Goal: Task Accomplishment & Management: Manage account settings

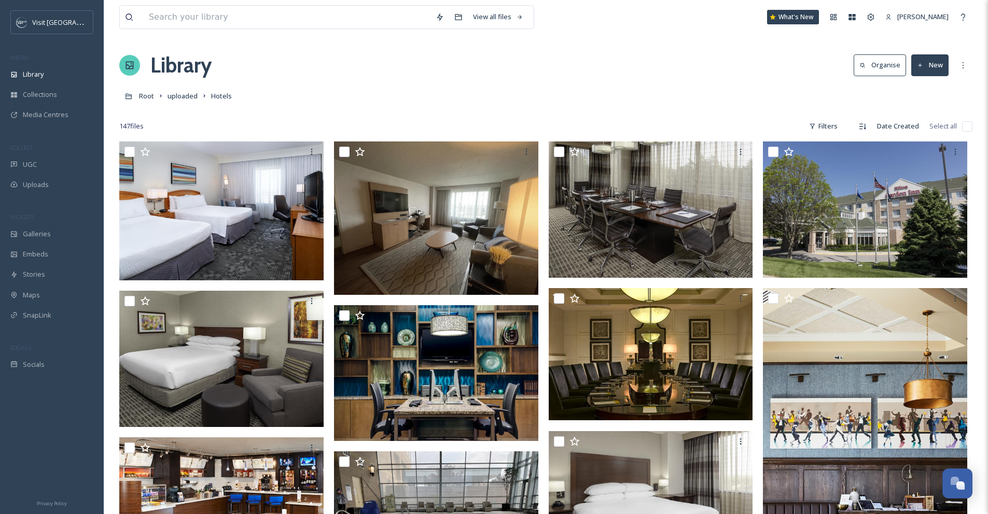
click at [926, 68] on button "New" at bounding box center [929, 64] width 37 height 21
click at [926, 125] on span "Folder" at bounding box center [918, 130] width 20 height 10
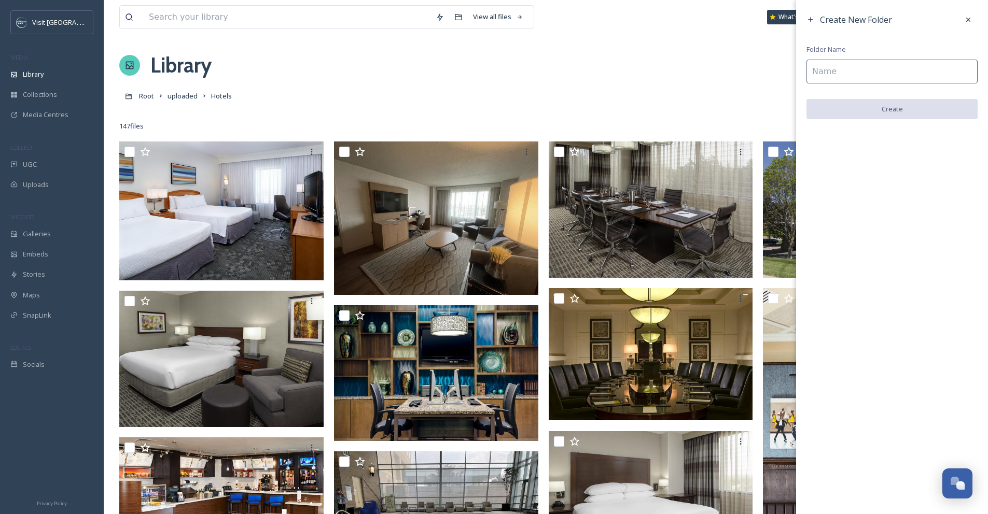
click at [903, 79] on input at bounding box center [891, 72] width 171 height 24
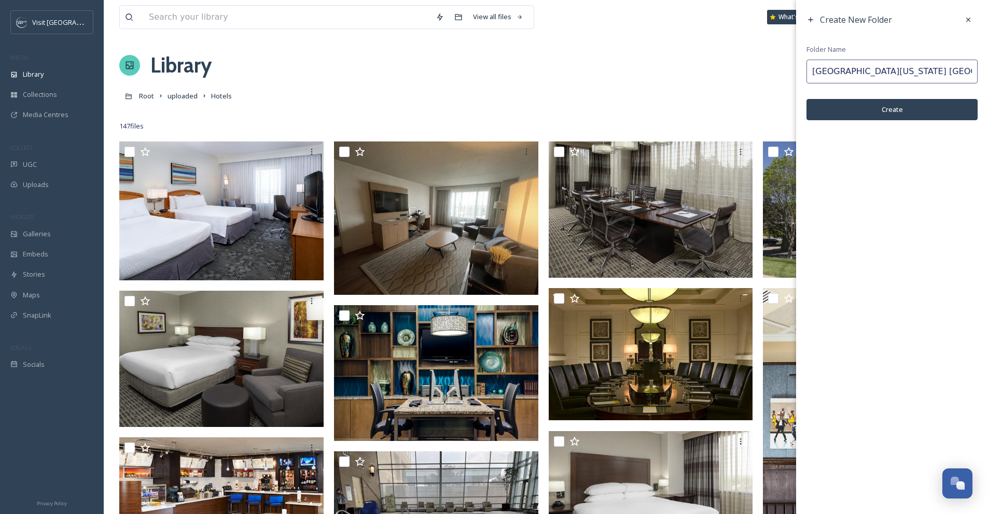
type input "[GEOGRAPHIC_DATA][US_STATE] [GEOGRAPHIC_DATA]"
click at [918, 105] on button "Create" at bounding box center [891, 109] width 171 height 21
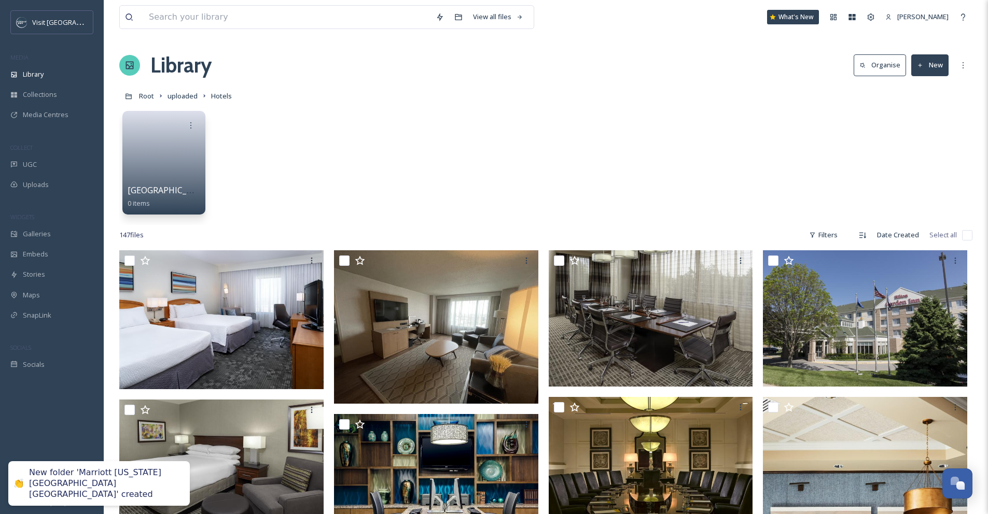
click at [935, 74] on button "New" at bounding box center [929, 64] width 37 height 21
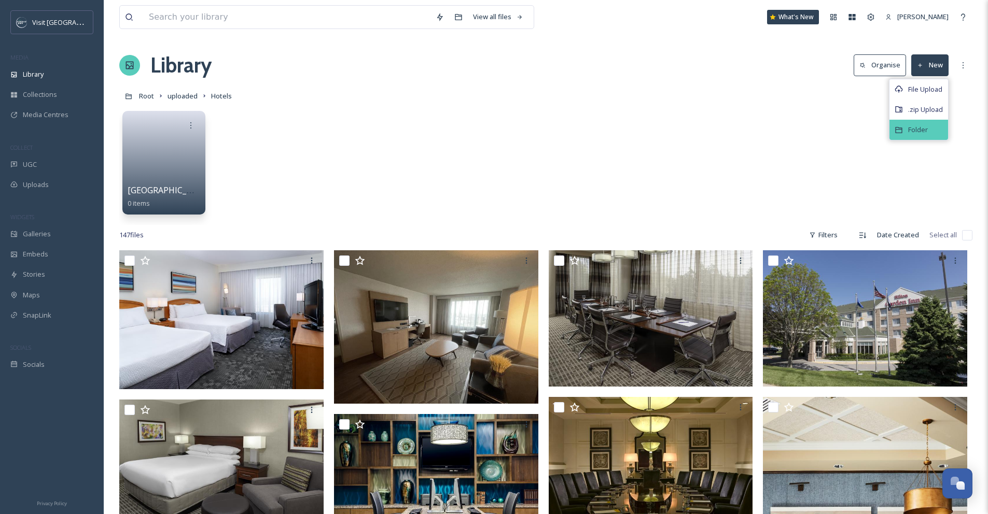
click at [929, 123] on div "Folder" at bounding box center [918, 130] width 59 height 20
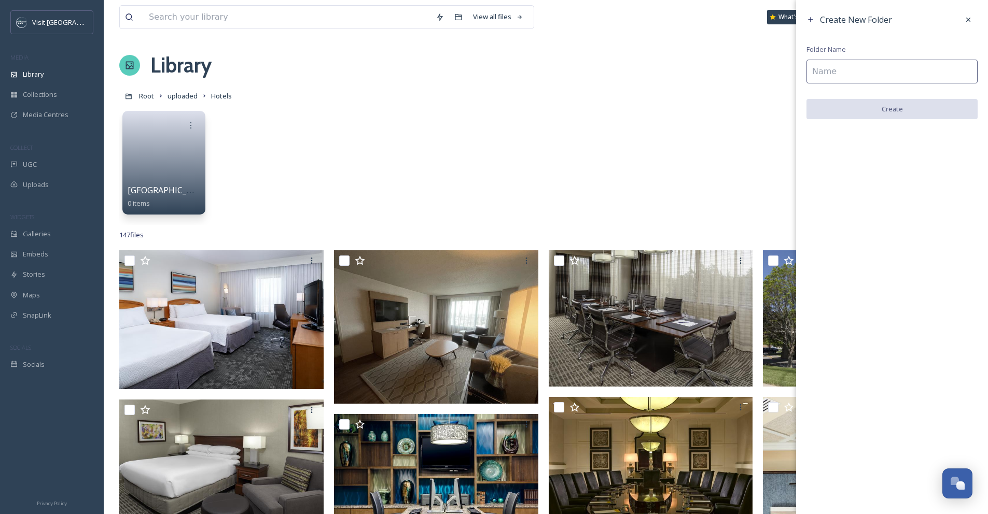
click at [895, 76] on input at bounding box center [891, 72] width 171 height 24
type input "Sheraton"
click at [902, 107] on button "Create" at bounding box center [891, 109] width 171 height 21
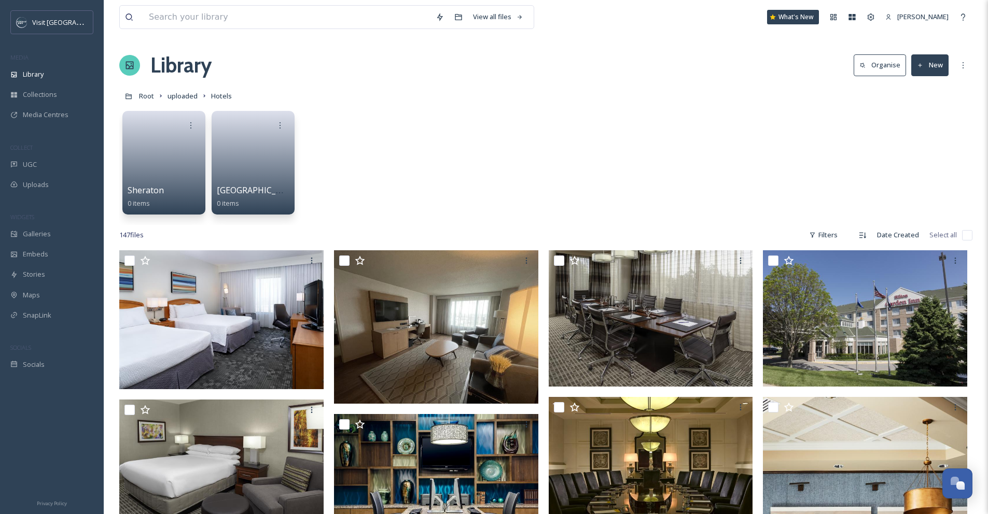
click at [929, 68] on button "New" at bounding box center [929, 64] width 37 height 21
click at [930, 124] on div "Folder" at bounding box center [918, 130] width 59 height 20
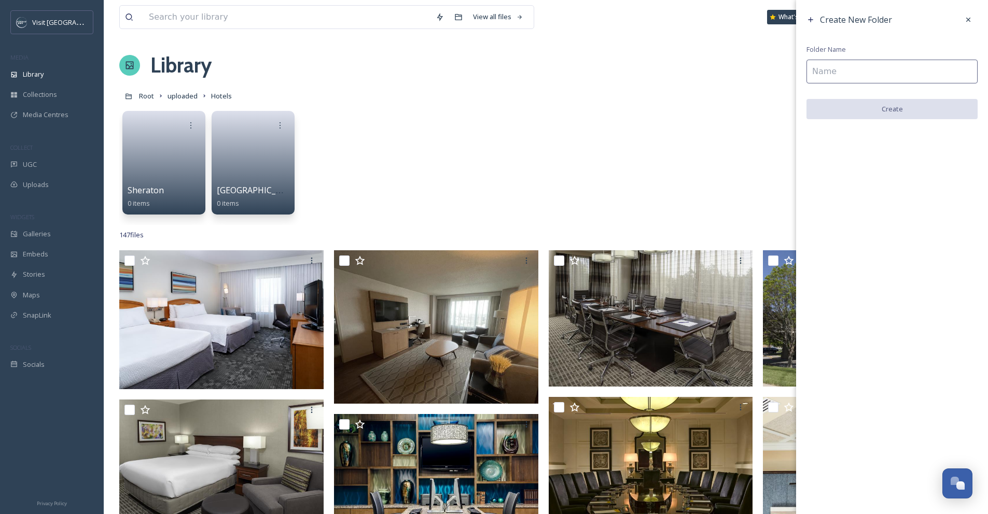
click at [915, 76] on input at bounding box center [891, 72] width 171 height 24
type input "Embassy Suites"
click at [920, 109] on button "Create" at bounding box center [891, 109] width 171 height 21
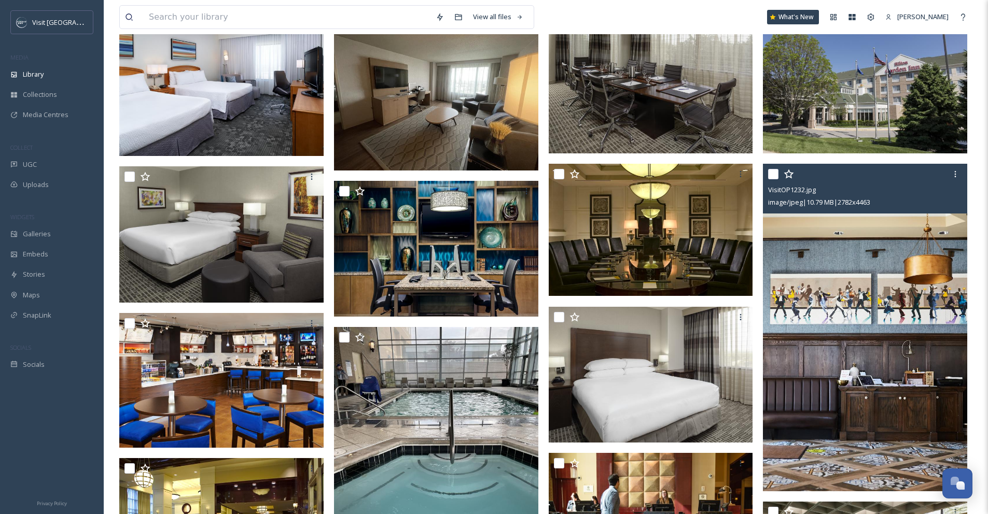
scroll to position [258, 0]
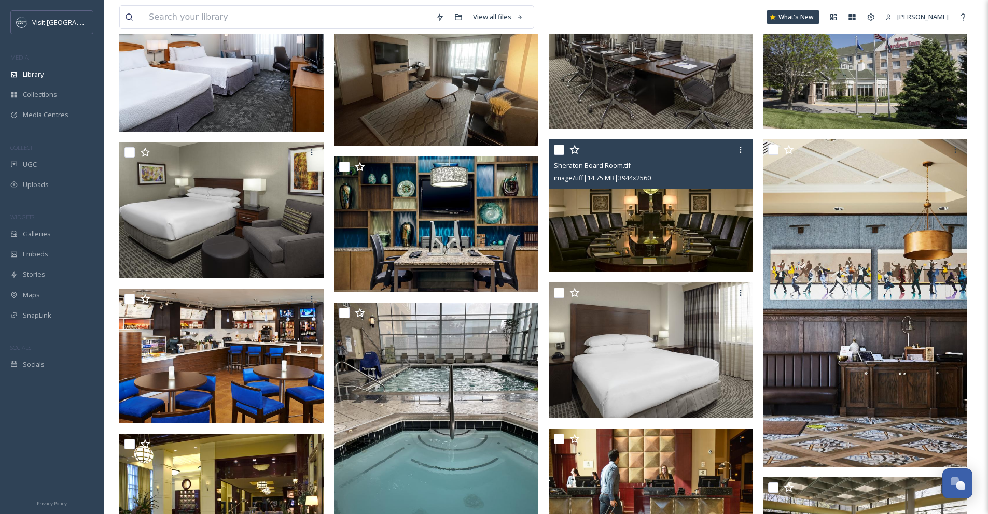
click at [560, 153] on input "checkbox" at bounding box center [559, 150] width 10 height 10
checkbox input "true"
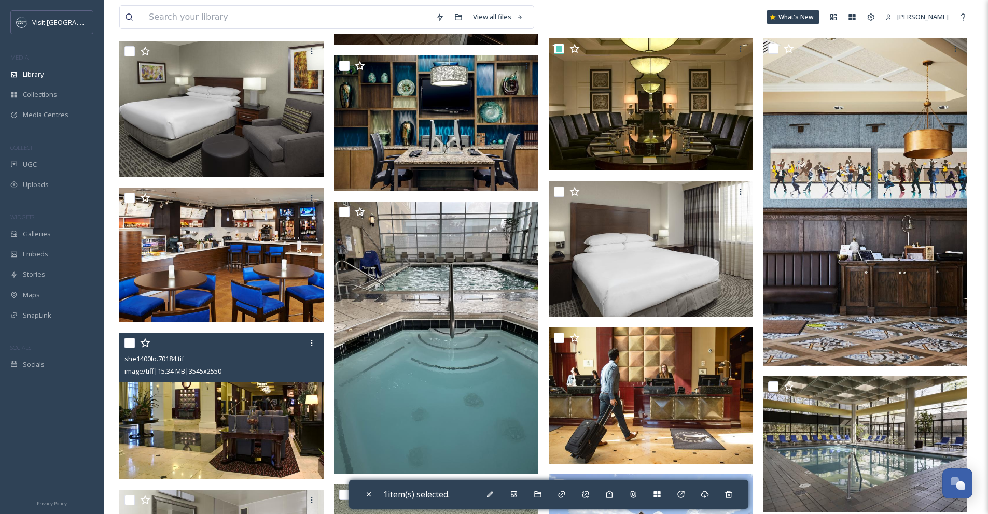
scroll to position [422, 0]
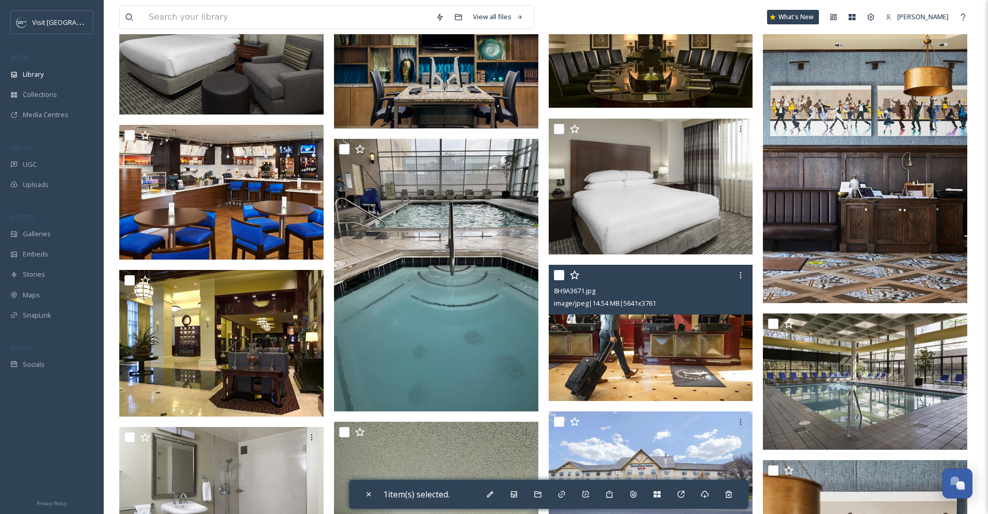
click at [559, 276] on input "checkbox" at bounding box center [559, 275] width 10 height 10
checkbox input "true"
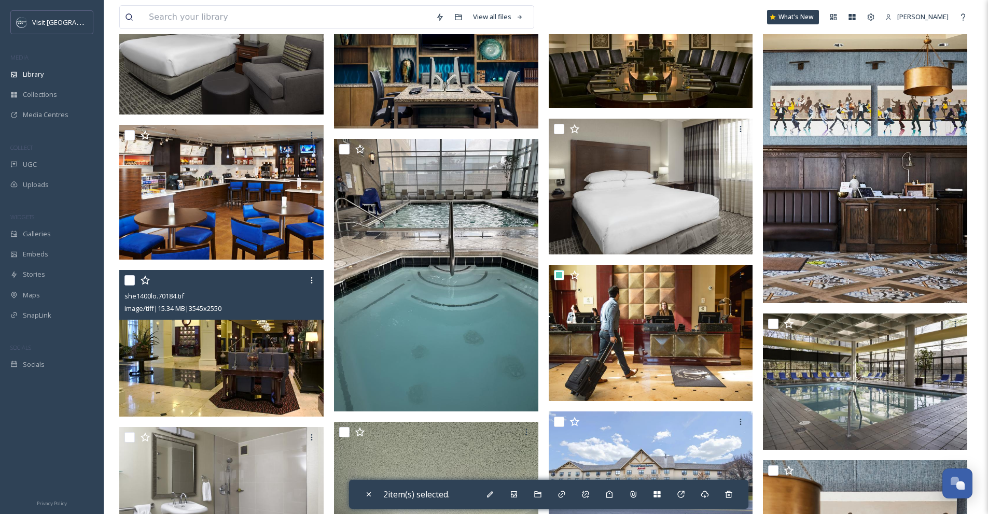
click at [227, 371] on img at bounding box center [221, 343] width 204 height 147
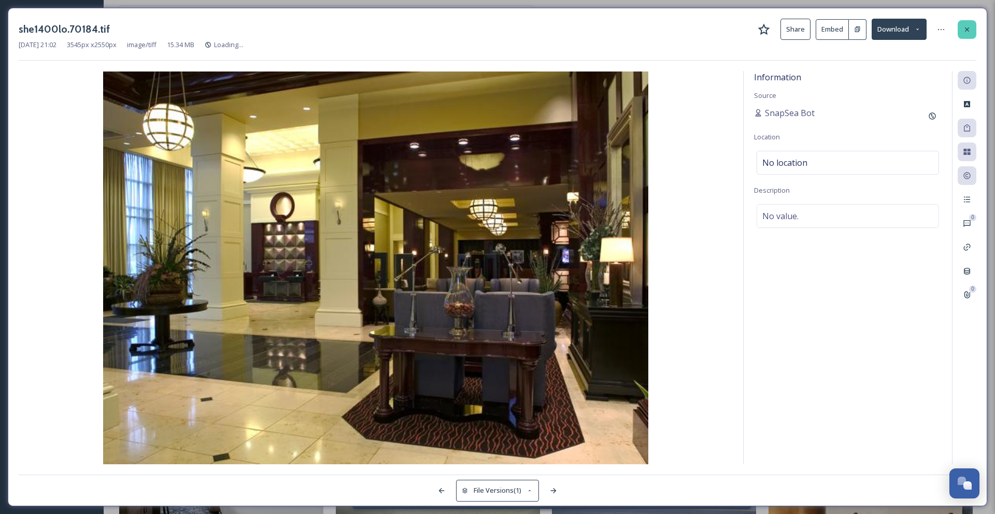
click at [964, 29] on icon at bounding box center [967, 29] width 8 height 8
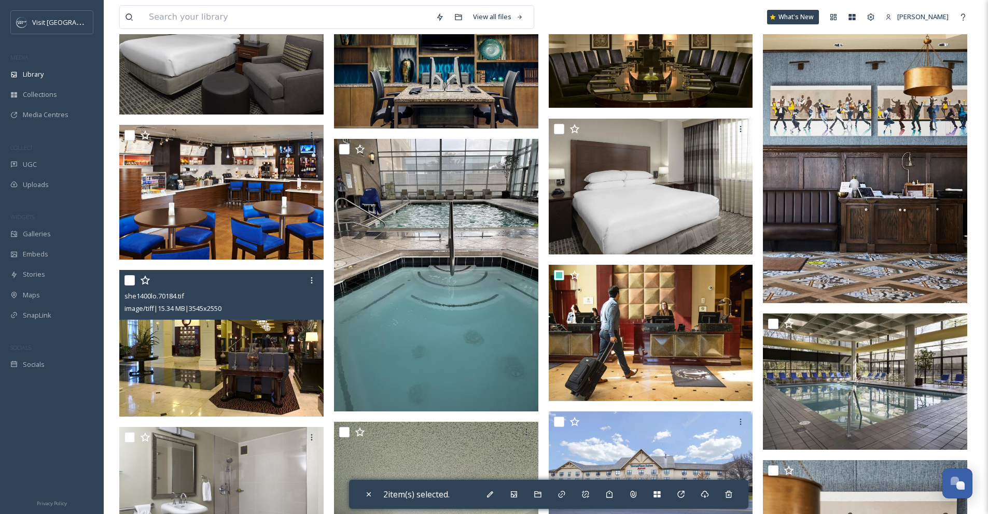
click at [127, 282] on input "checkbox" at bounding box center [129, 280] width 10 height 10
checkbox input "true"
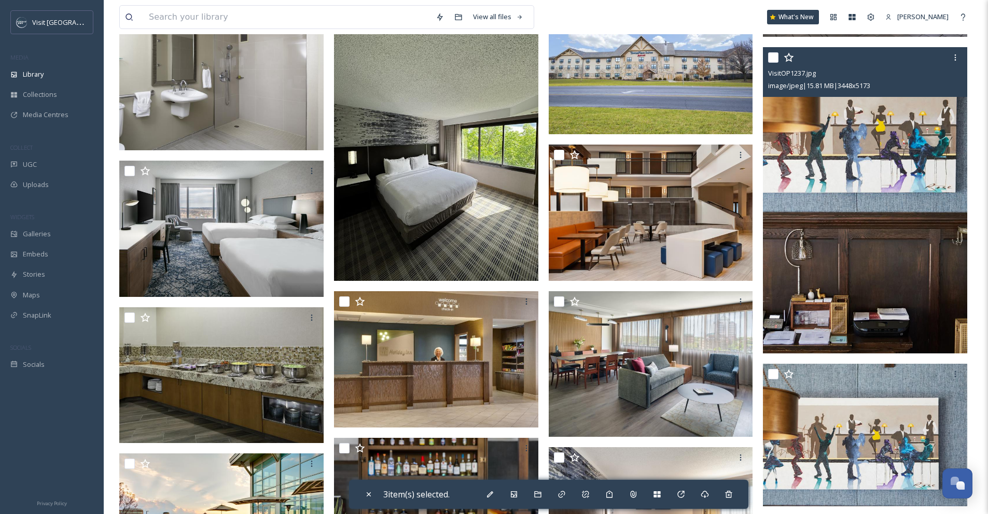
scroll to position [946, 0]
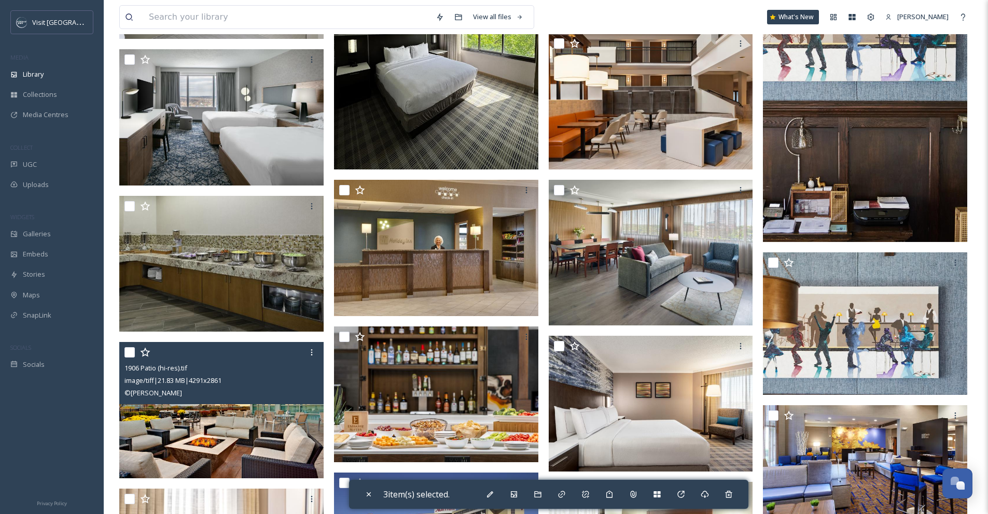
click at [128, 352] on input "checkbox" at bounding box center [129, 352] width 10 height 10
checkbox input "true"
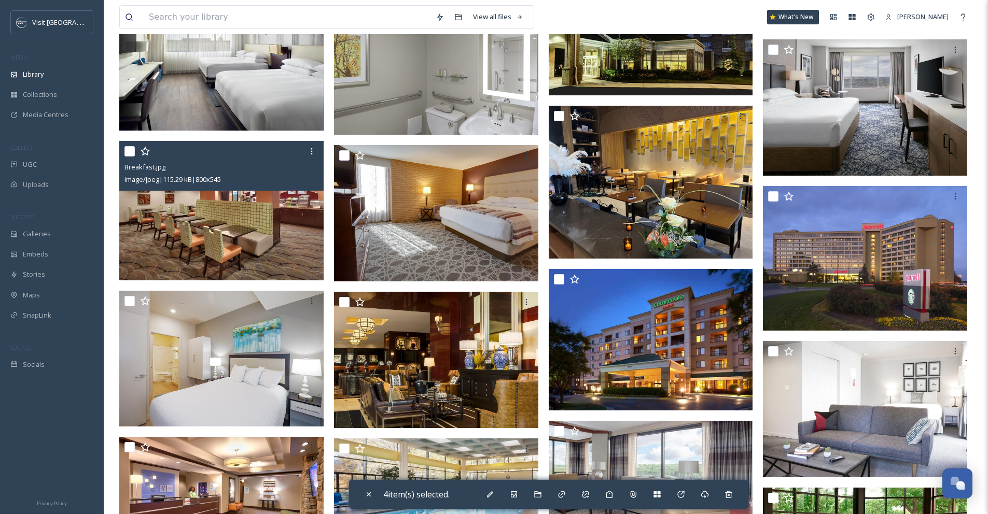
scroll to position [3156, 0]
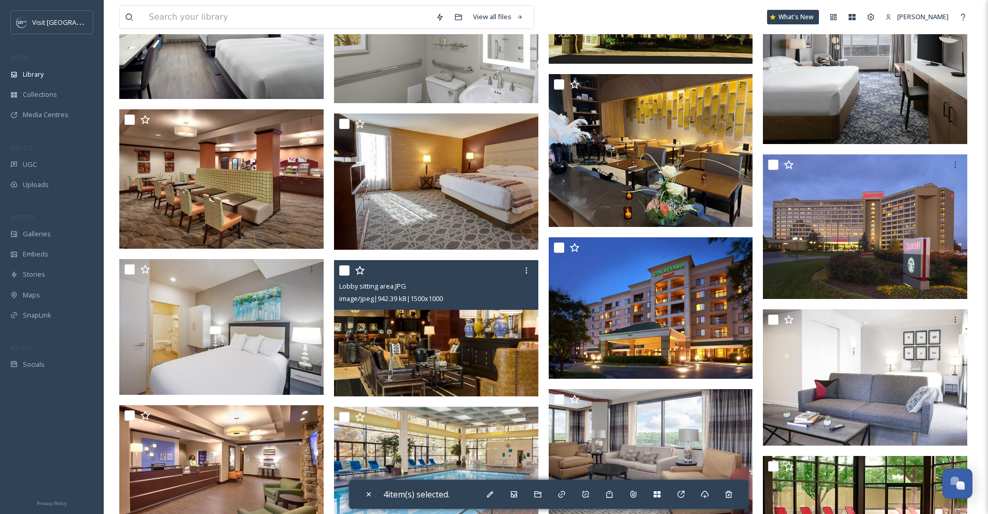
click at [344, 274] on input "checkbox" at bounding box center [344, 270] width 10 height 10
checkbox input "true"
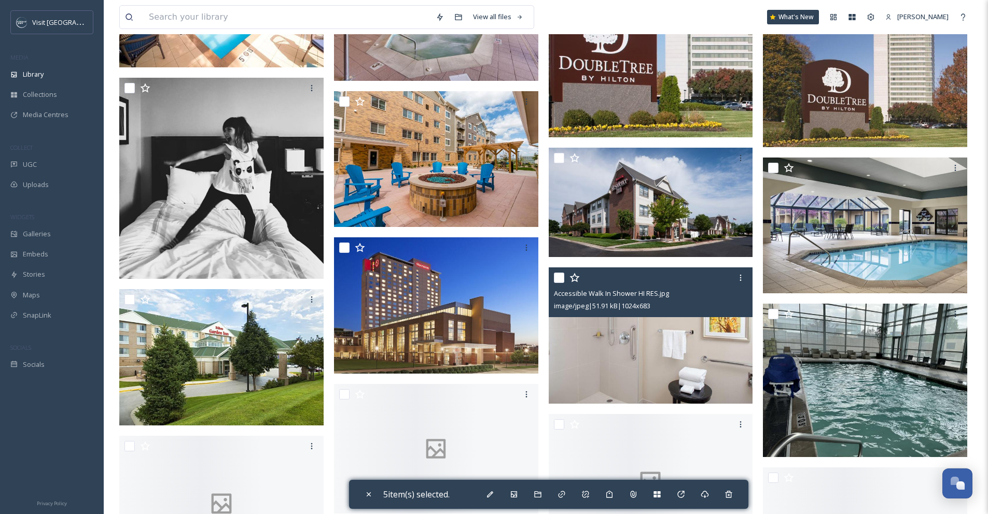
scroll to position [3766, 0]
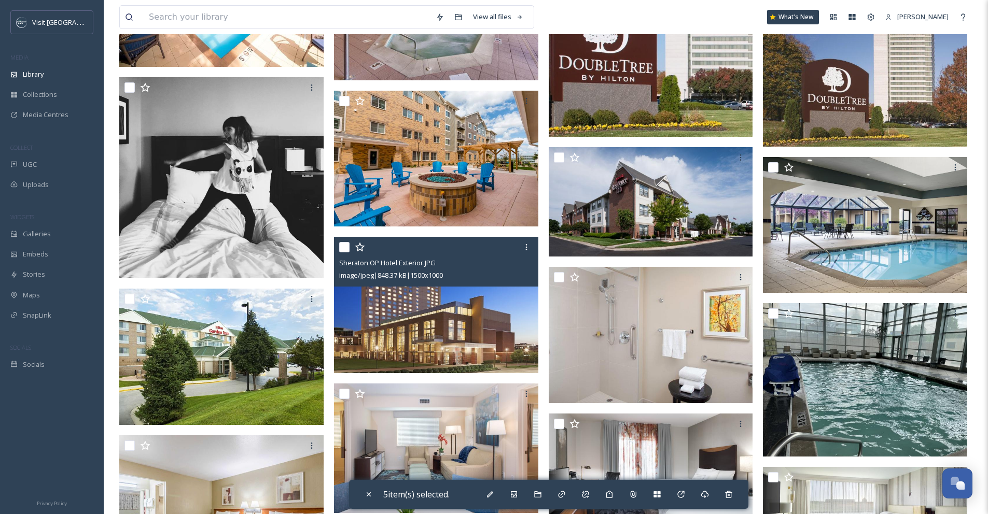
click at [342, 249] on input "checkbox" at bounding box center [344, 247] width 10 height 10
checkbox input "true"
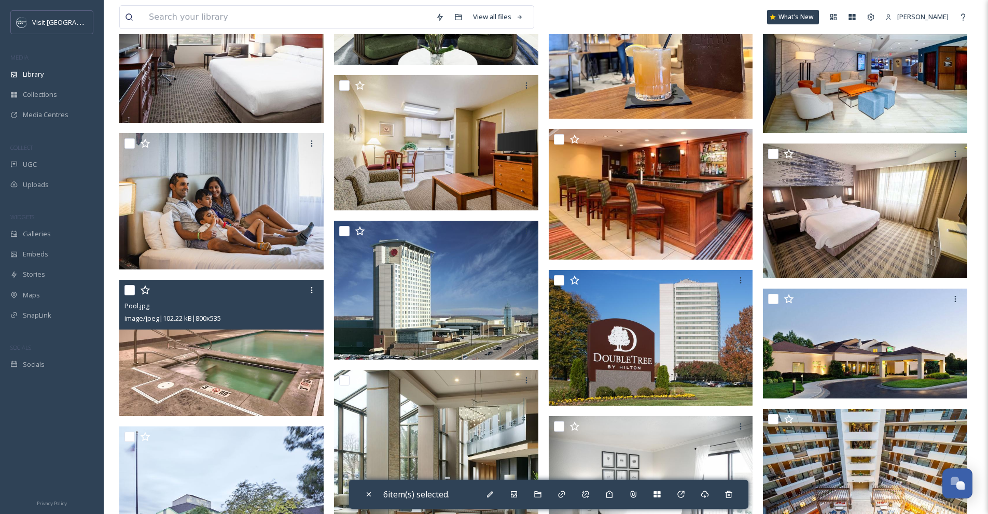
scroll to position [4367, 0]
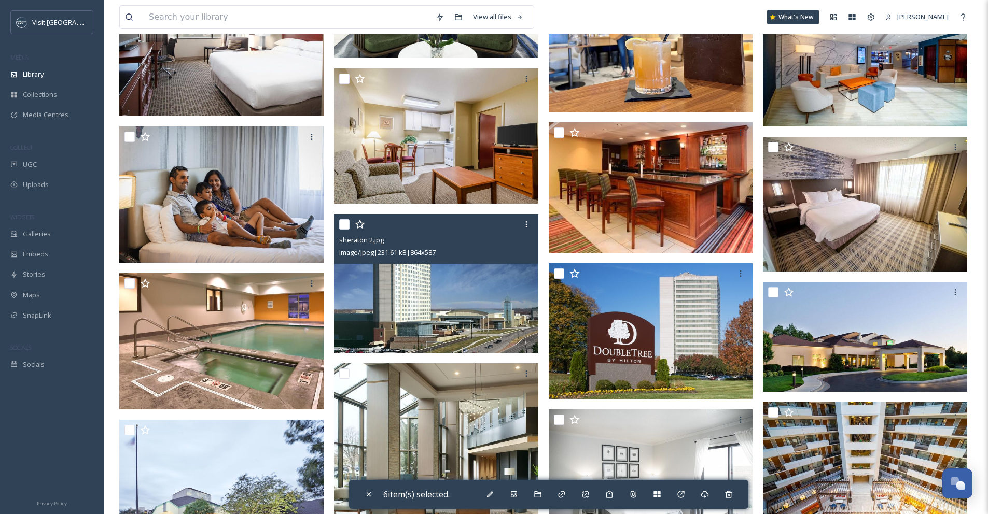
click at [345, 228] on input "checkbox" at bounding box center [344, 224] width 10 height 10
checkbox input "true"
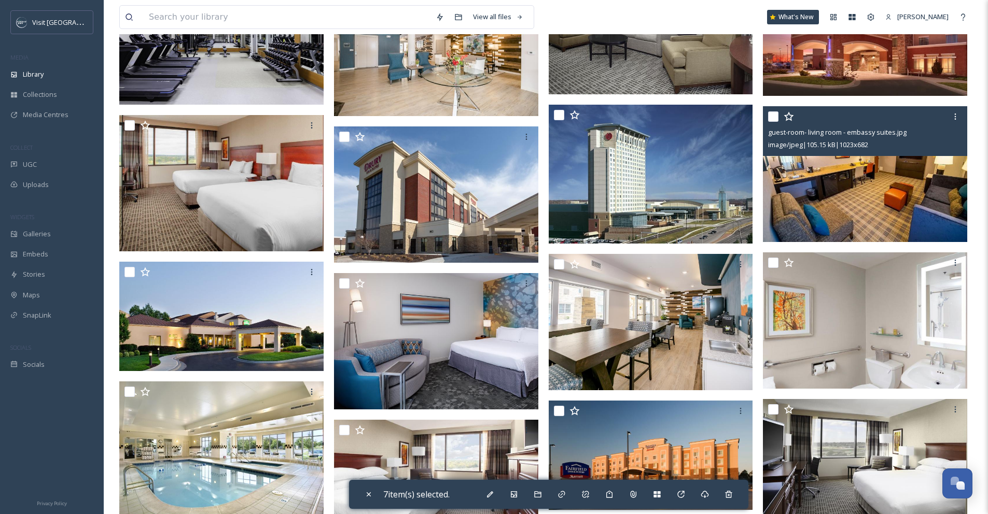
scroll to position [4960, 0]
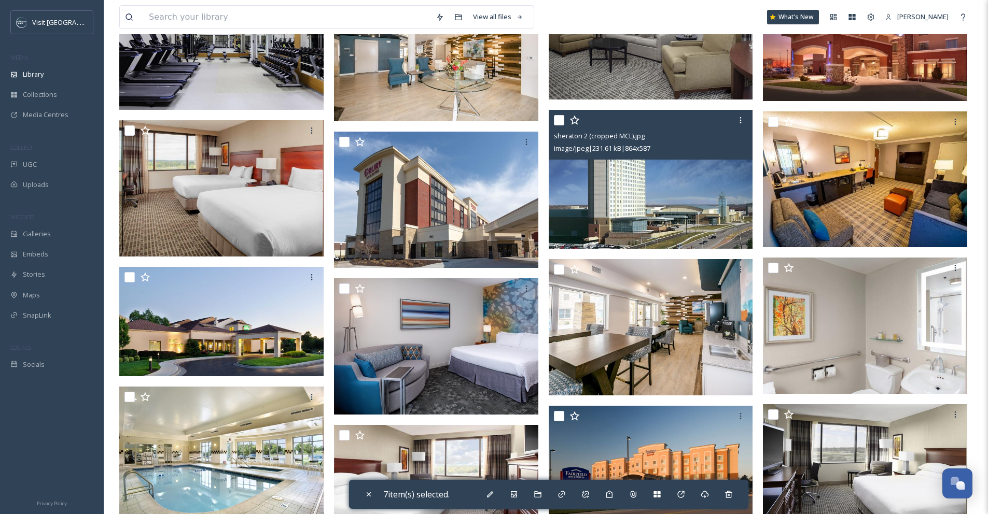
click at [560, 121] on input "checkbox" at bounding box center [559, 120] width 10 height 10
checkbox input "true"
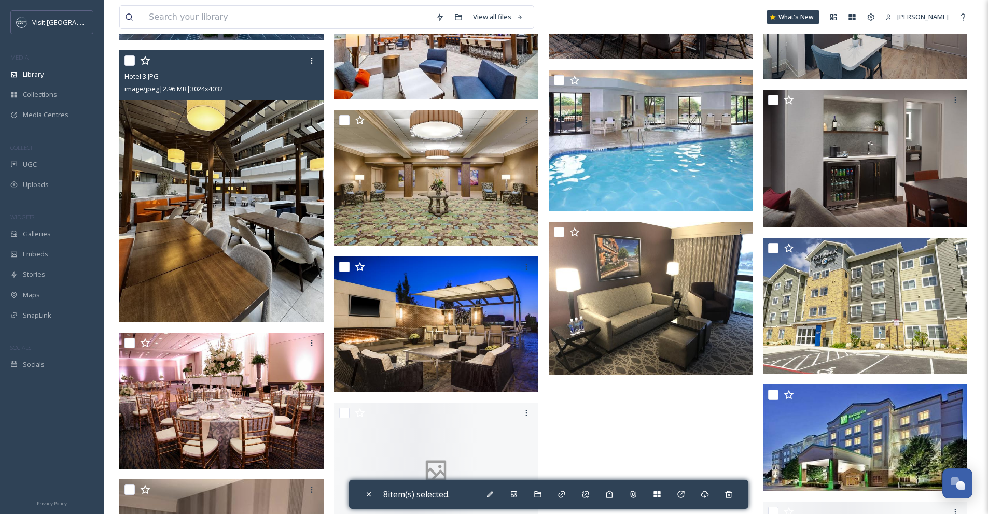
scroll to position [5590, 0]
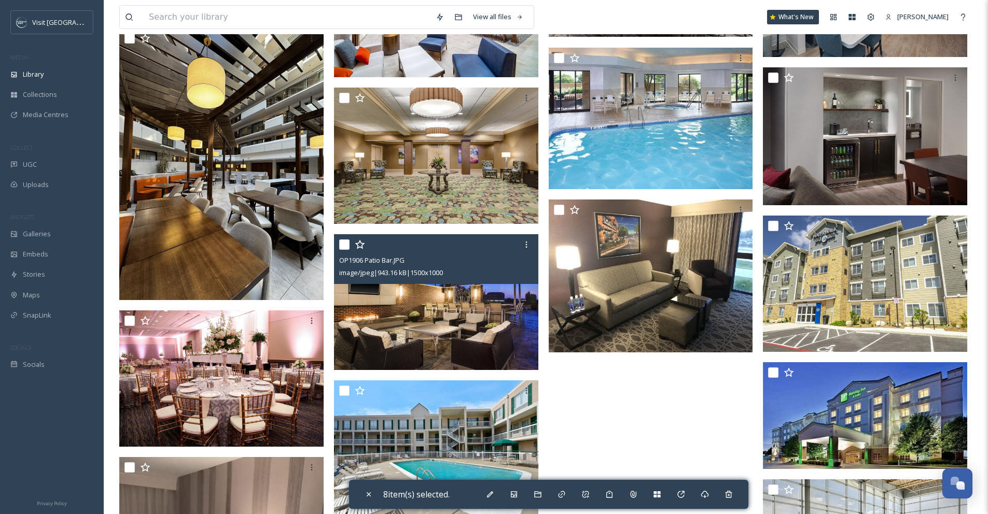
click at [343, 246] on input "checkbox" at bounding box center [344, 245] width 10 height 10
checkbox input "true"
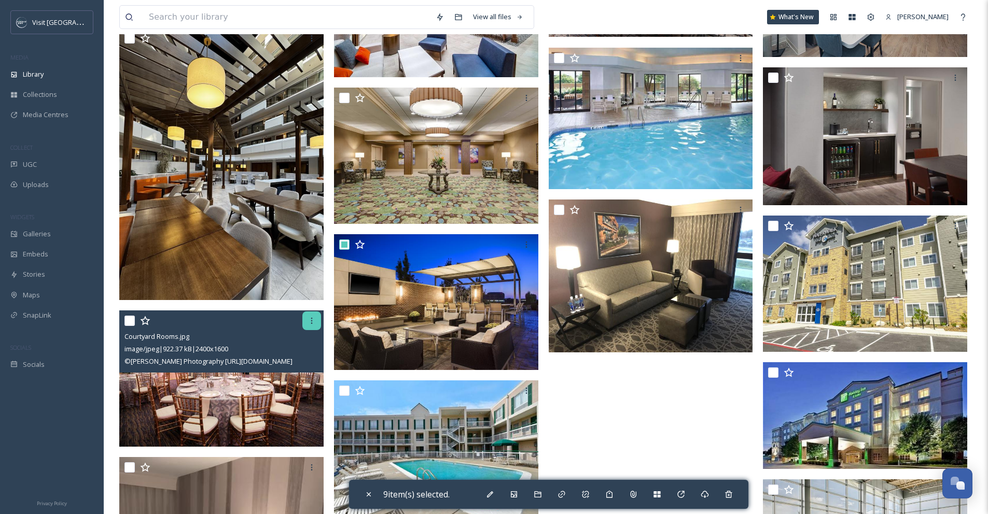
click at [313, 324] on icon at bounding box center [311, 321] width 8 height 8
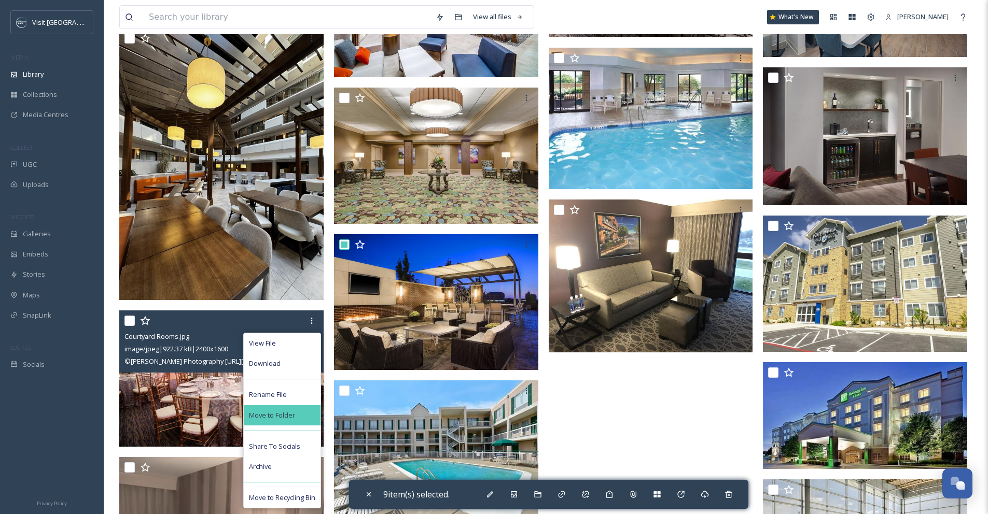
click at [278, 413] on span "Move to Folder" at bounding box center [272, 416] width 46 height 10
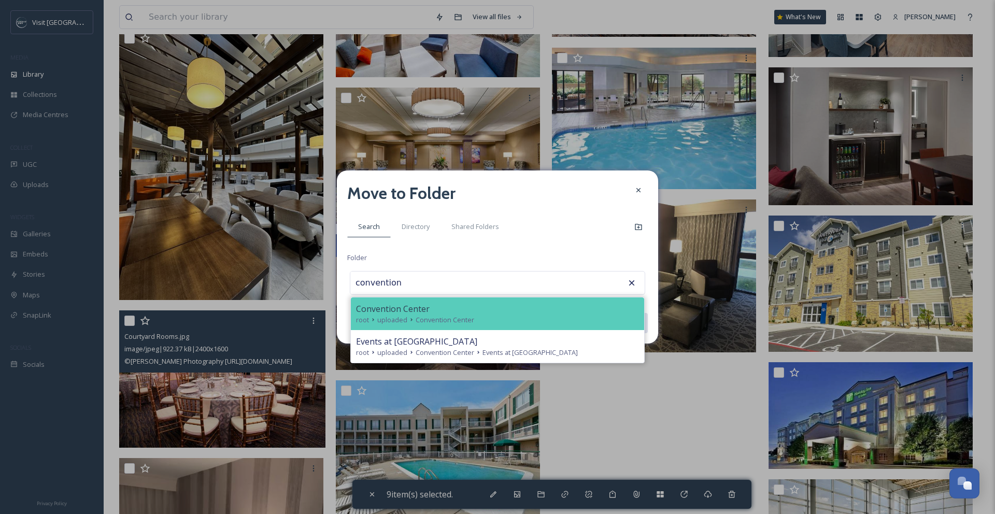
click at [404, 310] on span "Convention Center" at bounding box center [393, 309] width 74 height 12
type input "Convention Center"
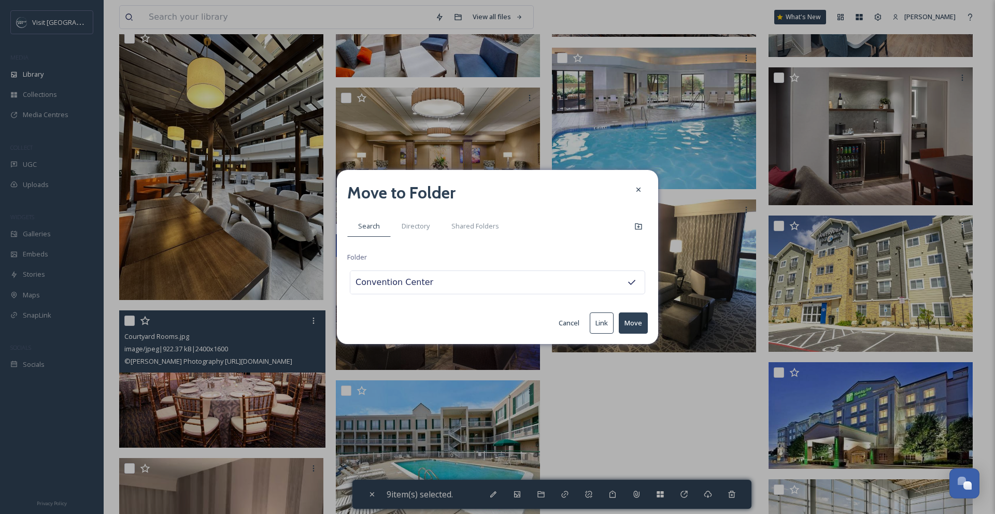
click at [642, 329] on button "Move" at bounding box center [633, 323] width 29 height 21
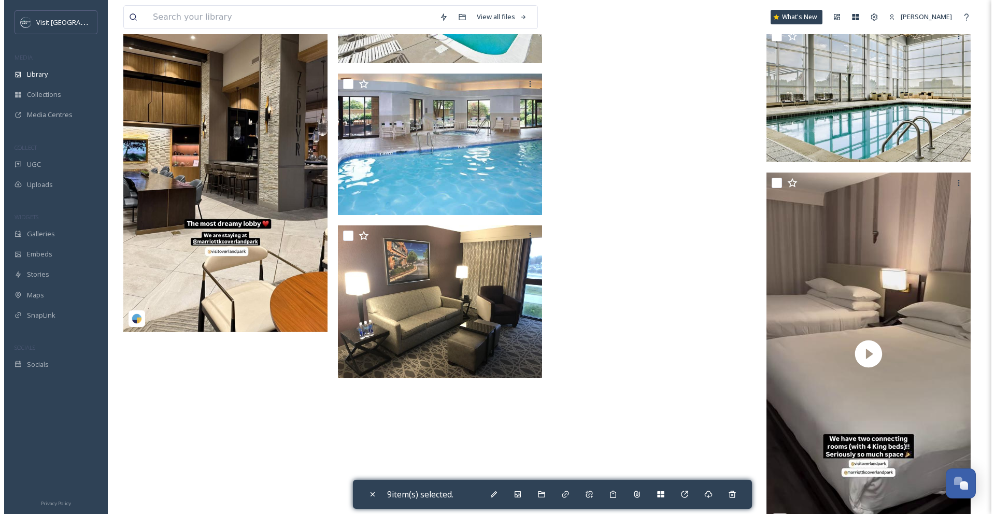
scroll to position [6083, 0]
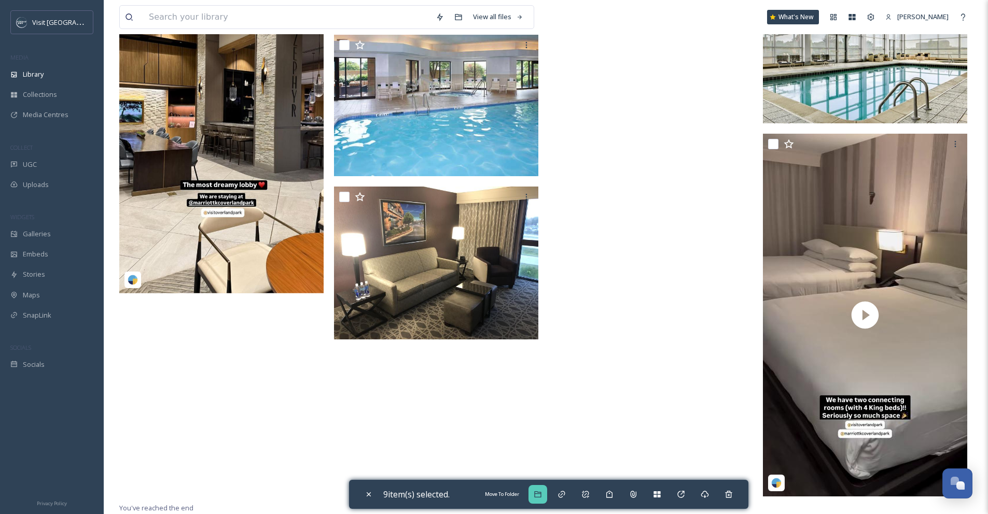
click at [537, 496] on icon at bounding box center [537, 494] width 8 height 8
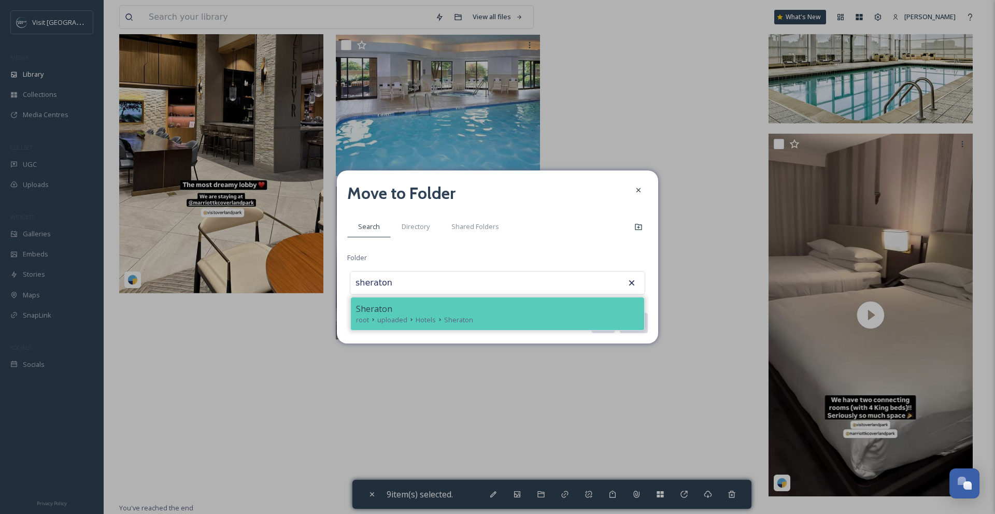
click at [523, 322] on div "root uploaded Hotels Sheraton" at bounding box center [497, 320] width 283 height 10
type input "Sheraton"
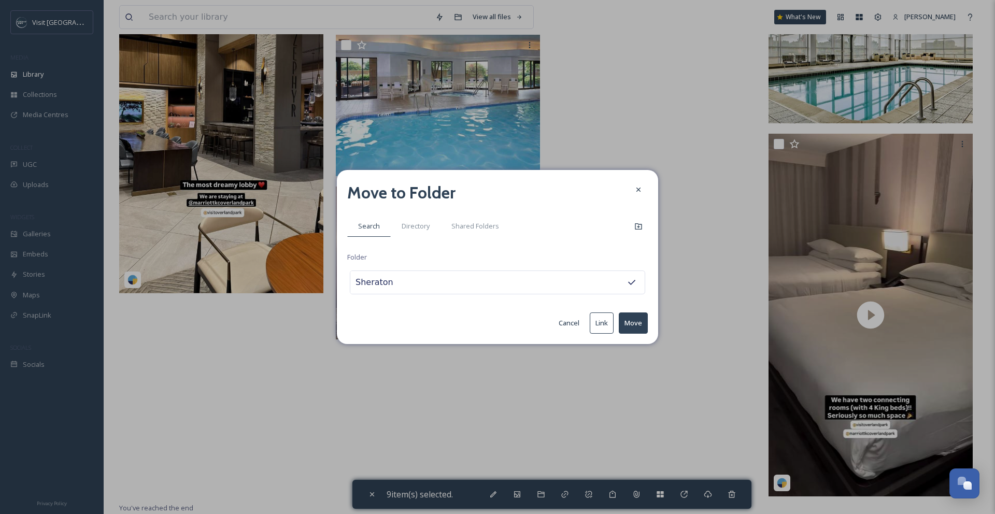
click at [630, 324] on button "Move" at bounding box center [633, 323] width 29 height 21
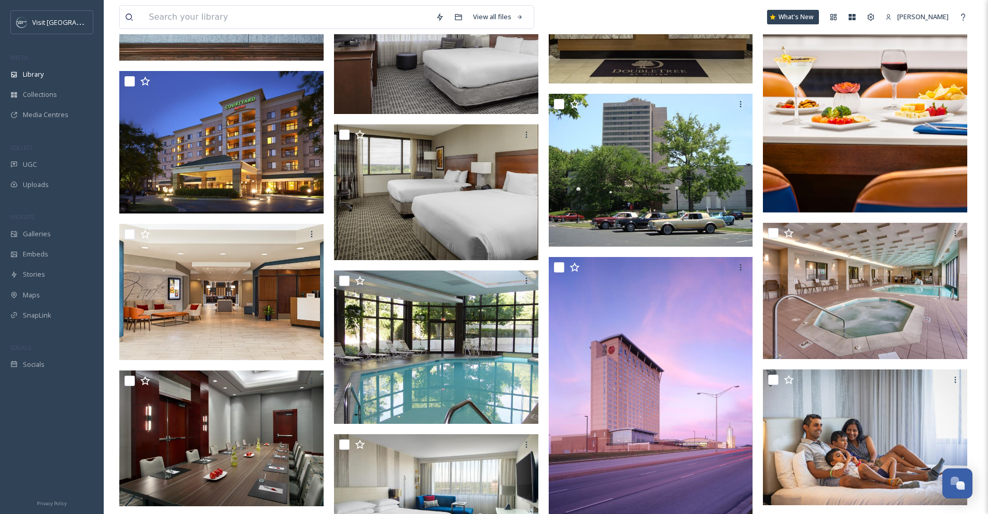
scroll to position [2076, 0]
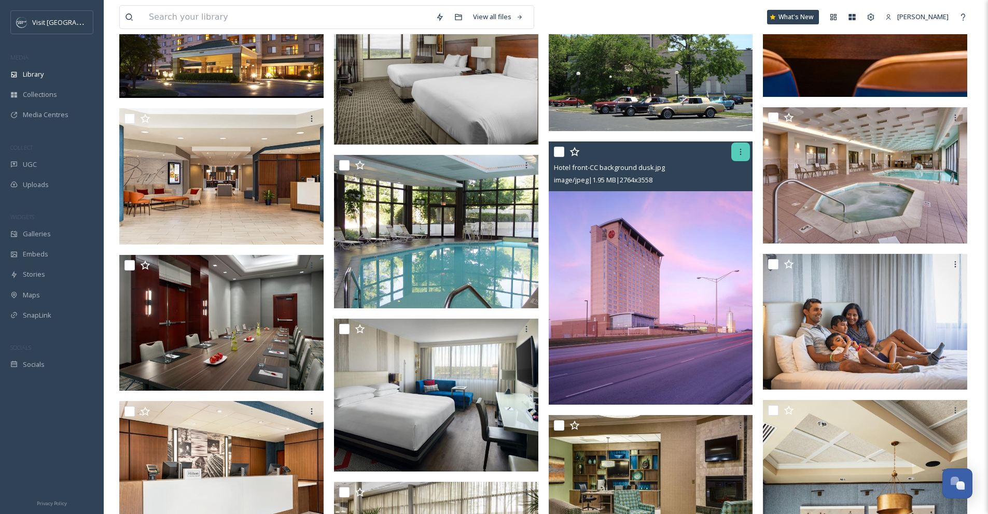
click at [740, 152] on icon at bounding box center [741, 152] width 2 height 6
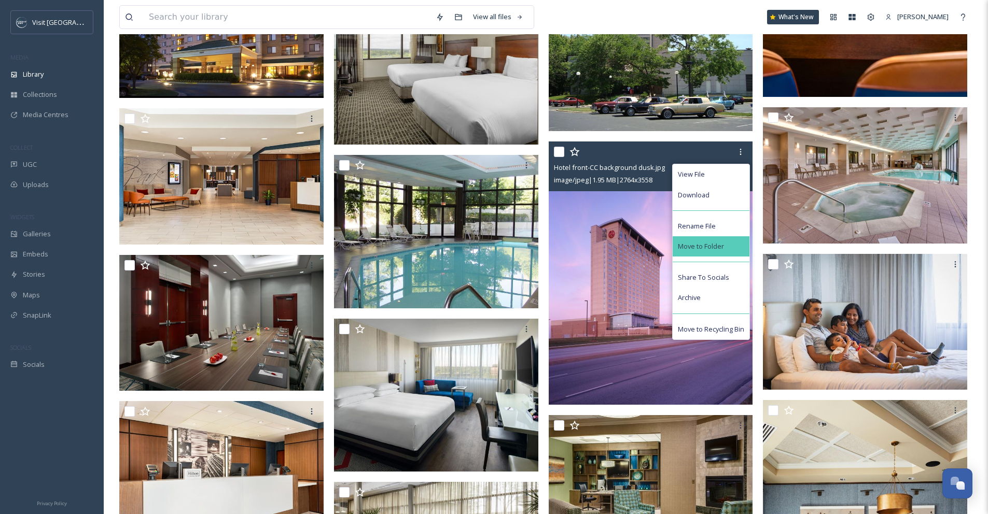
click at [731, 247] on div "Move to Folder" at bounding box center [710, 246] width 77 height 20
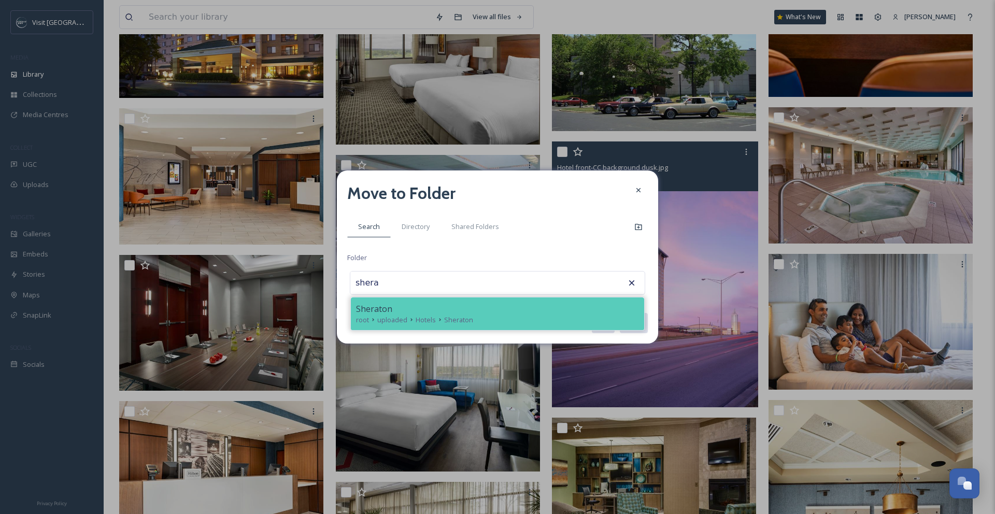
click at [590, 308] on div "Sheraton" at bounding box center [497, 309] width 283 height 12
type input "Sheraton"
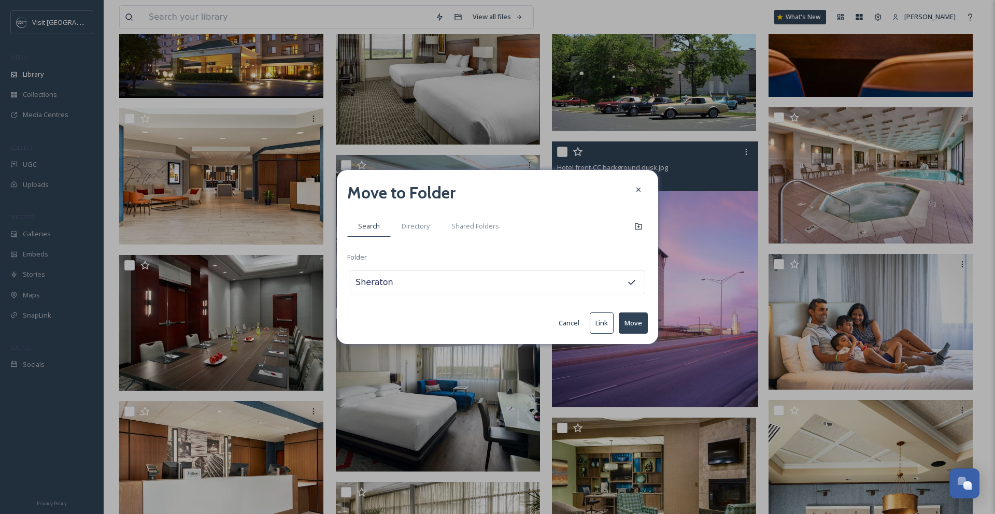
click at [630, 322] on button "Move" at bounding box center [633, 323] width 29 height 21
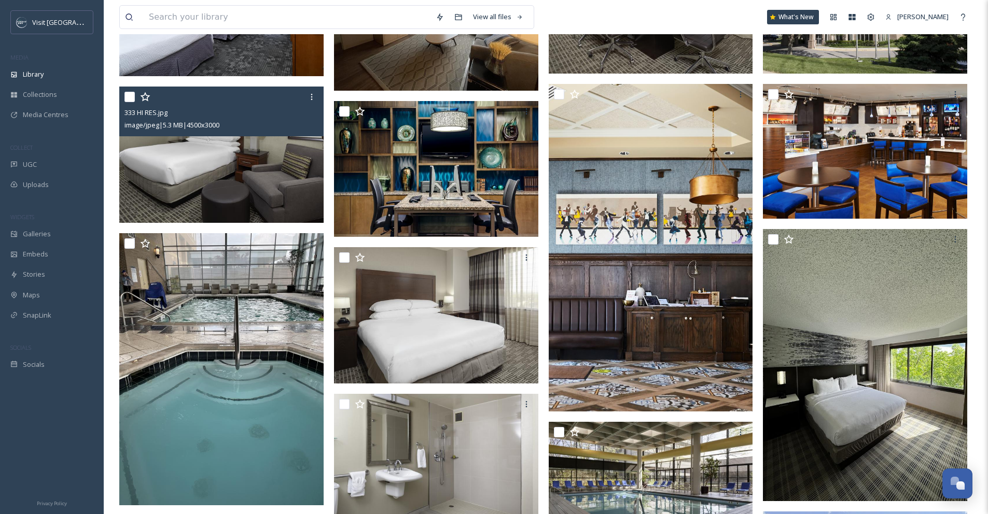
scroll to position [333, 0]
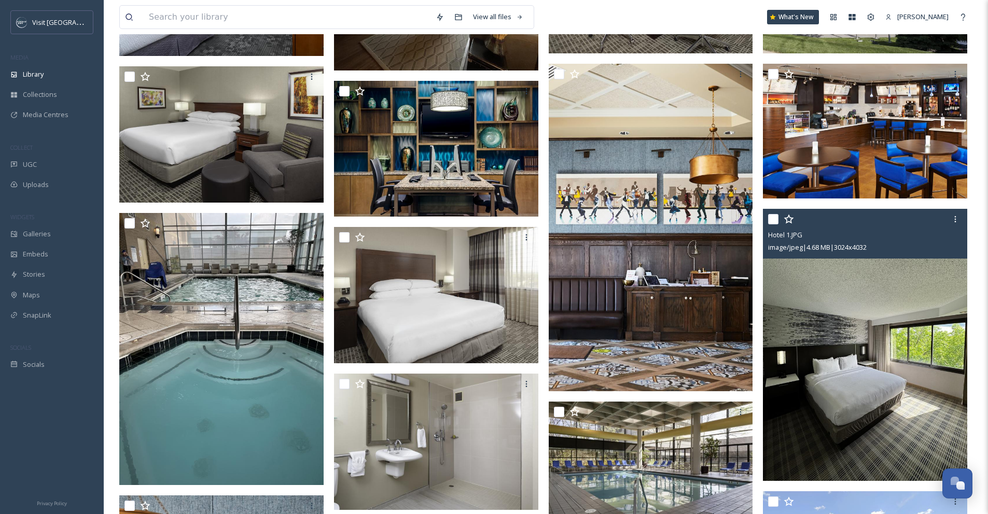
click at [774, 220] on input "checkbox" at bounding box center [773, 219] width 10 height 10
checkbox input "true"
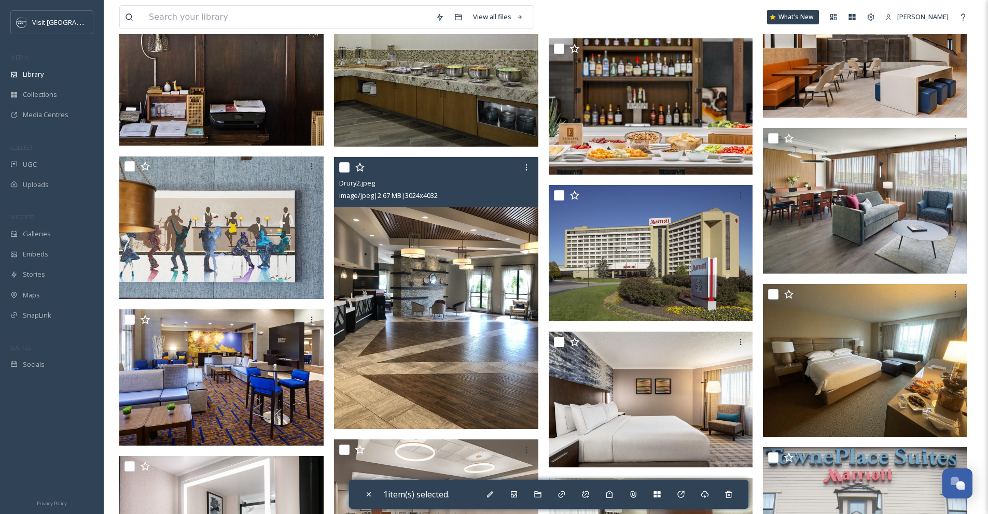
scroll to position [998, 0]
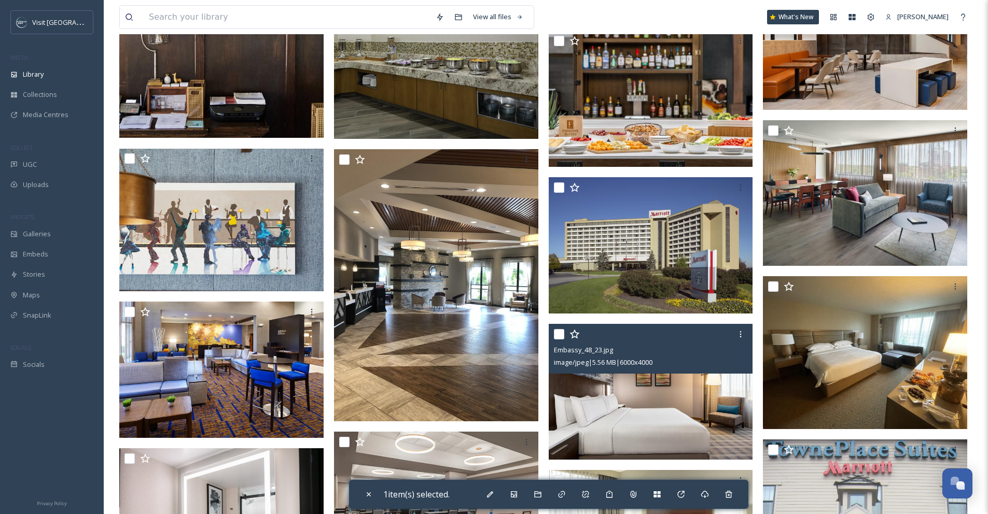
click at [557, 336] on input "checkbox" at bounding box center [559, 334] width 10 height 10
checkbox input "true"
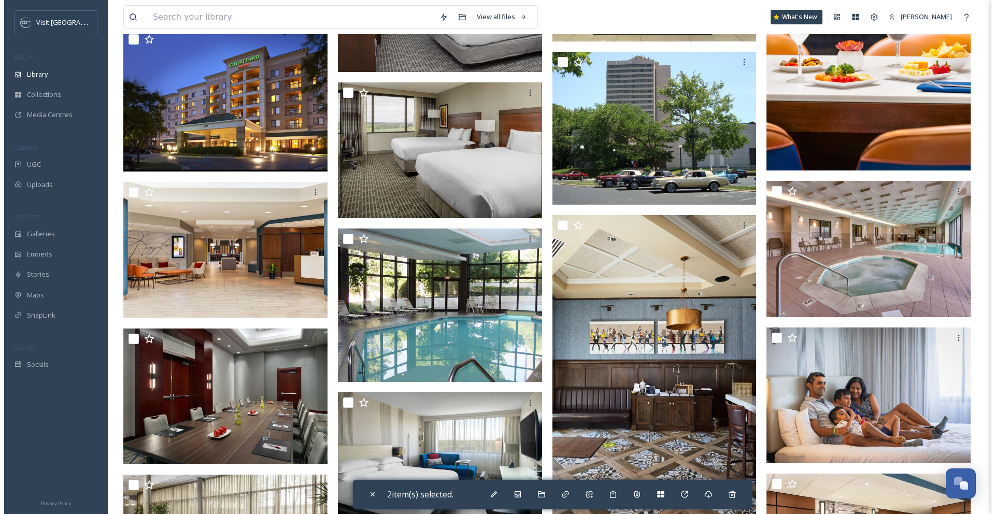
scroll to position [2024, 0]
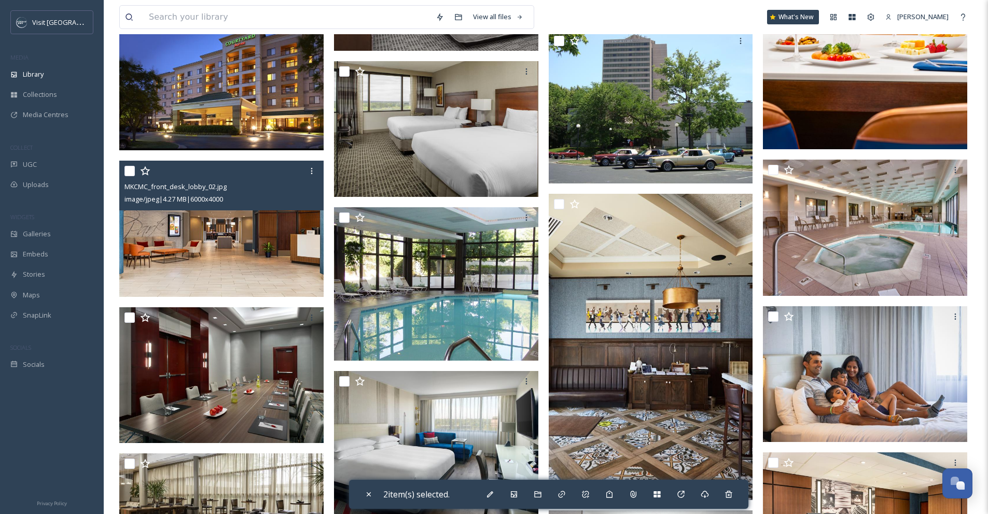
click at [131, 173] on input "checkbox" at bounding box center [129, 171] width 10 height 10
checkbox input "true"
click at [214, 238] on img at bounding box center [221, 229] width 204 height 136
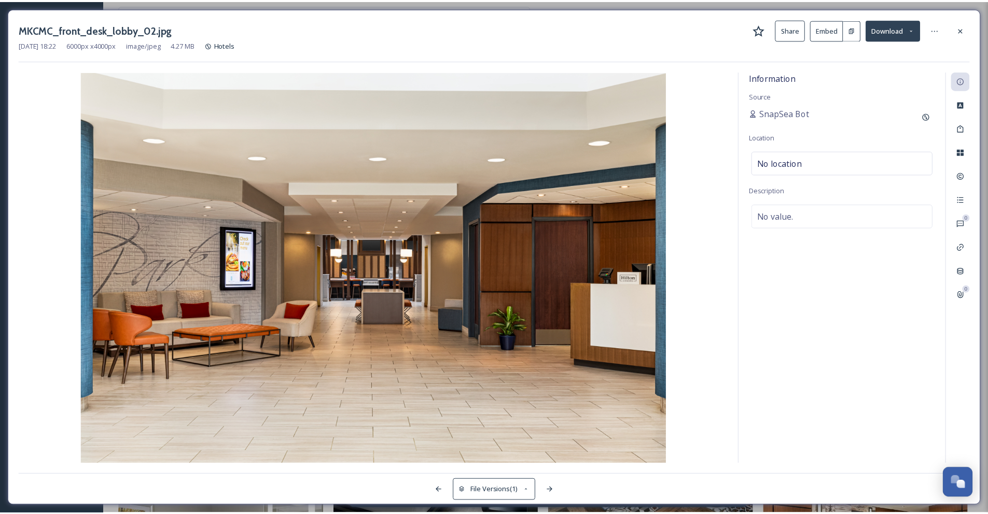
scroll to position [2041, 0]
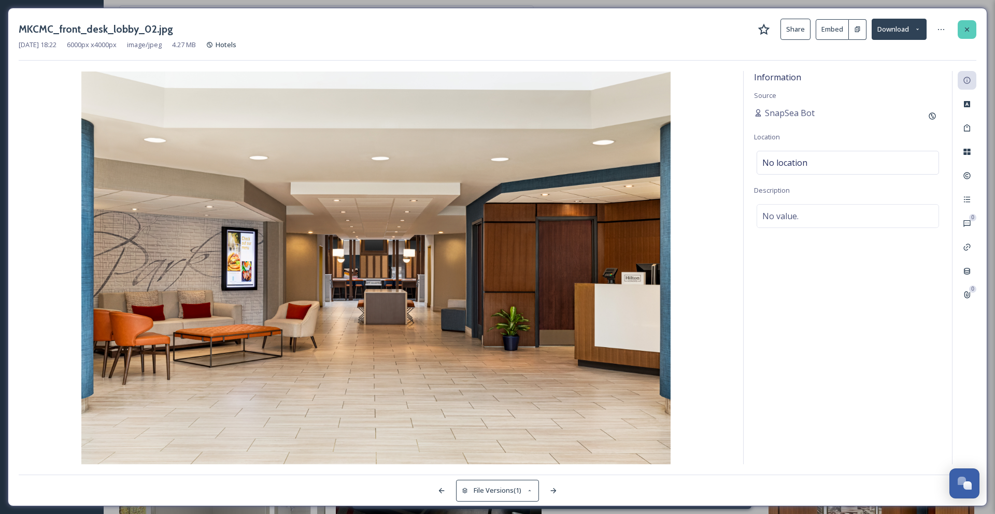
click at [965, 30] on icon at bounding box center [967, 29] width 8 height 8
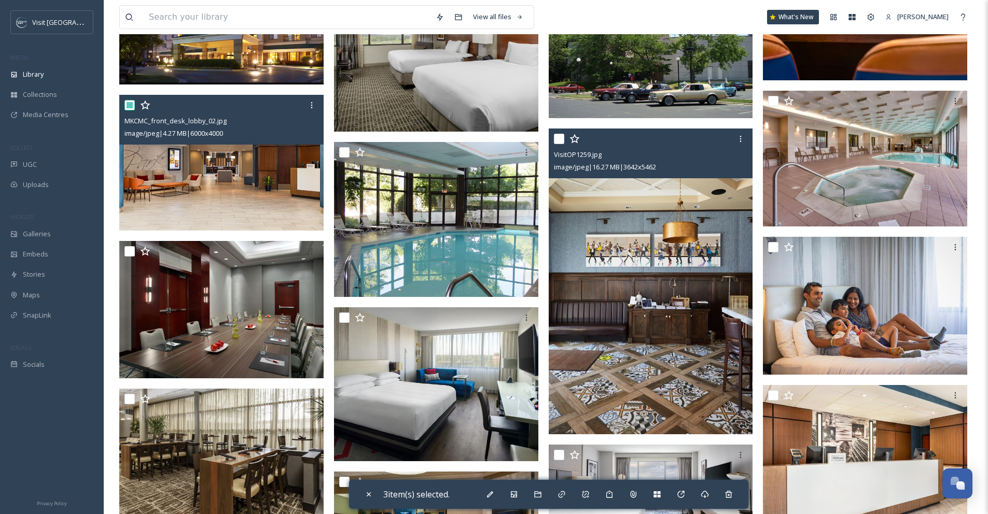
scroll to position [2287, 0]
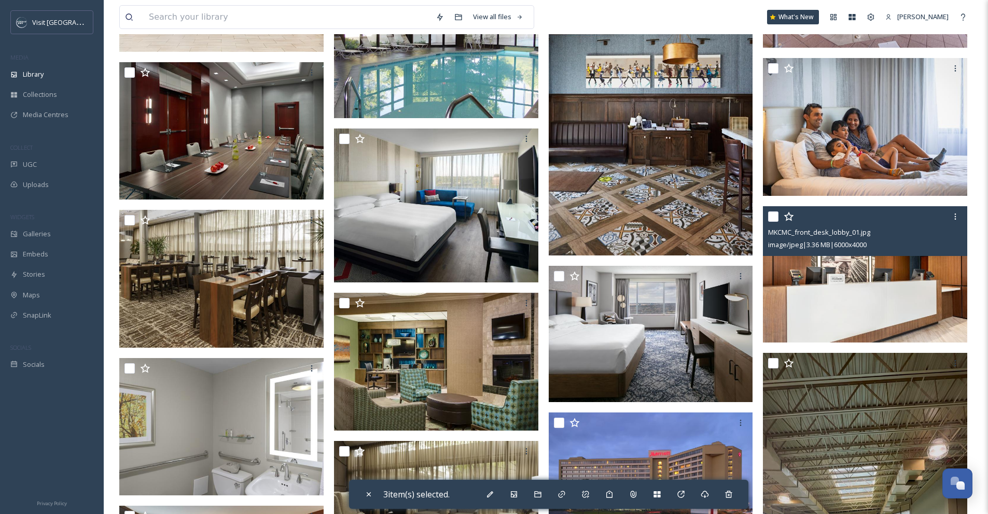
click at [773, 216] on input "checkbox" at bounding box center [773, 217] width 10 height 10
checkbox input "true"
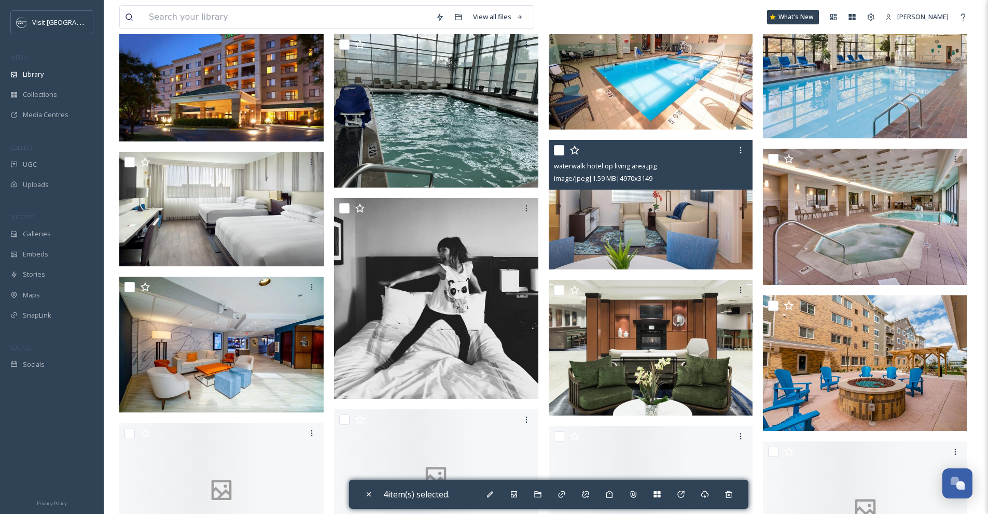
scroll to position [3422, 0]
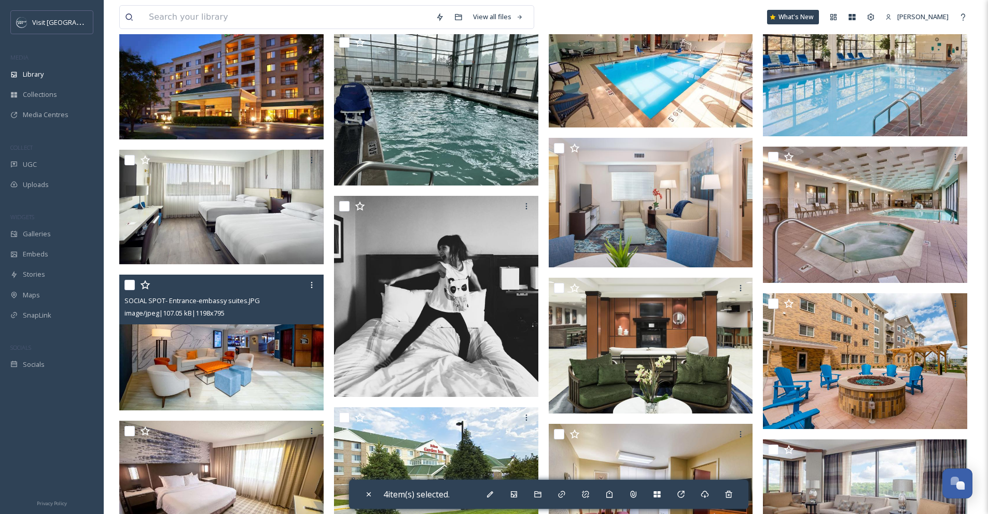
click at [129, 289] on input "checkbox" at bounding box center [129, 285] width 10 height 10
checkbox input "true"
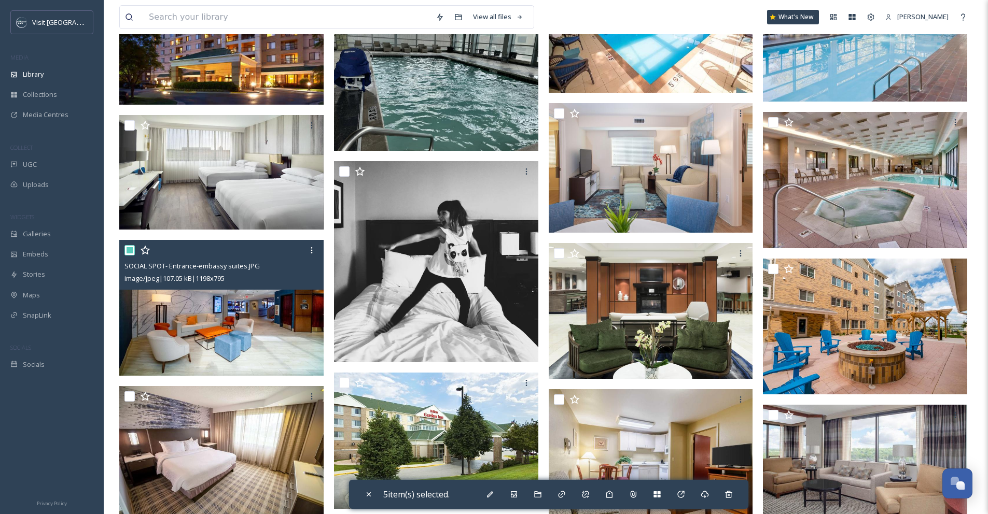
scroll to position [3515, 0]
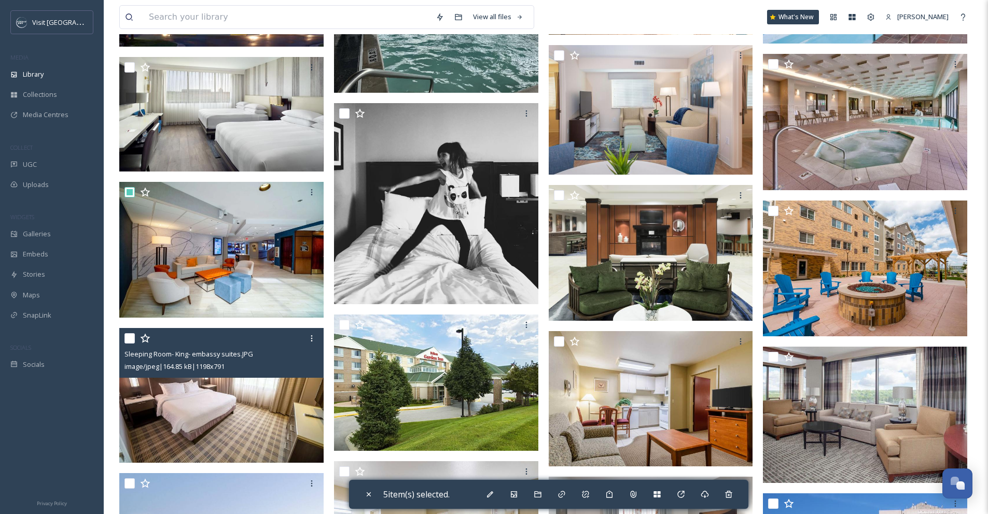
click at [133, 344] on div at bounding box center [222, 338] width 196 height 19
click at [128, 340] on input "checkbox" at bounding box center [129, 338] width 10 height 10
checkbox input "true"
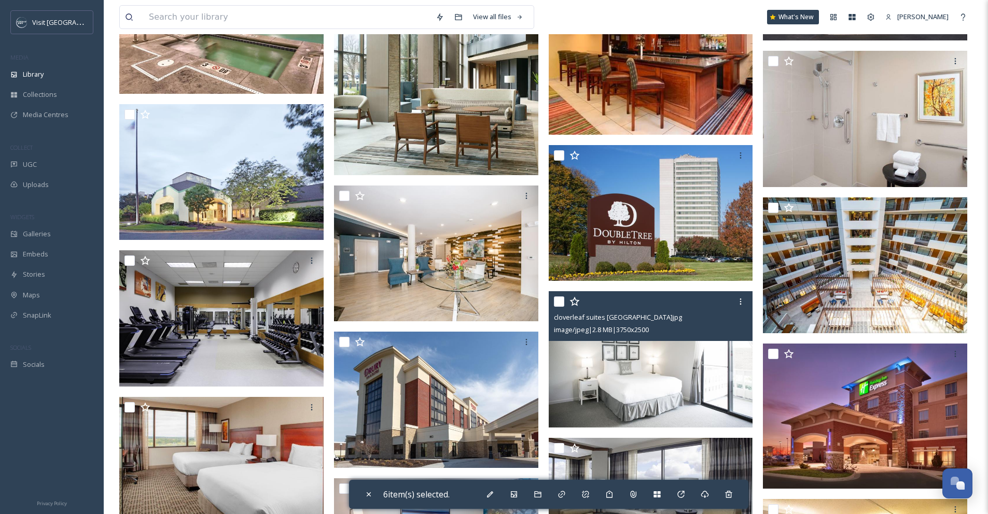
scroll to position [4309, 0]
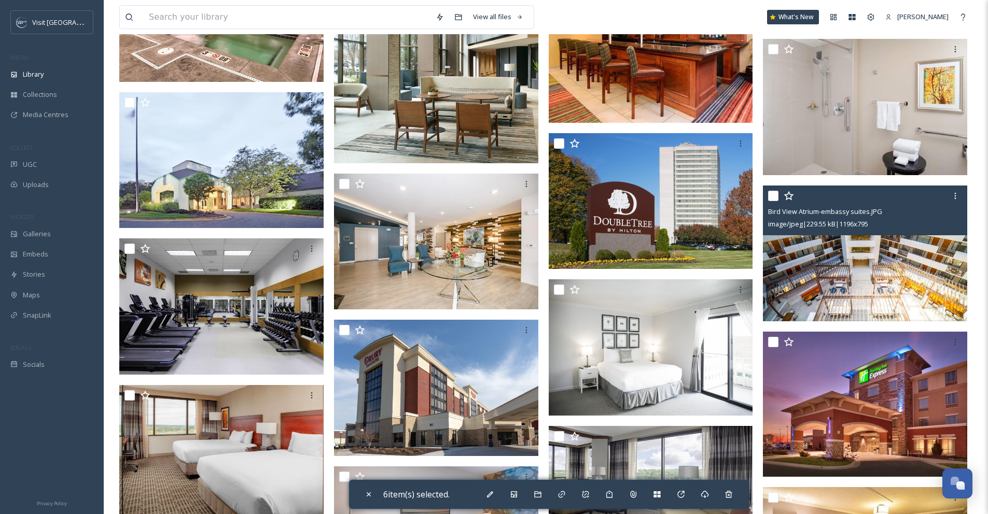
click at [774, 200] on input "checkbox" at bounding box center [773, 196] width 10 height 10
checkbox input "true"
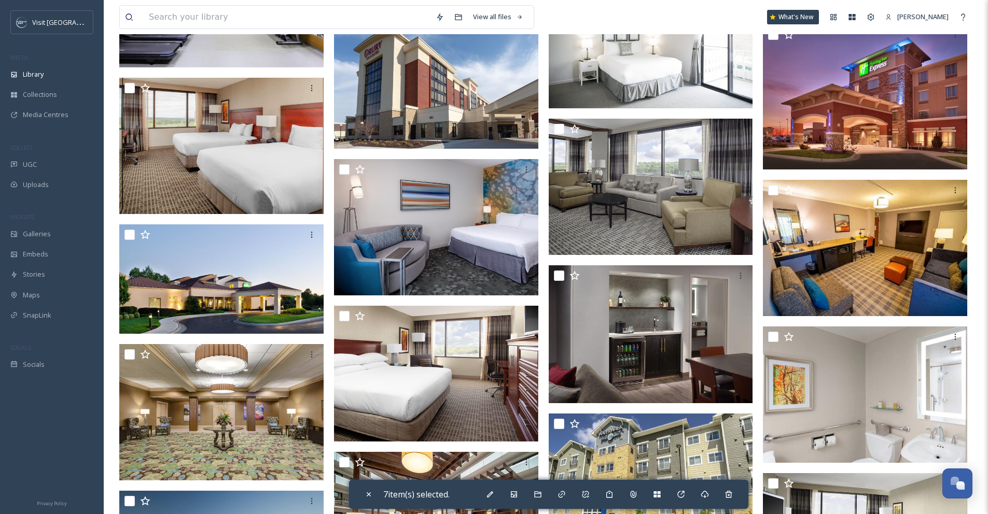
scroll to position [4625, 0]
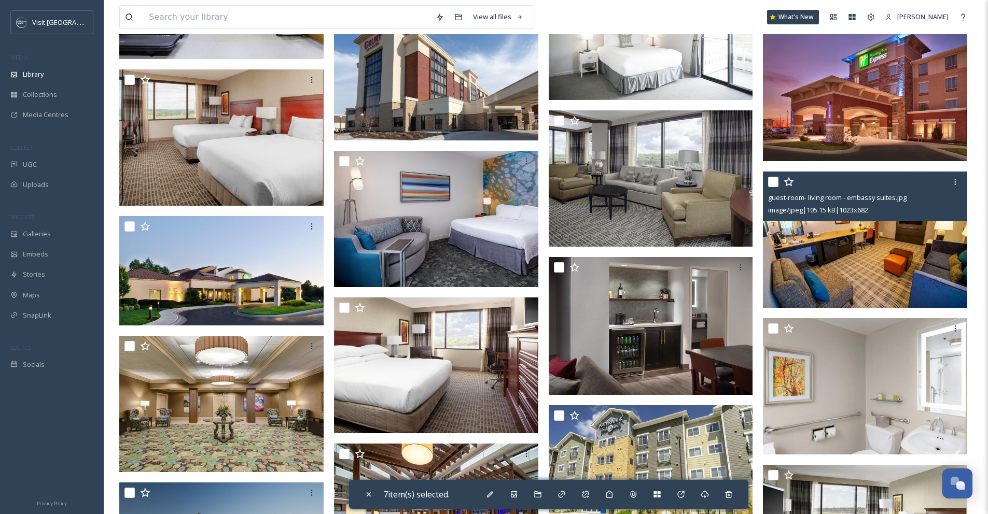
click at [776, 184] on input "checkbox" at bounding box center [773, 182] width 10 height 10
checkbox input "true"
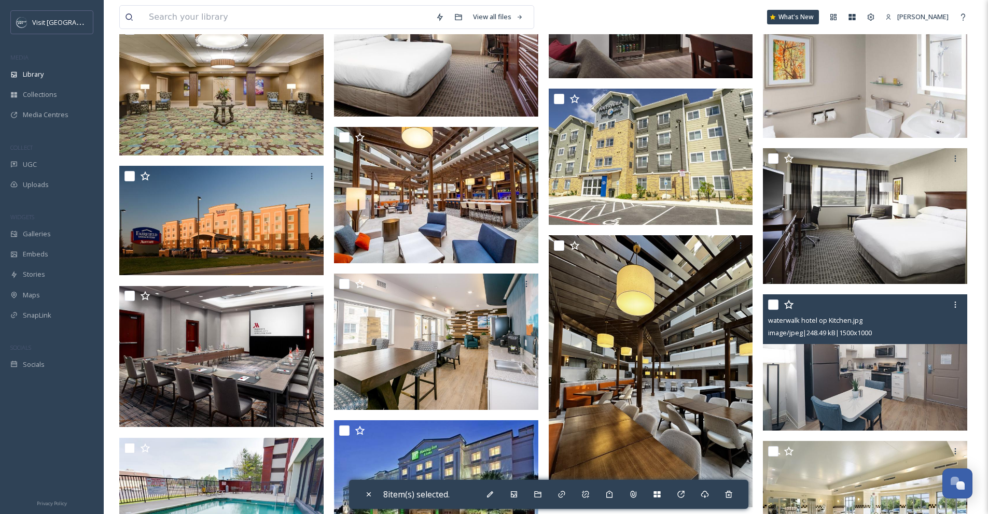
scroll to position [4966, 0]
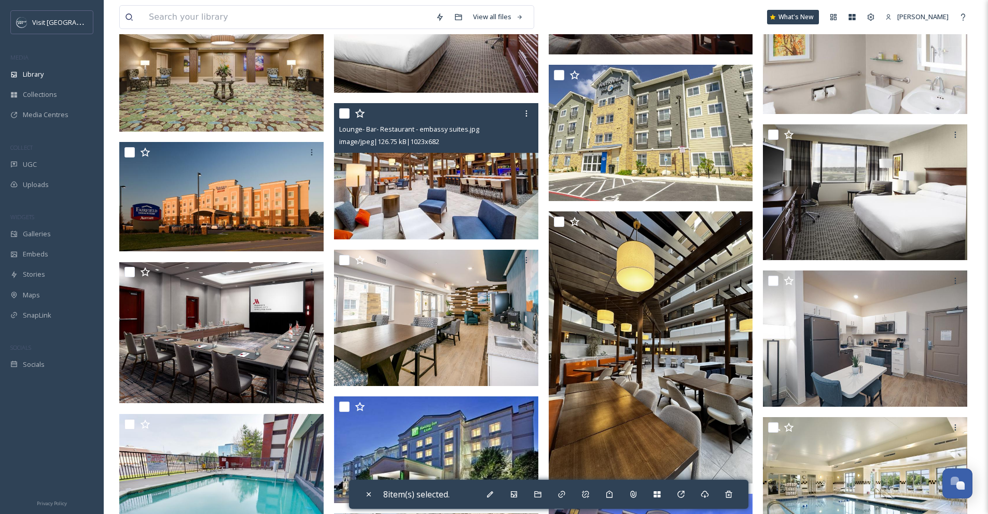
click at [343, 115] on input "checkbox" at bounding box center [344, 113] width 10 height 10
checkbox input "true"
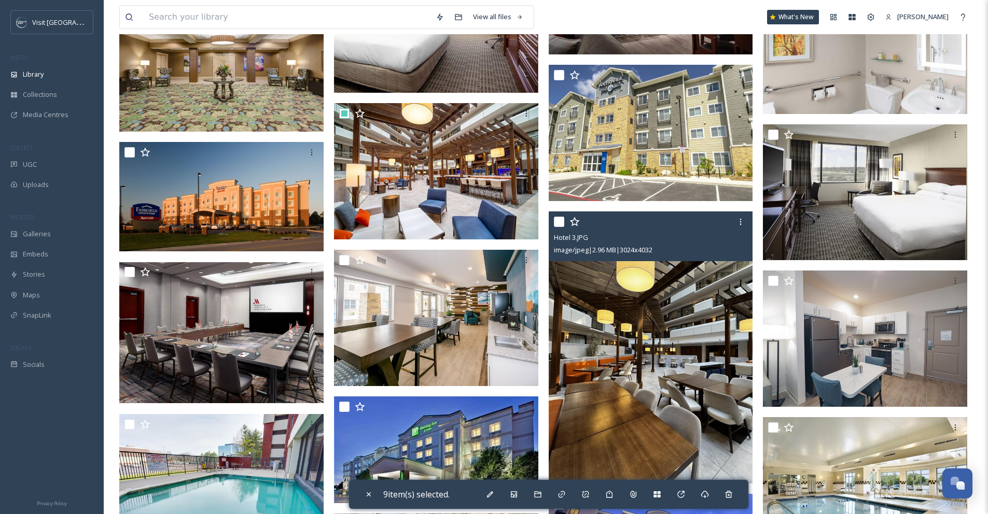
click at [558, 223] on input "checkbox" at bounding box center [559, 222] width 10 height 10
checkbox input "true"
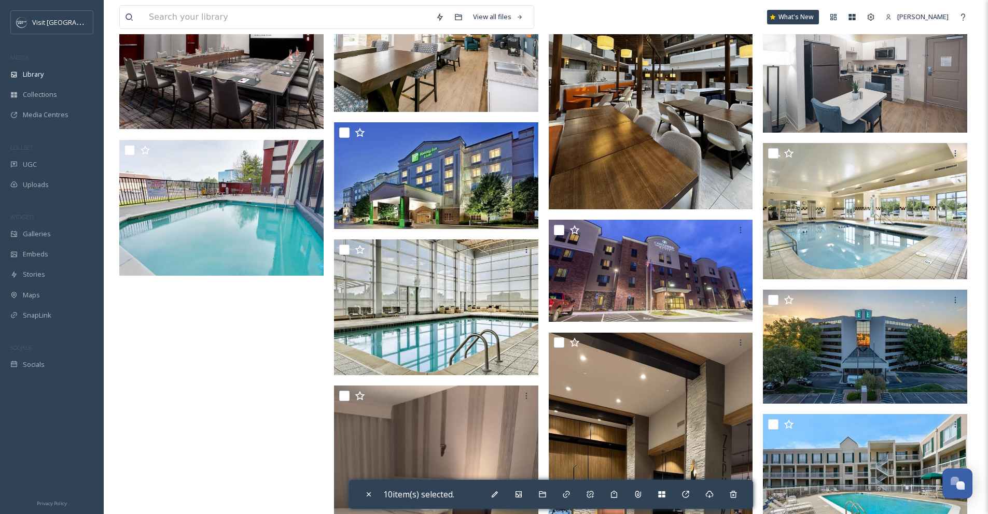
scroll to position [5243, 0]
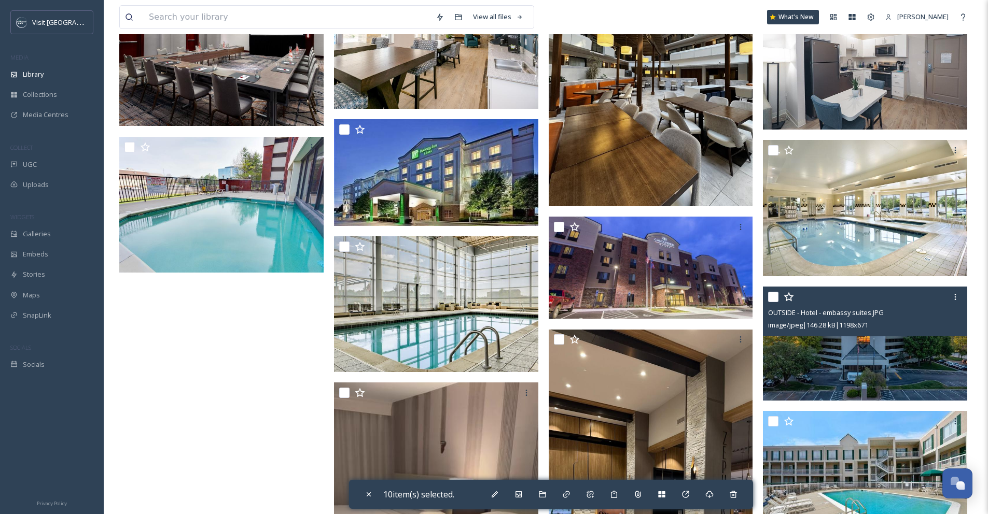
click at [774, 295] on input "checkbox" at bounding box center [773, 297] width 10 height 10
checkbox input "true"
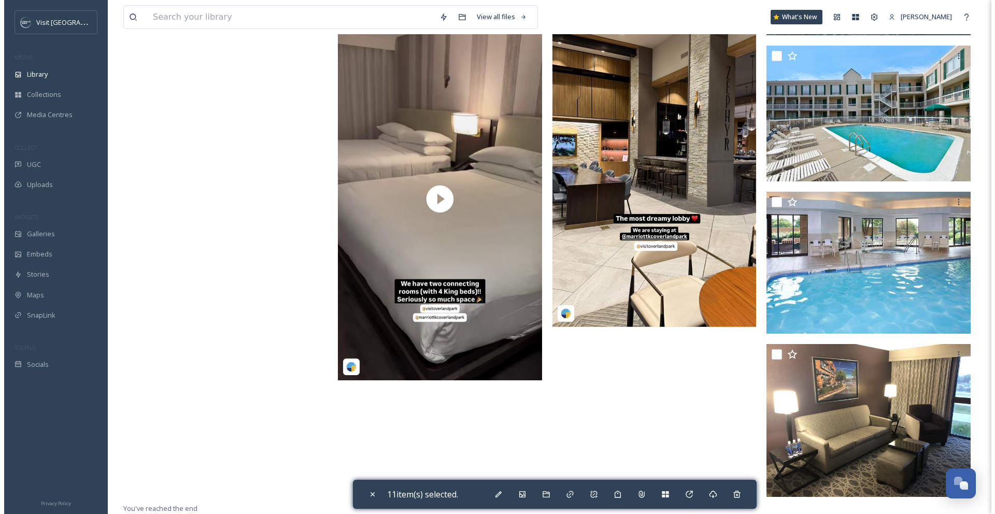
scroll to position [5609, 0]
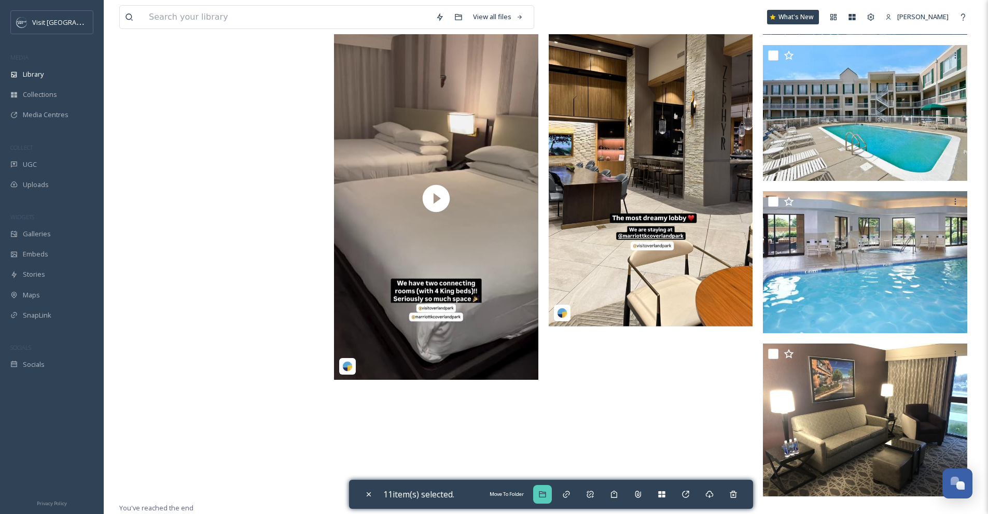
click at [544, 496] on icon at bounding box center [542, 494] width 8 height 8
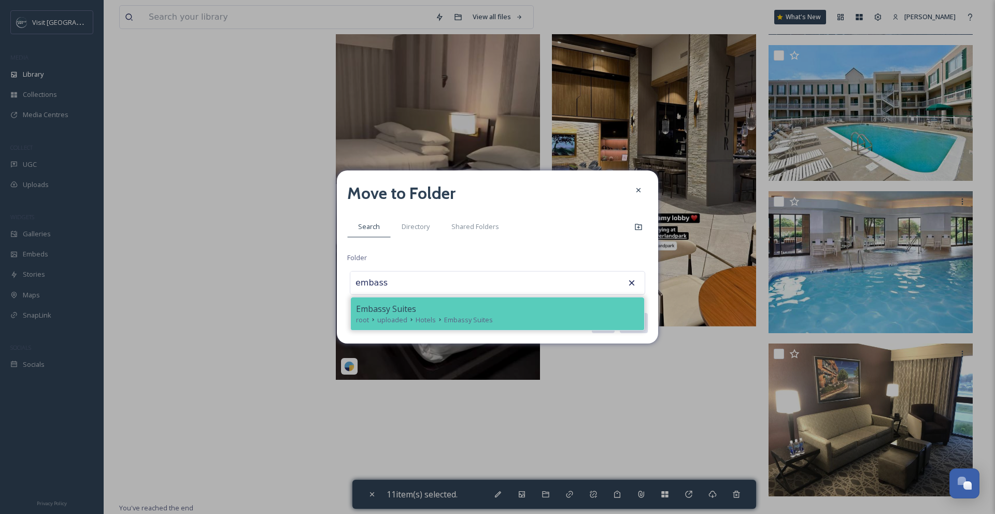
click at [518, 317] on div "root uploaded Hotels Embassy Suites" at bounding box center [497, 320] width 283 height 10
type input "Embassy Suites"
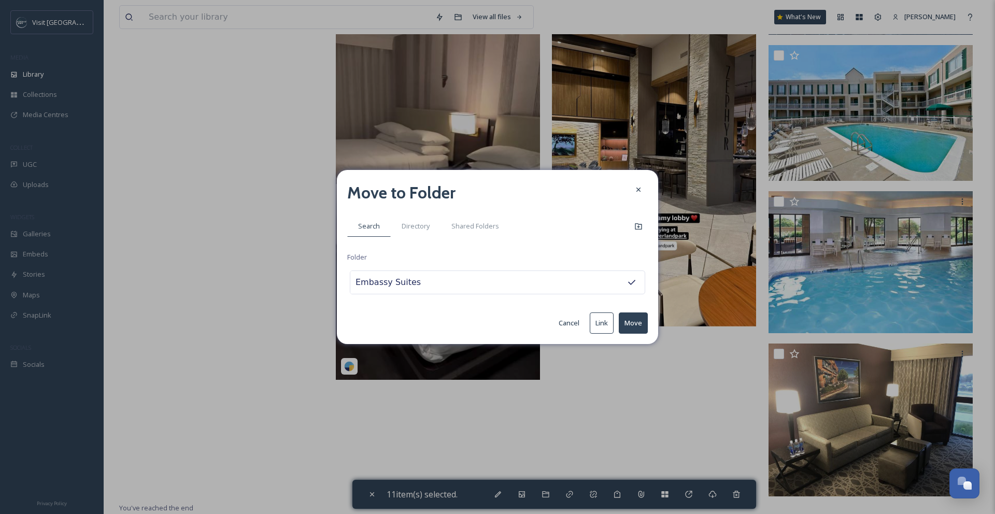
click at [624, 325] on button "Move" at bounding box center [633, 323] width 29 height 21
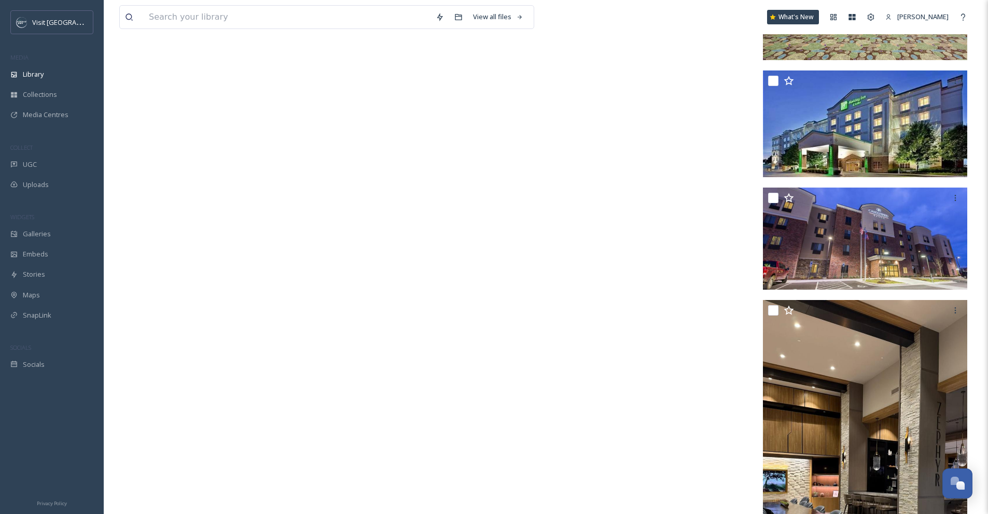
scroll to position [5472, 0]
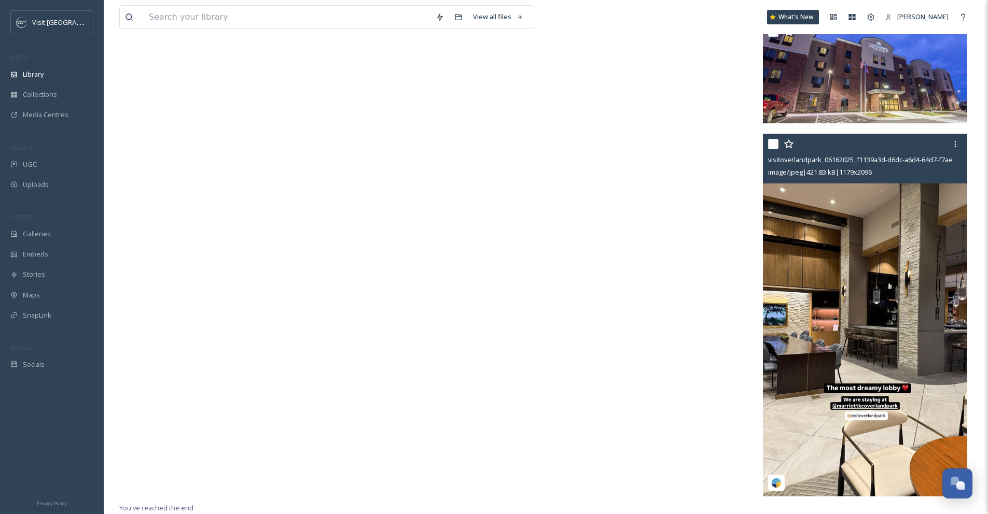
click at [773, 144] on input "checkbox" at bounding box center [773, 144] width 10 height 10
checkbox input "true"
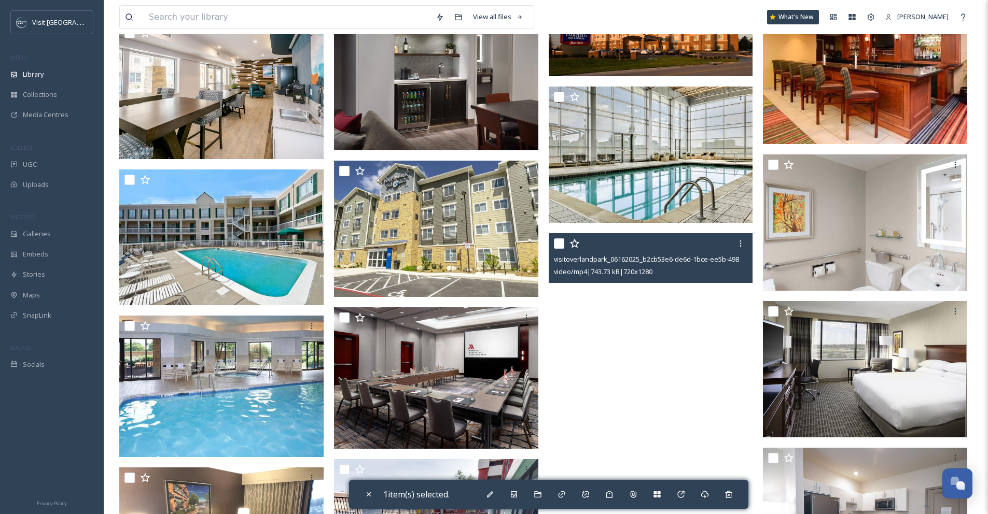
scroll to position [4623, 0]
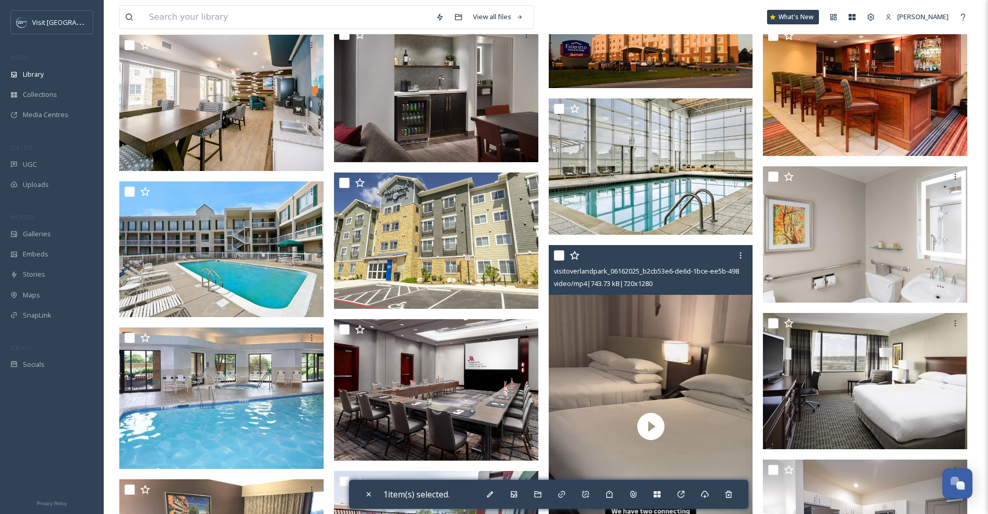
click at [558, 257] on input "checkbox" at bounding box center [559, 255] width 10 height 10
checkbox input "true"
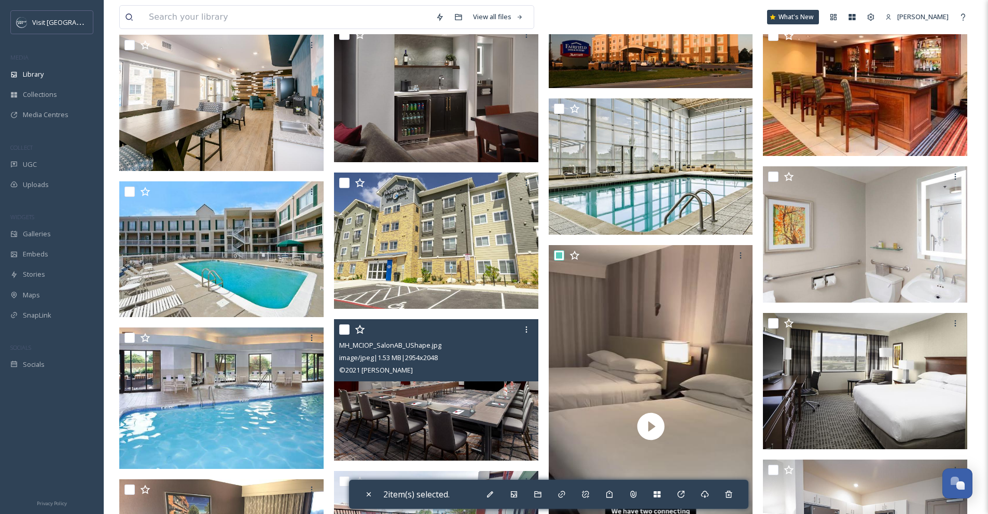
click at [341, 328] on input "checkbox" at bounding box center [344, 330] width 10 height 10
checkbox input "true"
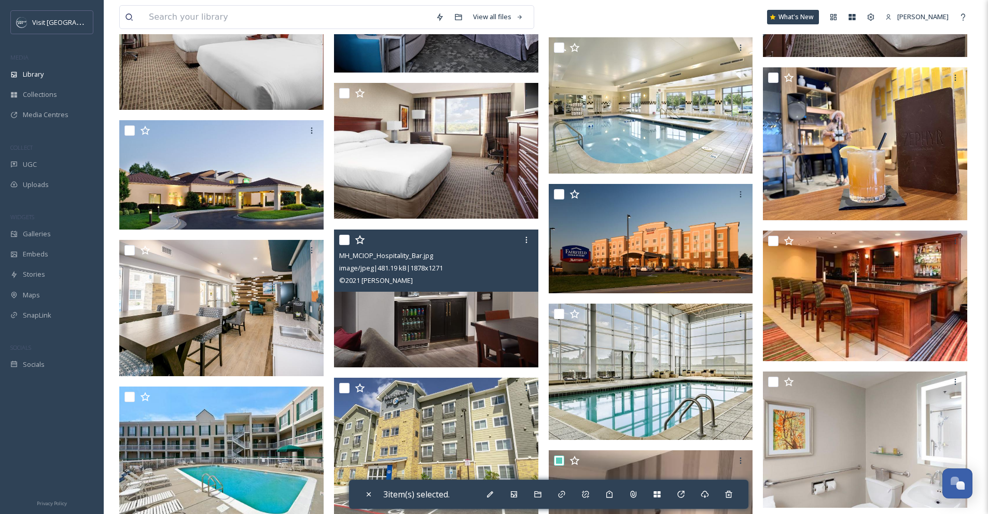
scroll to position [4377, 0]
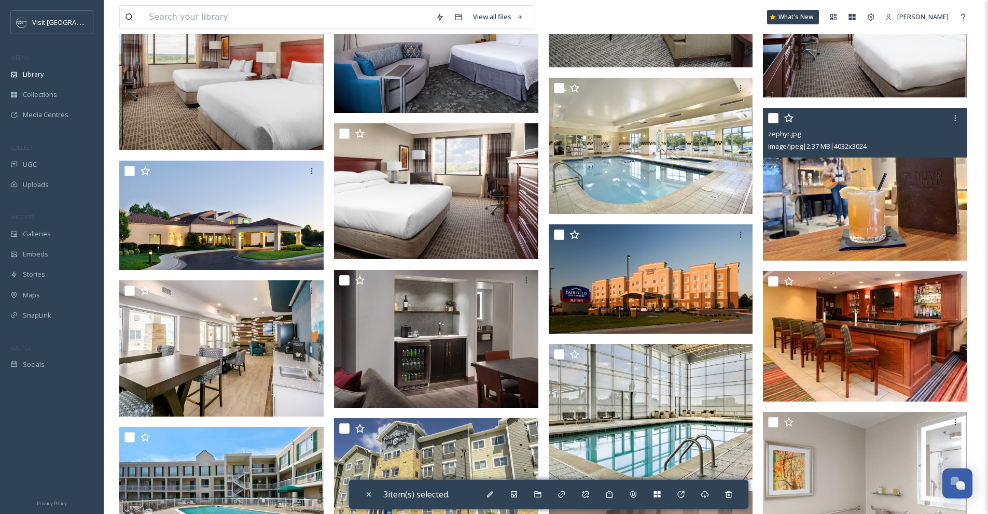
click at [775, 118] on input "checkbox" at bounding box center [773, 118] width 10 height 10
checkbox input "true"
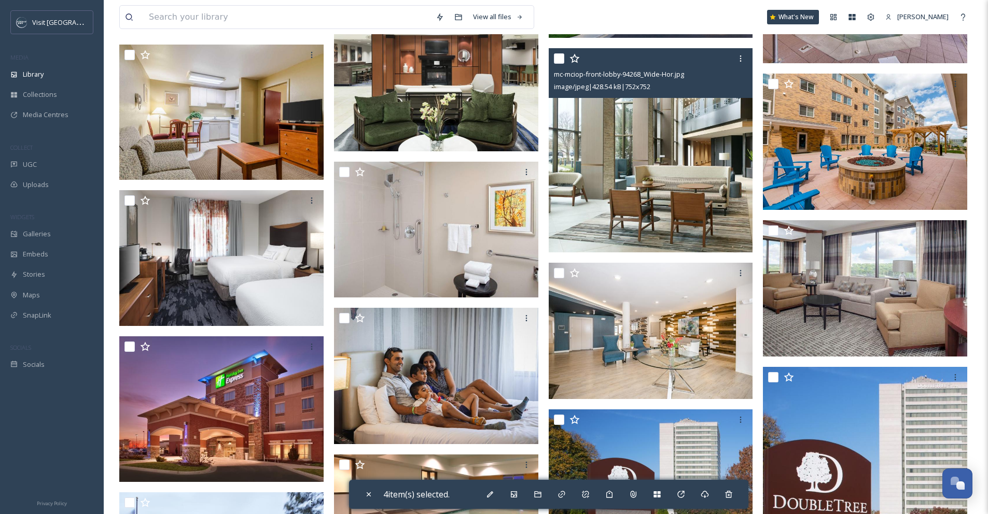
scroll to position [3596, 0]
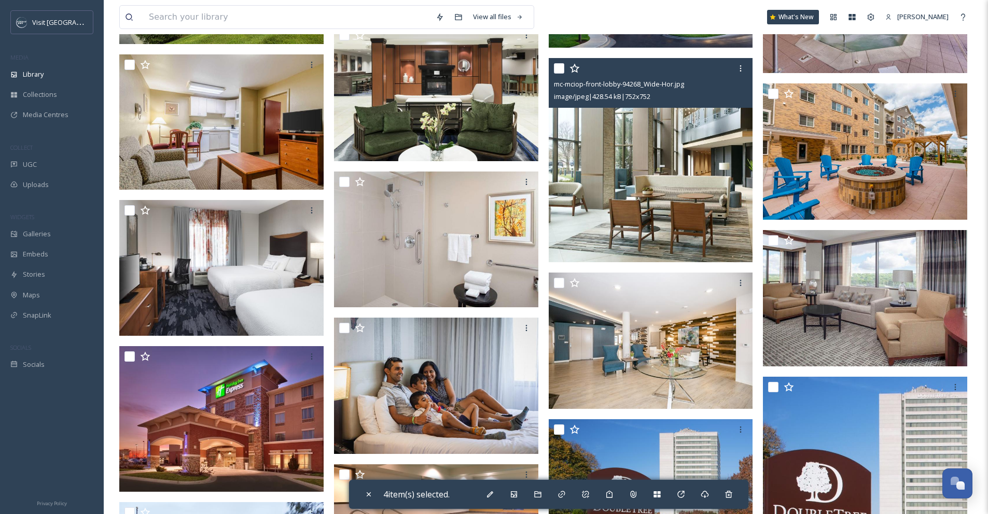
click at [561, 68] on input "checkbox" at bounding box center [559, 68] width 10 height 10
checkbox input "true"
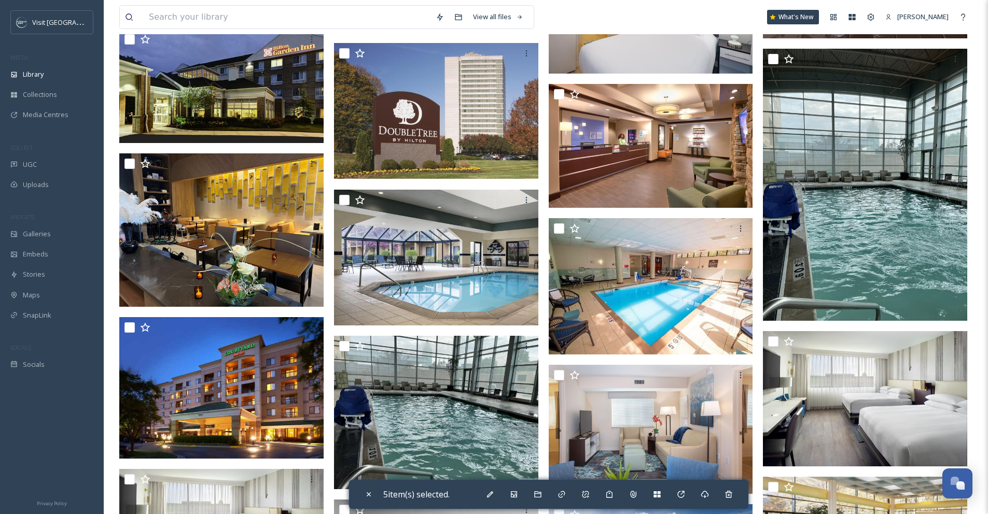
scroll to position [2947, 0]
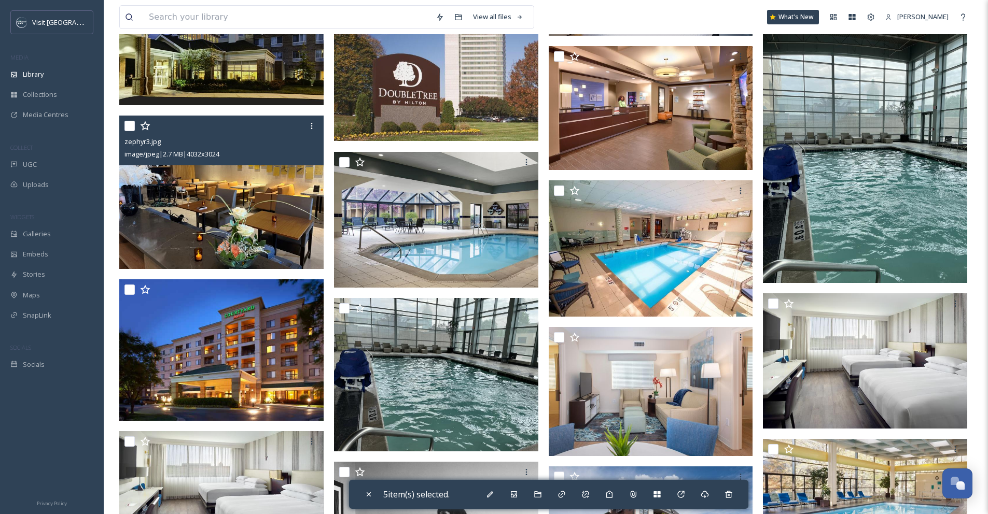
click at [126, 128] on input "checkbox" at bounding box center [129, 126] width 10 height 10
checkbox input "true"
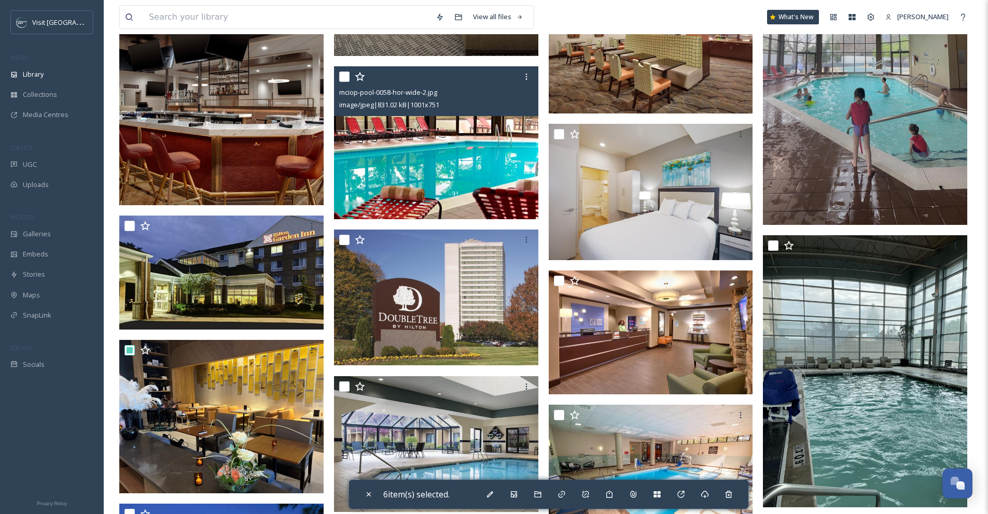
scroll to position [2720, 0]
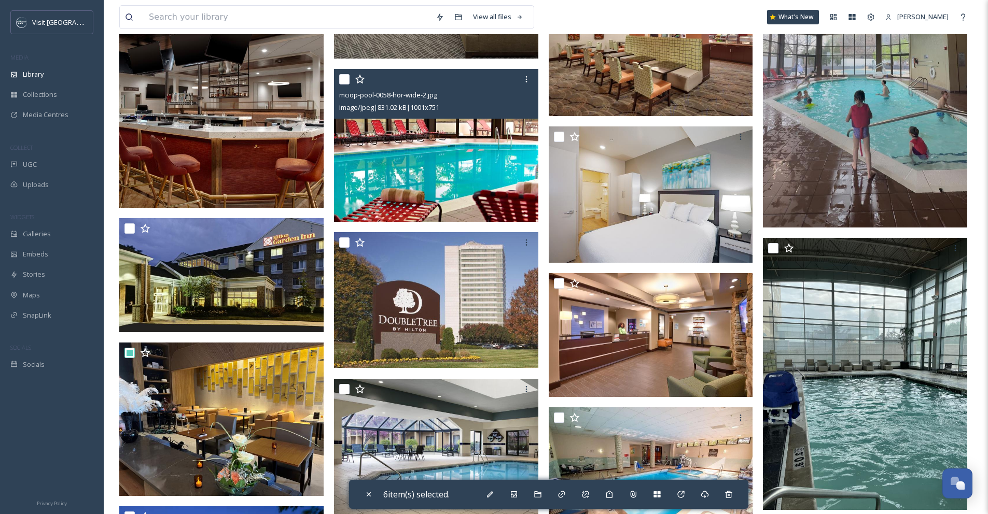
click at [344, 79] on input "checkbox" at bounding box center [344, 79] width 10 height 10
checkbox input "true"
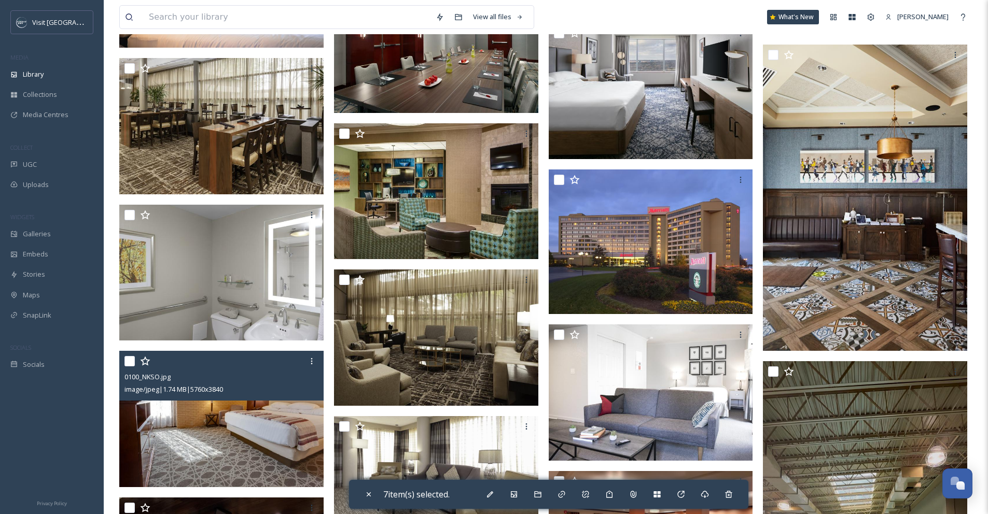
scroll to position [2198, 0]
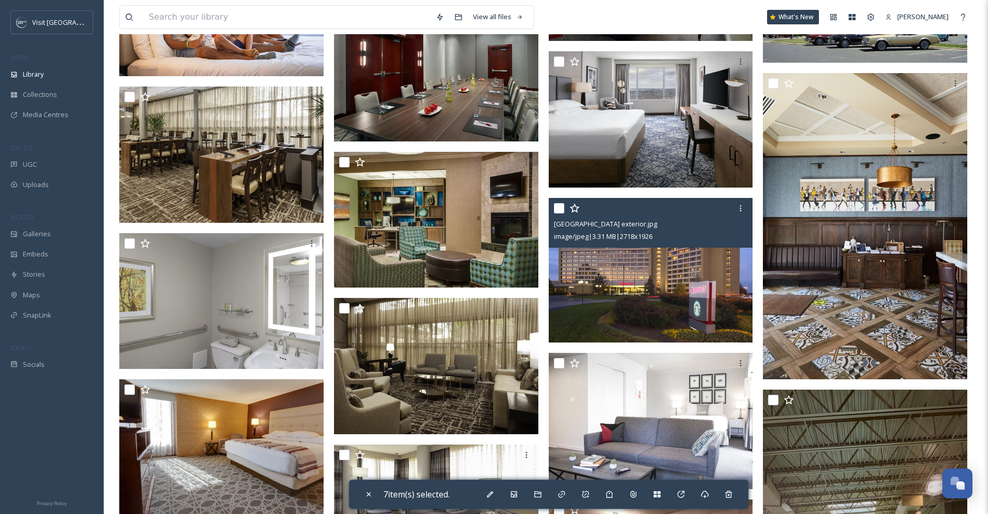
click at [557, 206] on input "checkbox" at bounding box center [559, 208] width 10 height 10
checkbox input "true"
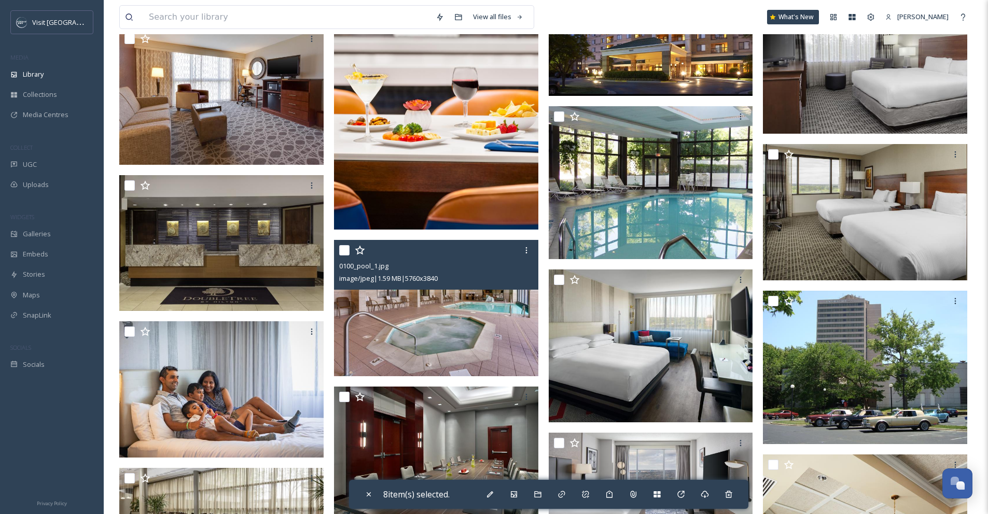
scroll to position [1648, 0]
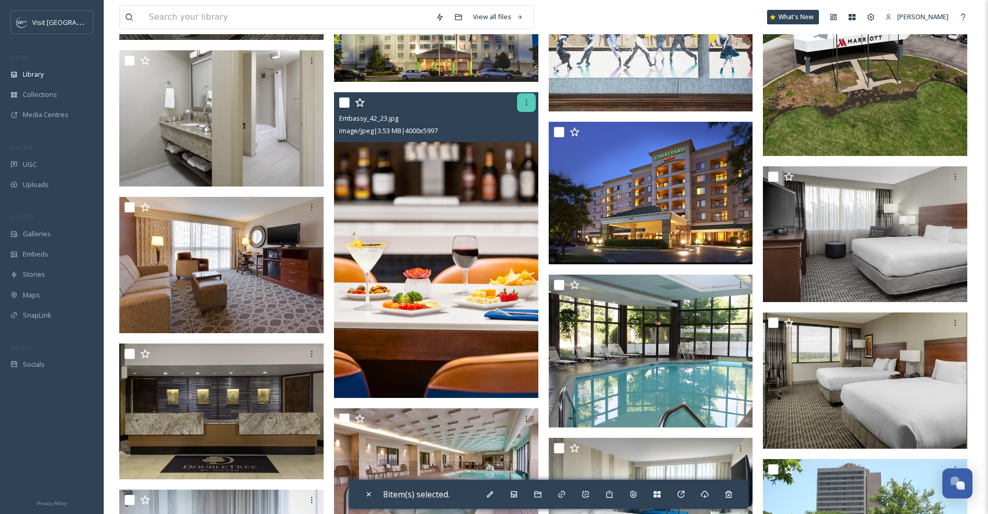
click at [529, 104] on icon at bounding box center [526, 103] width 8 height 8
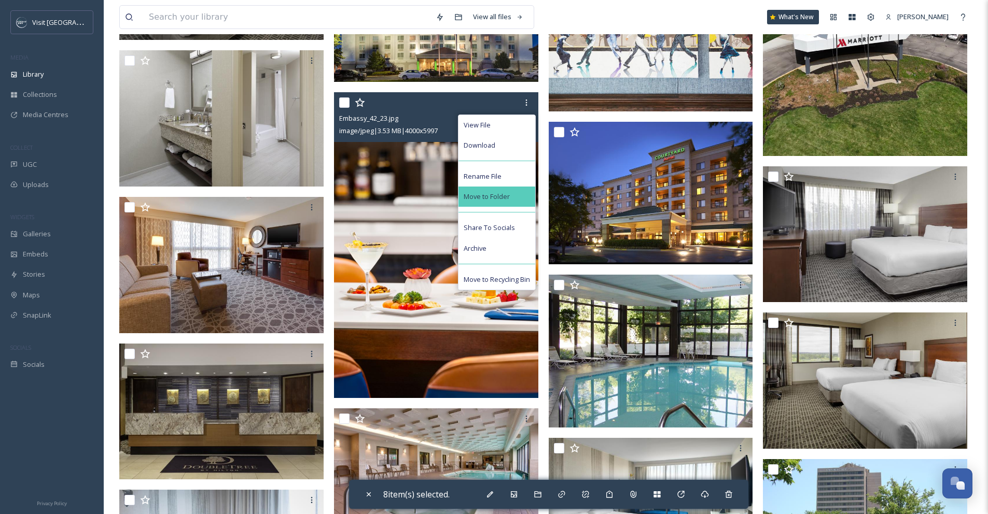
click at [524, 193] on div "Move to Folder" at bounding box center [496, 197] width 77 height 20
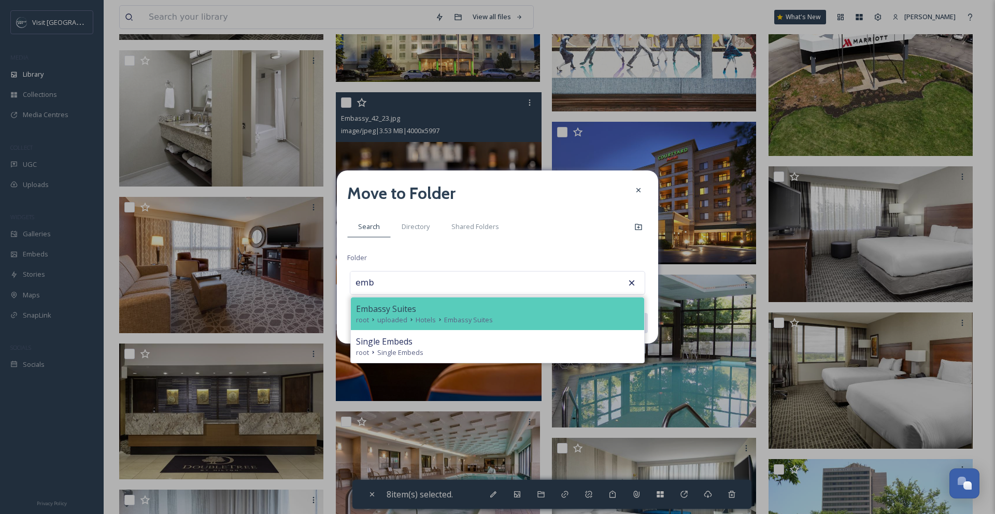
click at [529, 307] on div "Embassy Suites" at bounding box center [497, 309] width 283 height 12
type input "Embassy Suites"
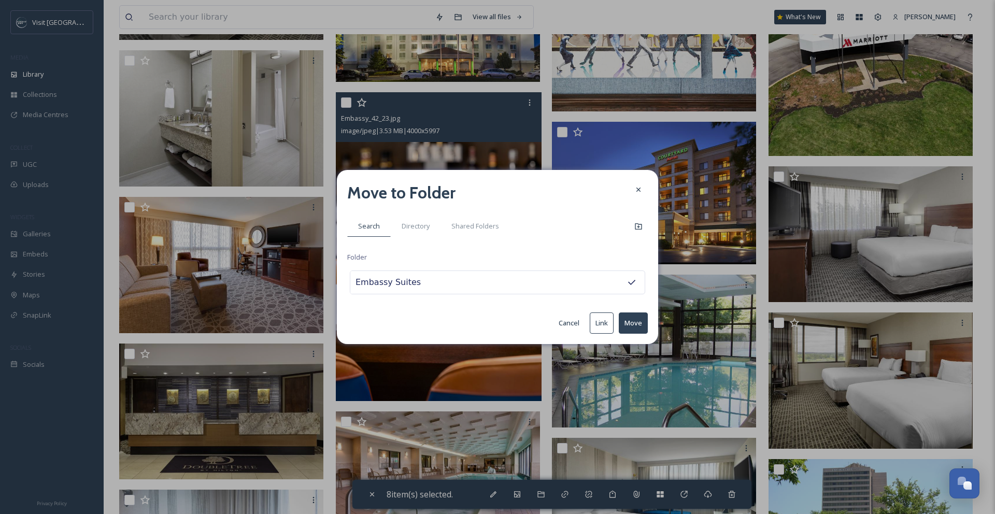
click at [625, 322] on button "Move" at bounding box center [633, 323] width 29 height 21
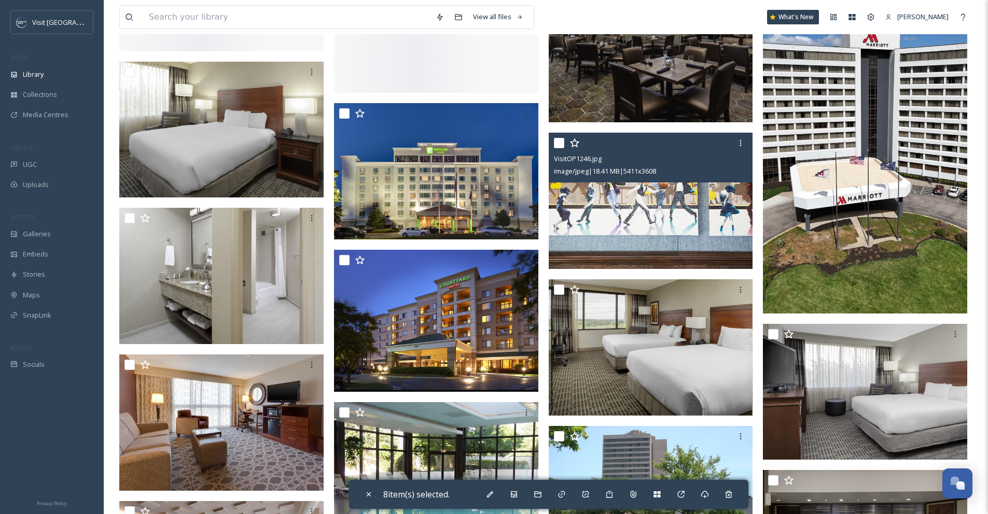
scroll to position [1383, 0]
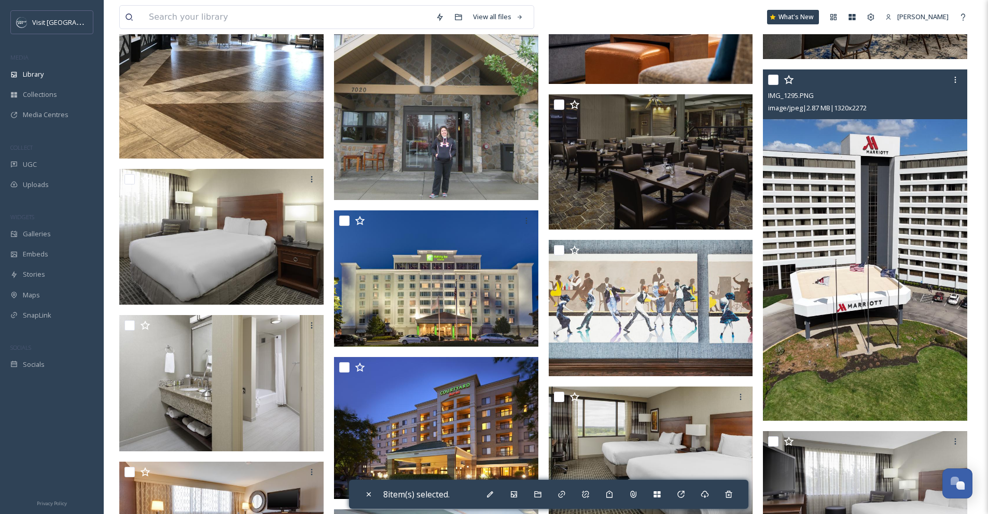
click at [775, 80] on input "checkbox" at bounding box center [773, 80] width 10 height 10
checkbox input "true"
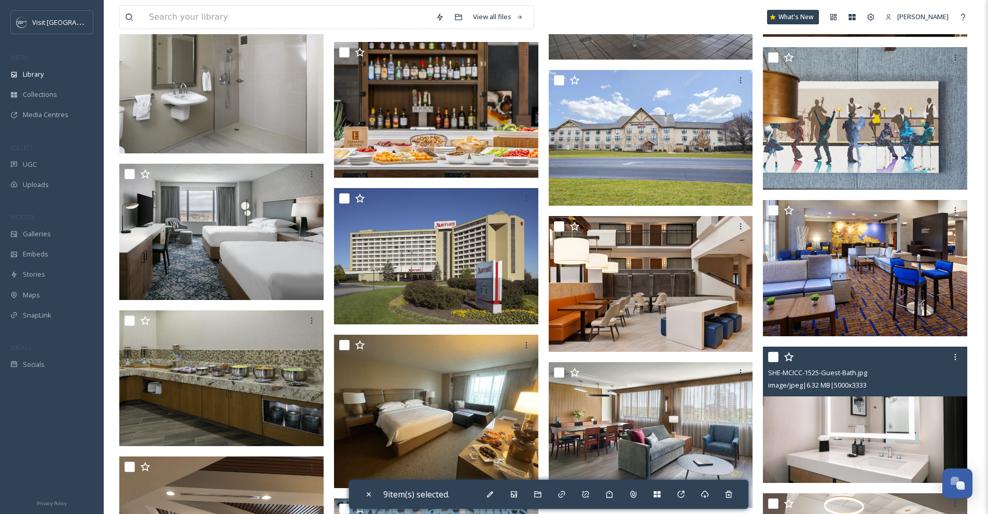
scroll to position [764, 0]
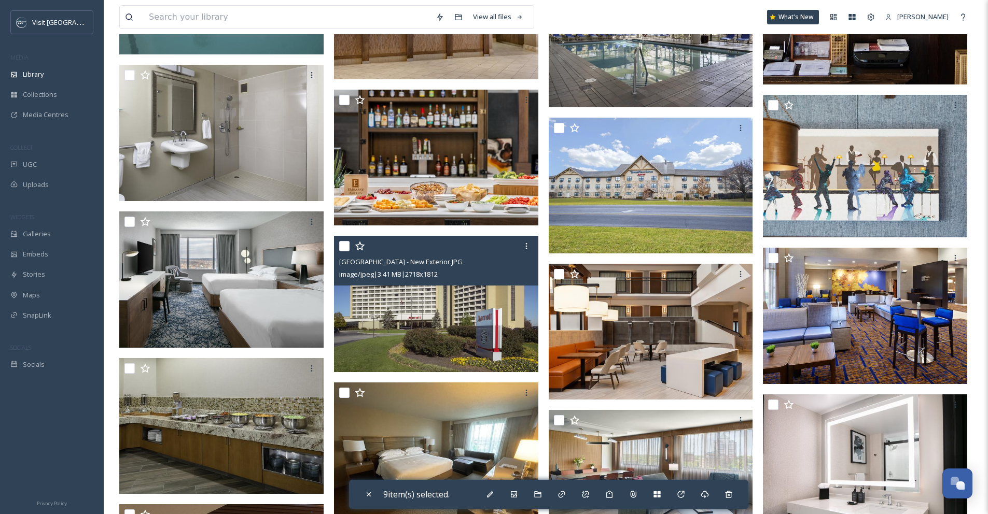
click at [342, 246] on input "checkbox" at bounding box center [344, 246] width 10 height 10
checkbox input "true"
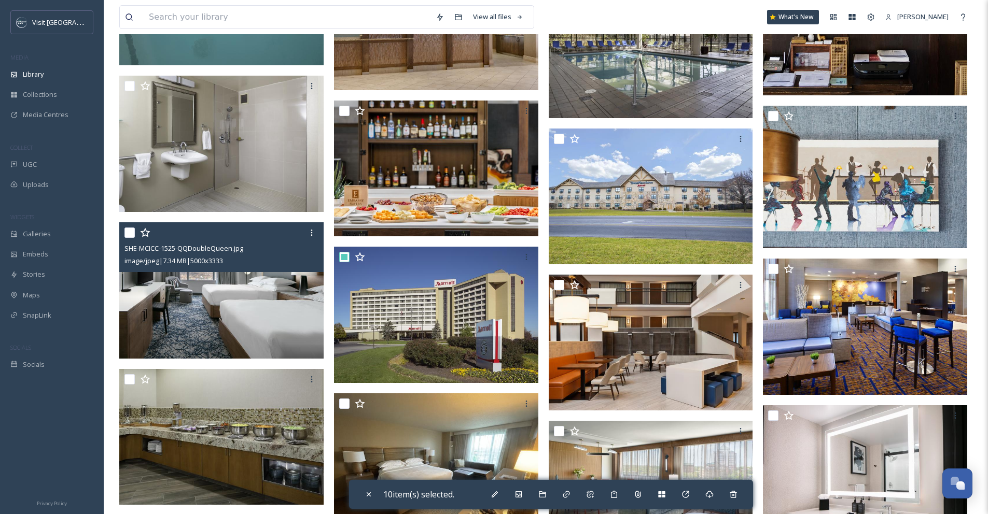
scroll to position [618, 0]
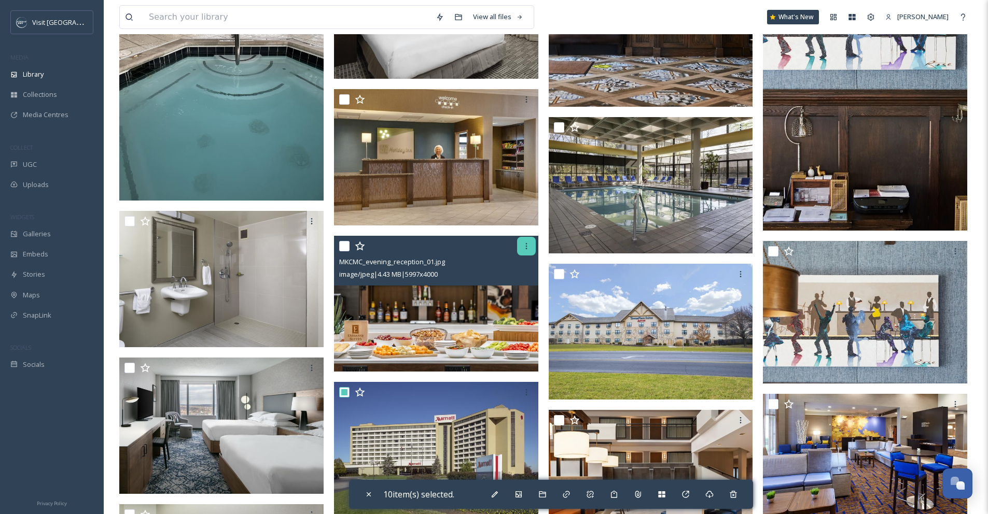
click at [528, 251] on div at bounding box center [526, 246] width 19 height 19
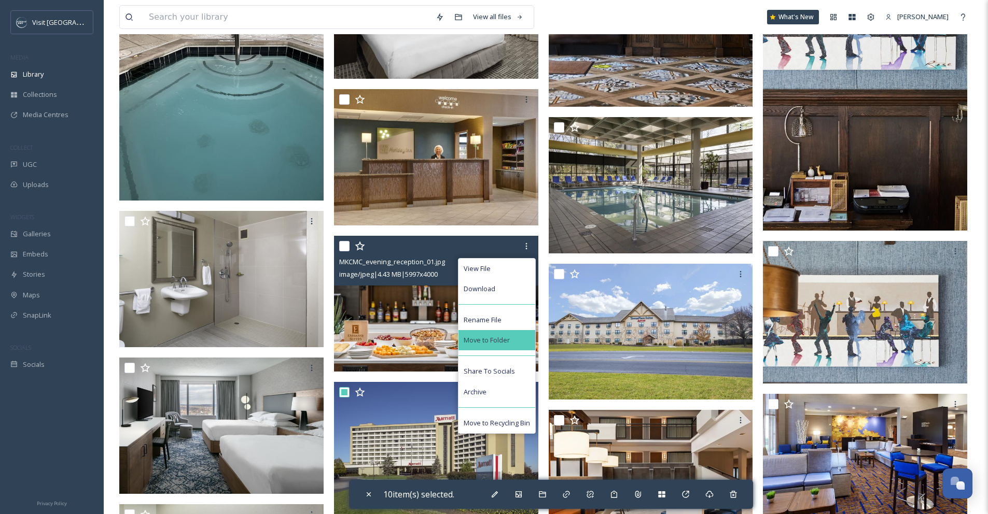
click at [516, 338] on div "Move to Folder" at bounding box center [496, 340] width 77 height 20
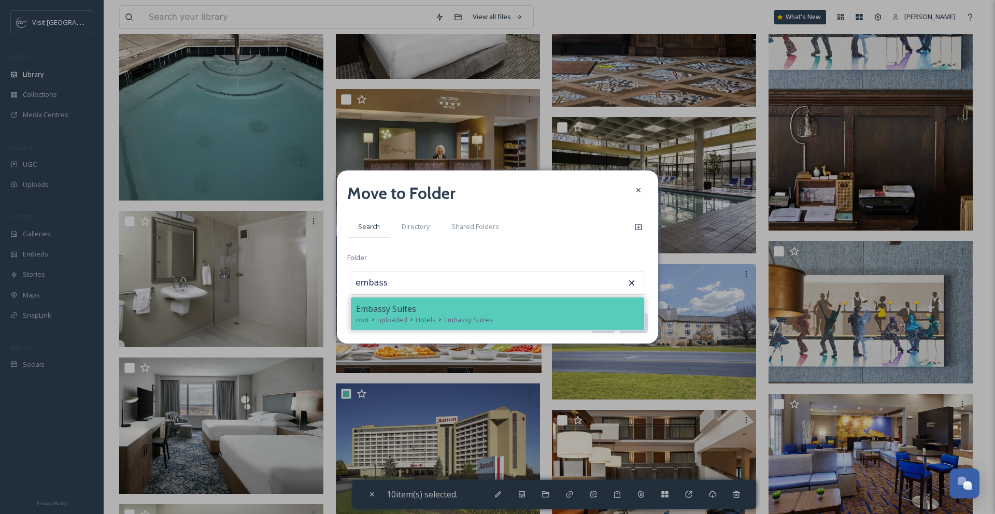
click at [434, 315] on span "Hotels" at bounding box center [426, 320] width 20 height 10
type input "Embassy Suites"
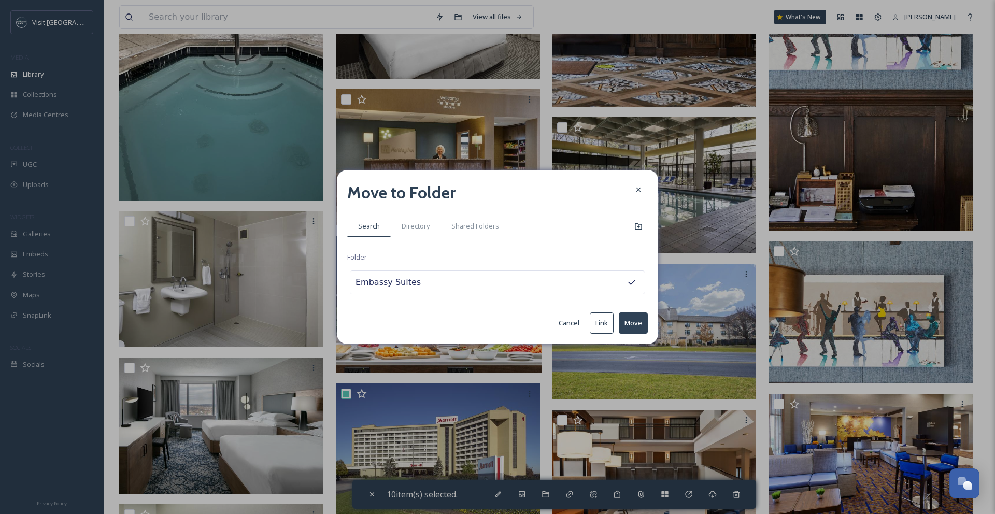
click at [627, 326] on button "Move" at bounding box center [633, 323] width 29 height 21
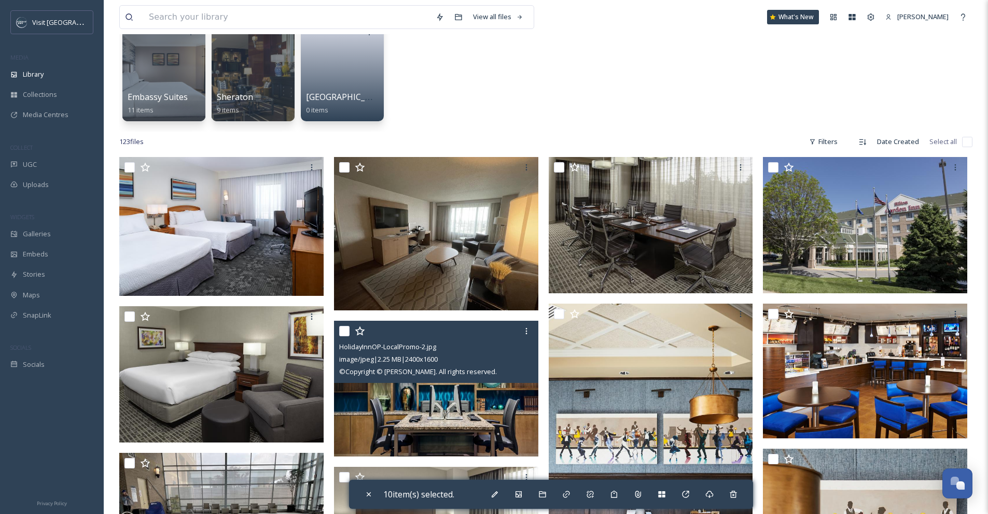
scroll to position [71, 0]
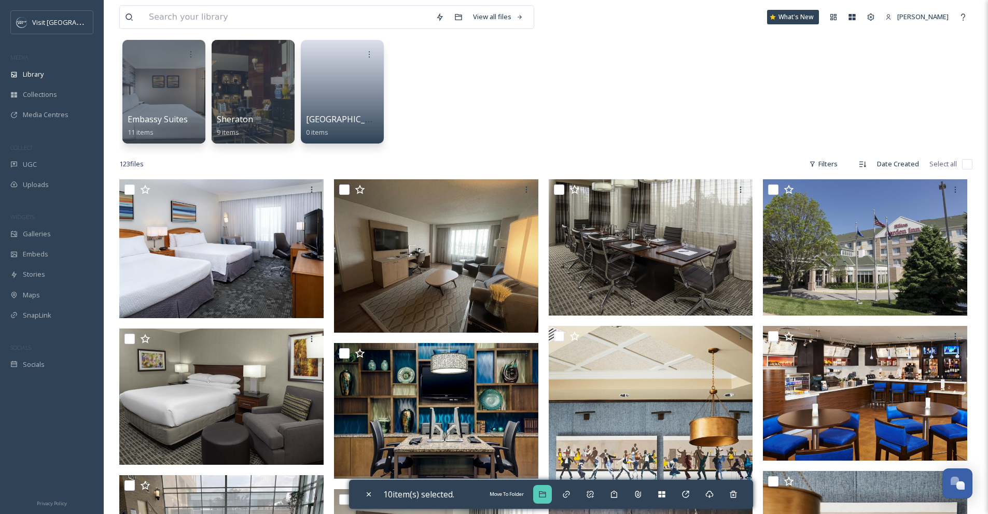
click at [546, 491] on icon at bounding box center [542, 494] width 8 height 8
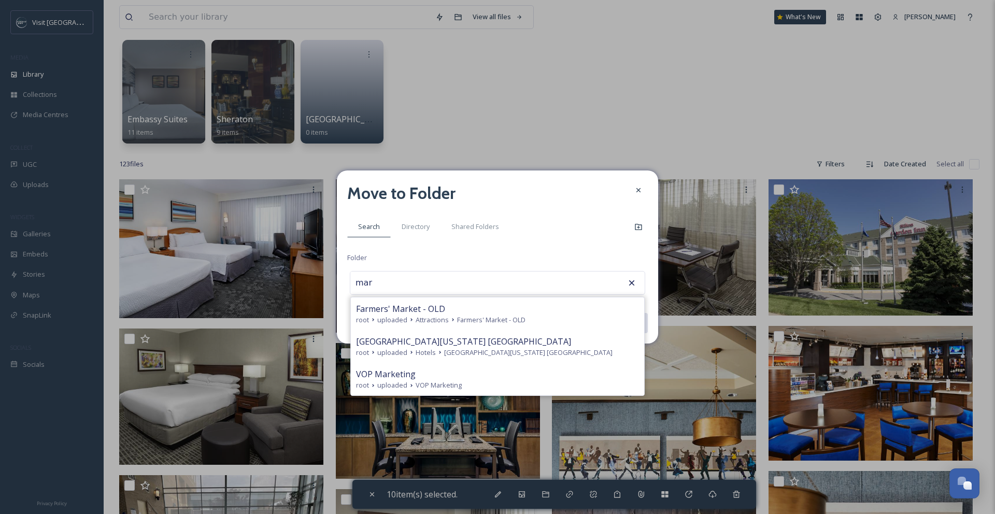
click at [504, 352] on span "[GEOGRAPHIC_DATA][US_STATE] [GEOGRAPHIC_DATA]" at bounding box center [528, 353] width 168 height 10
type input "[GEOGRAPHIC_DATA][US_STATE] [GEOGRAPHIC_DATA]"
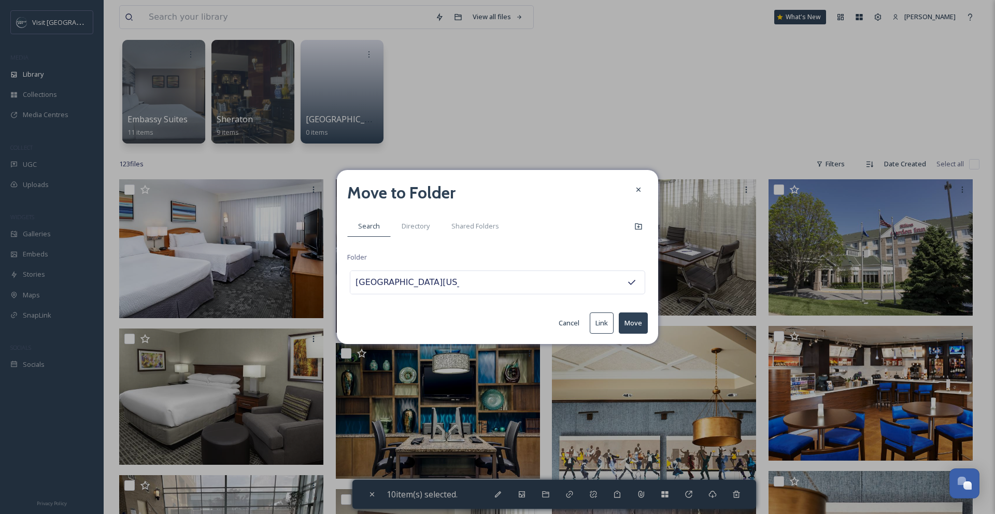
click at [641, 326] on button "Move" at bounding box center [633, 323] width 29 height 21
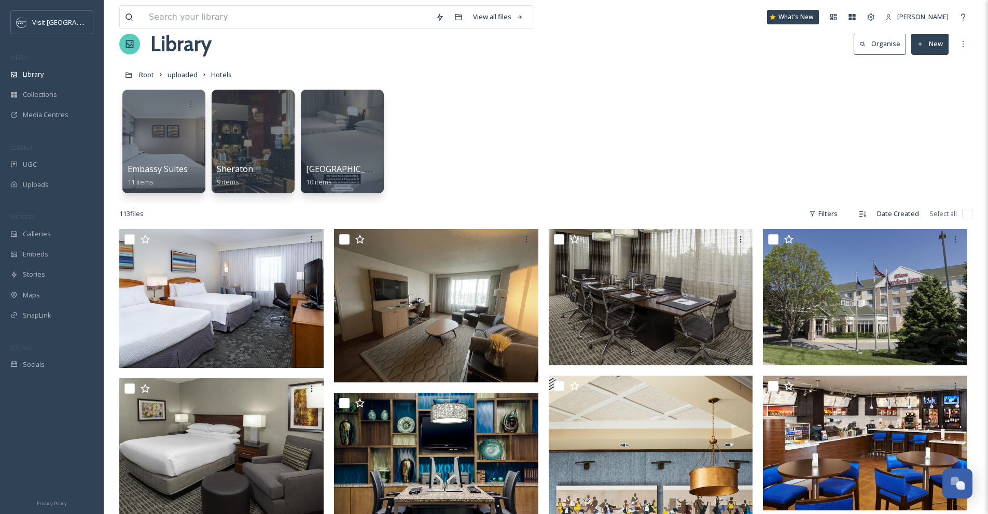
scroll to position [0, 0]
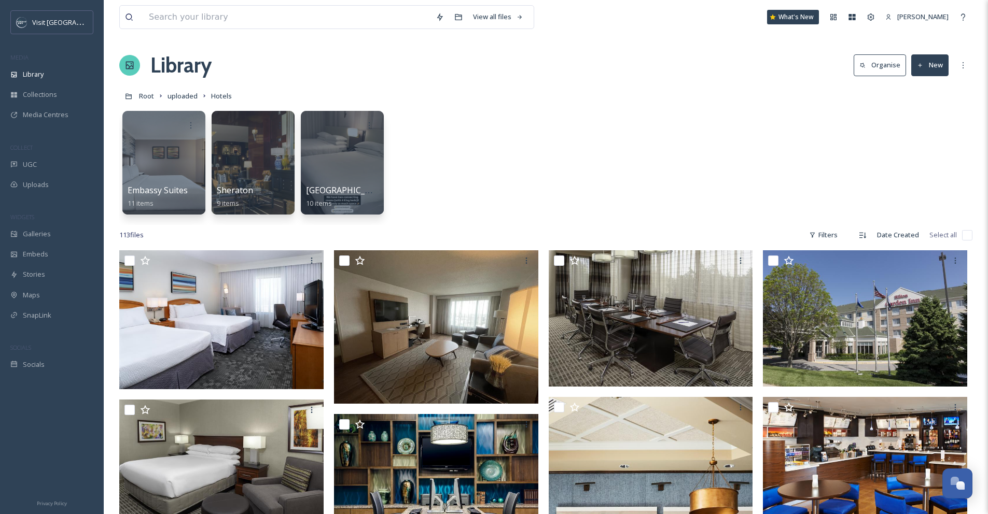
click at [935, 67] on button "New" at bounding box center [929, 64] width 37 height 21
click at [932, 124] on div "Folder" at bounding box center [918, 130] width 59 height 20
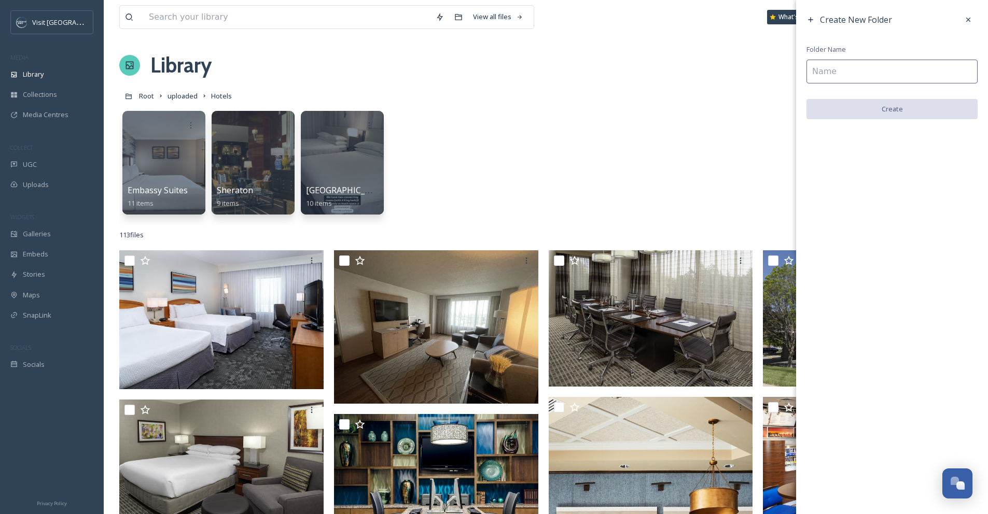
click at [904, 77] on input at bounding box center [891, 72] width 171 height 24
type input "DoubleTree"
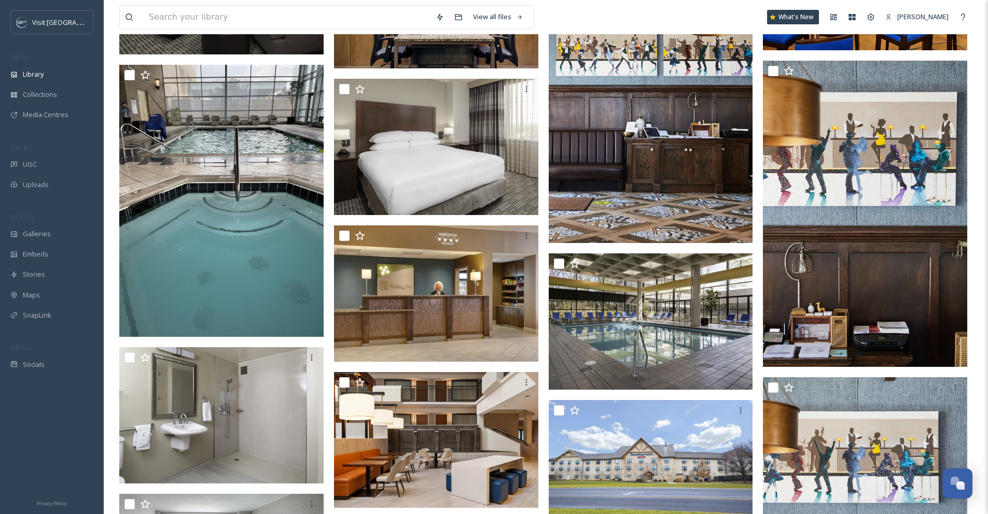
scroll to position [493, 0]
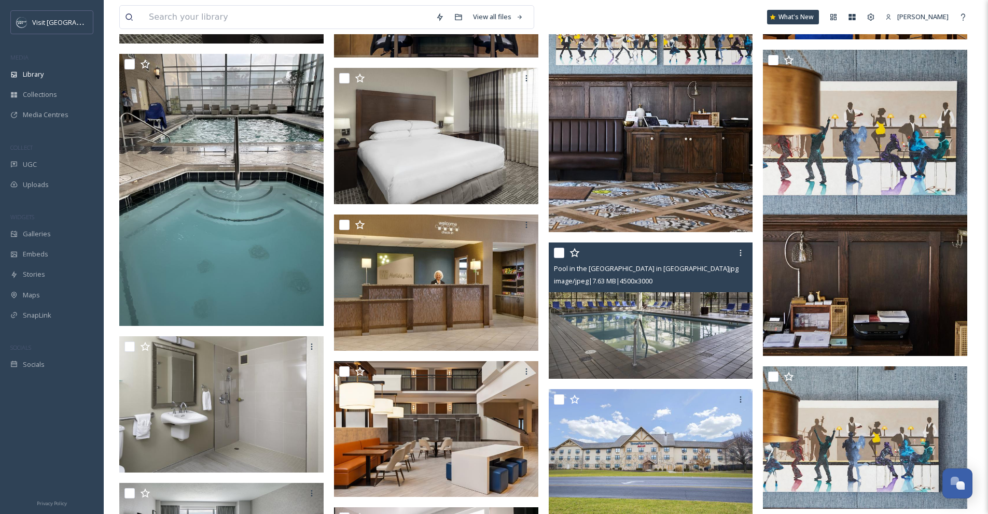
click at [559, 256] on input "checkbox" at bounding box center [559, 253] width 10 height 10
checkbox input "true"
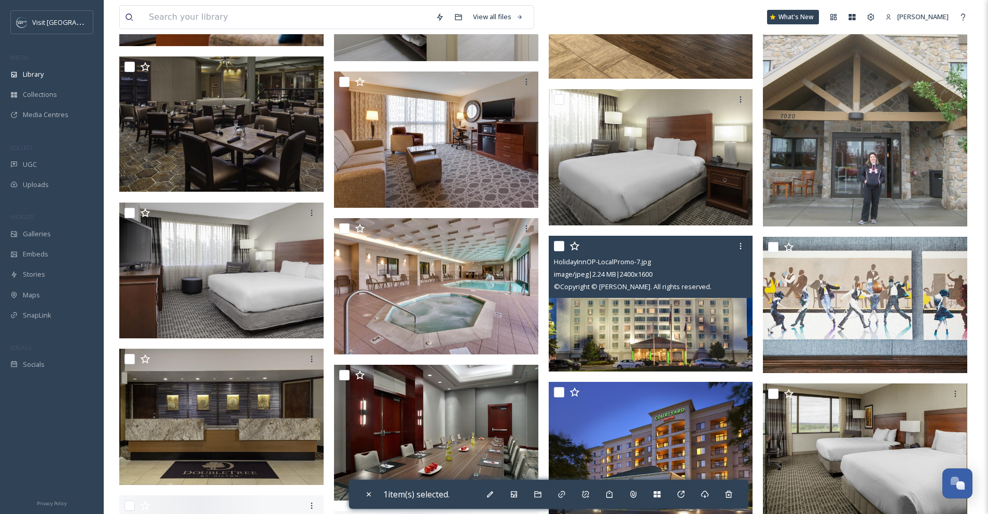
scroll to position [1433, 0]
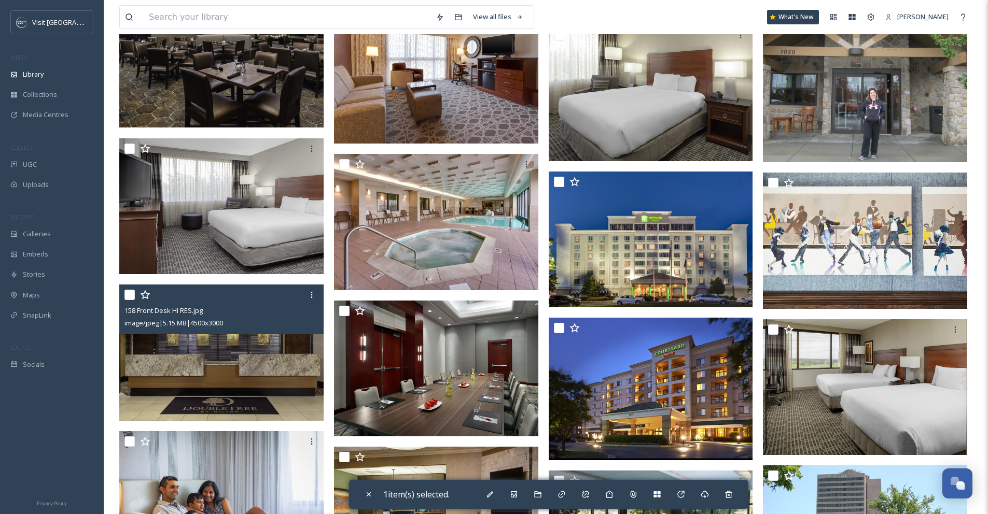
click at [130, 294] on input "checkbox" at bounding box center [129, 295] width 10 height 10
checkbox input "true"
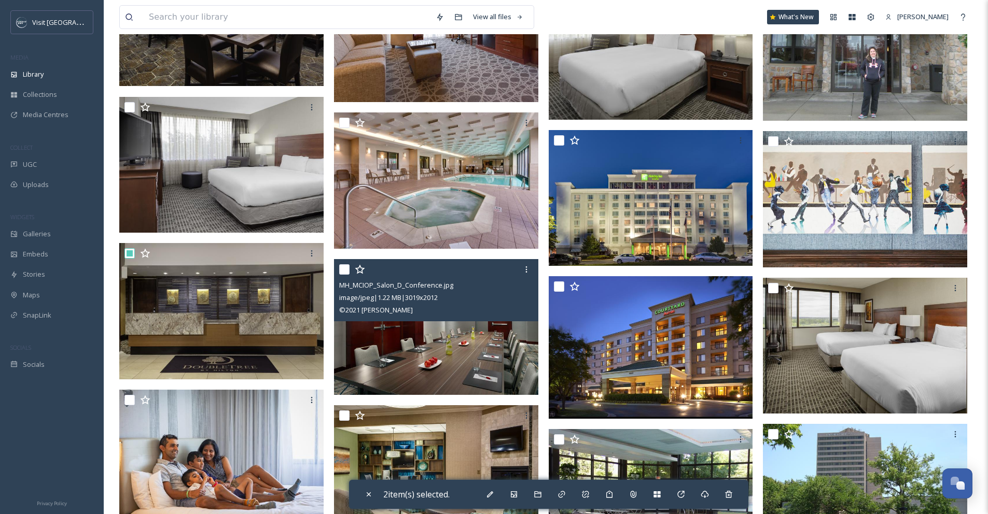
scroll to position [1478, 0]
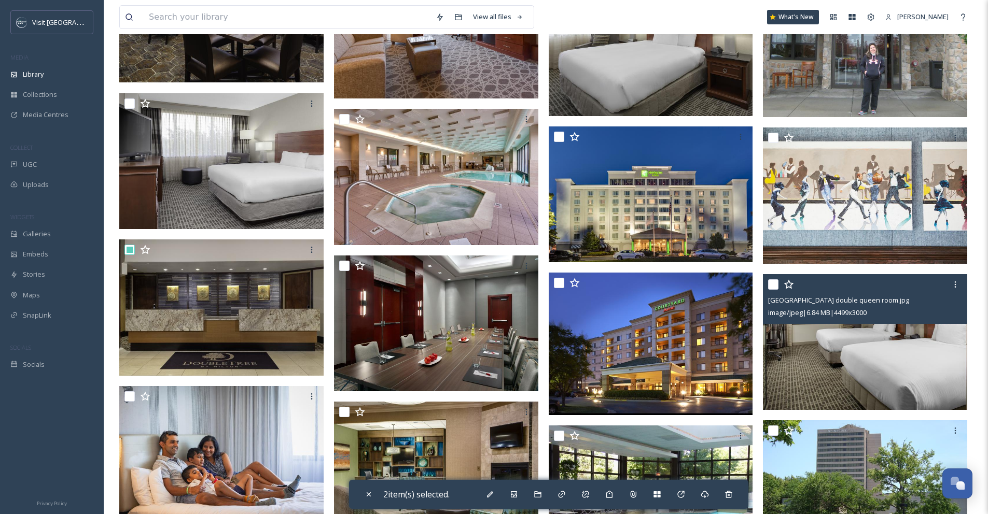
click at [770, 283] on input "checkbox" at bounding box center [773, 284] width 10 height 10
checkbox input "true"
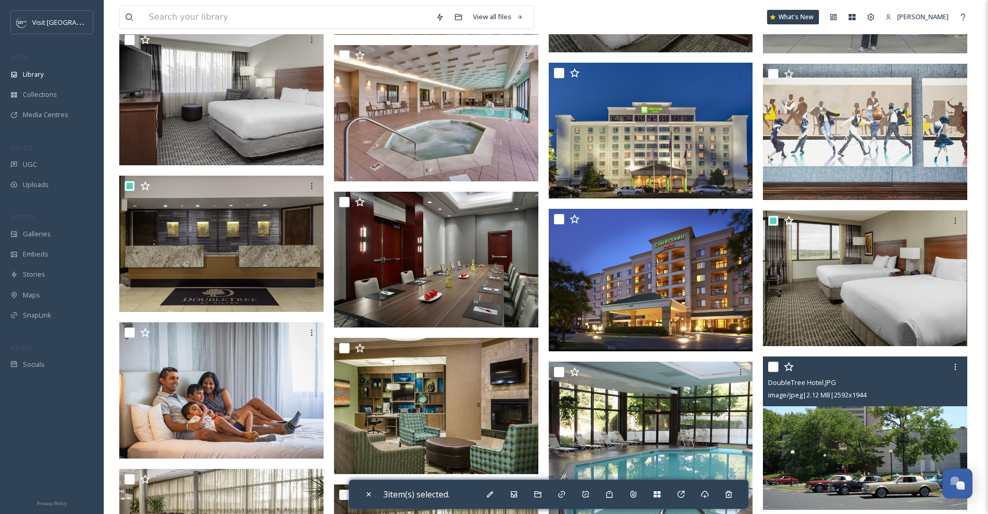
scroll to position [1675, 0]
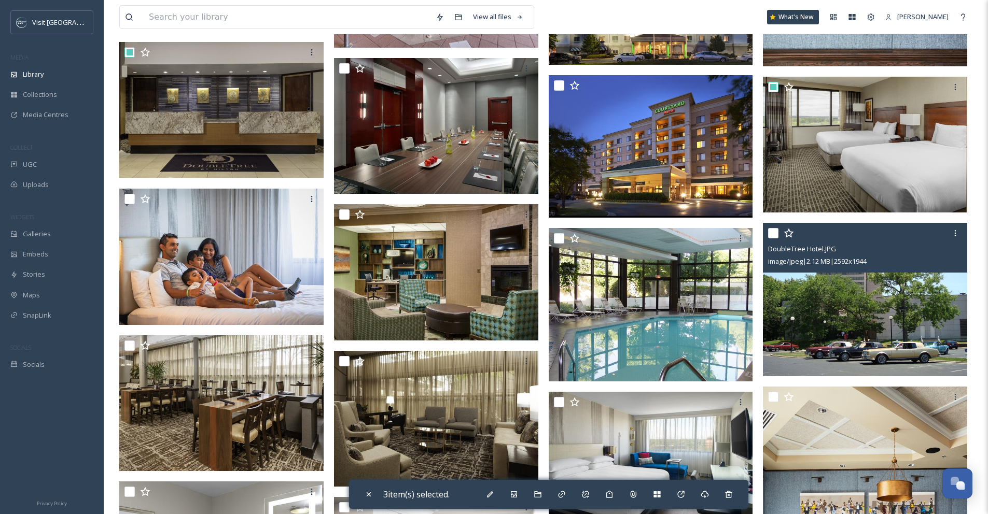
click at [769, 236] on input "checkbox" at bounding box center [773, 233] width 10 height 10
checkbox input "true"
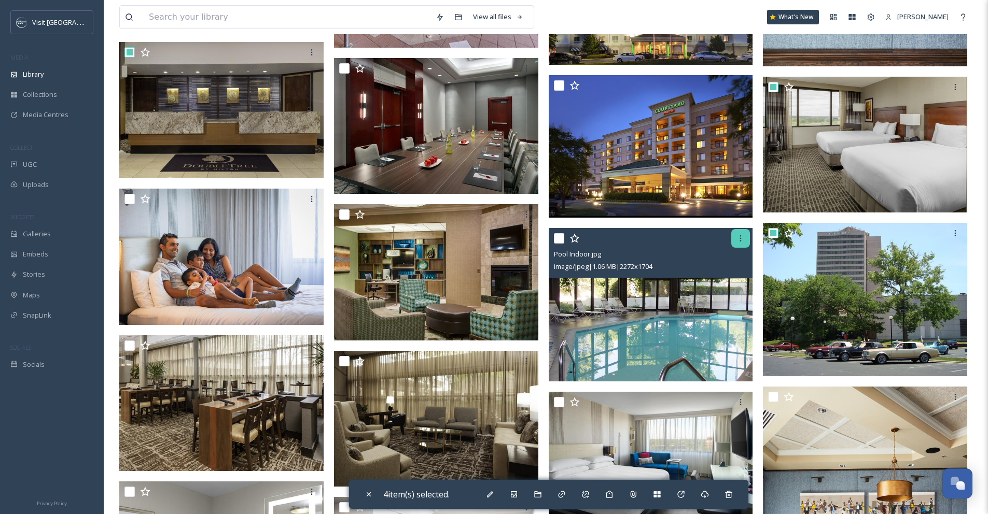
click at [740, 238] on icon at bounding box center [741, 238] width 2 height 6
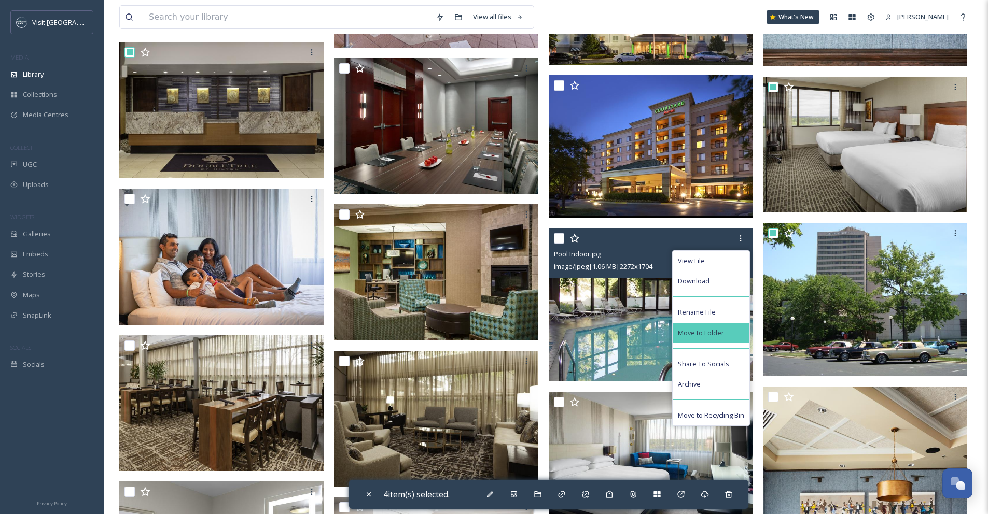
click at [726, 329] on div "Move to Folder" at bounding box center [710, 333] width 77 height 20
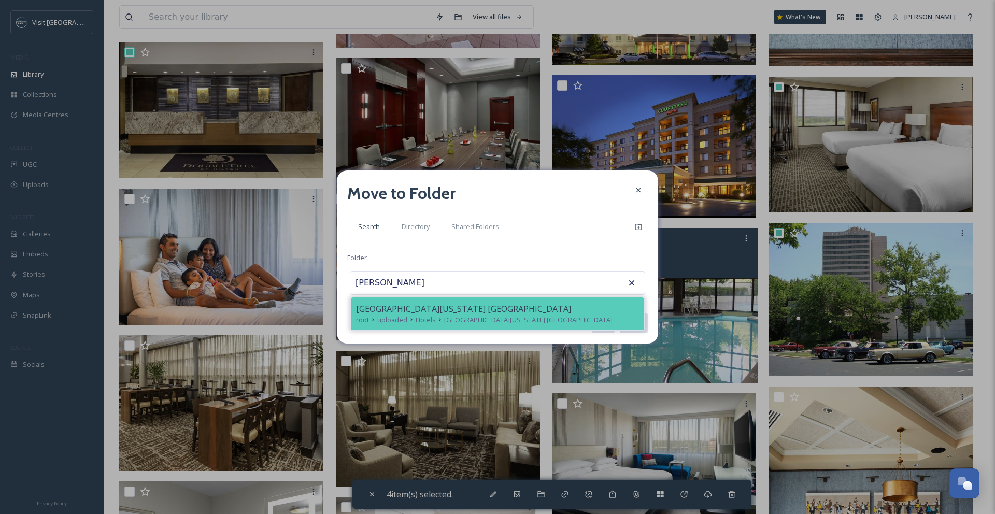
click at [394, 309] on span "[GEOGRAPHIC_DATA][US_STATE] [GEOGRAPHIC_DATA]" at bounding box center [463, 309] width 215 height 12
type input "[GEOGRAPHIC_DATA][US_STATE] [GEOGRAPHIC_DATA]"
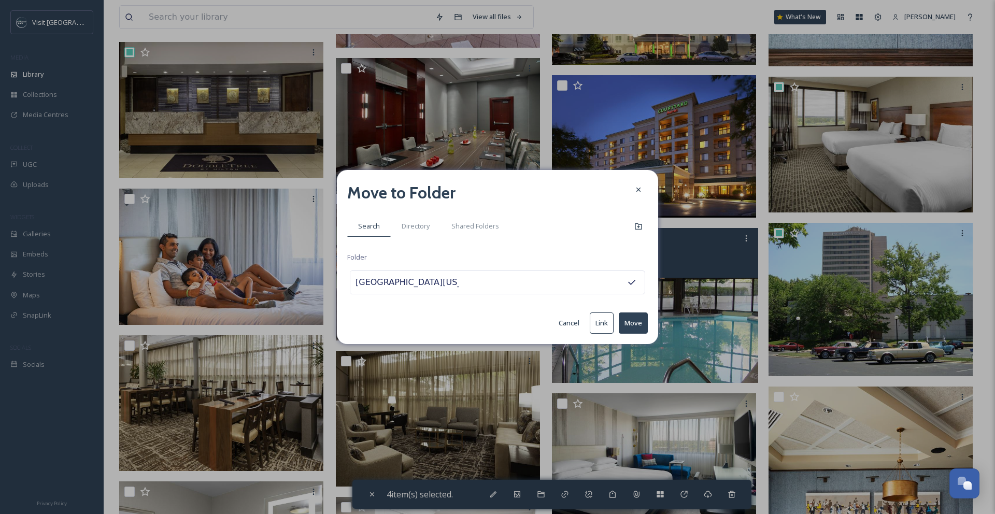
click at [634, 323] on button "Move" at bounding box center [633, 323] width 29 height 21
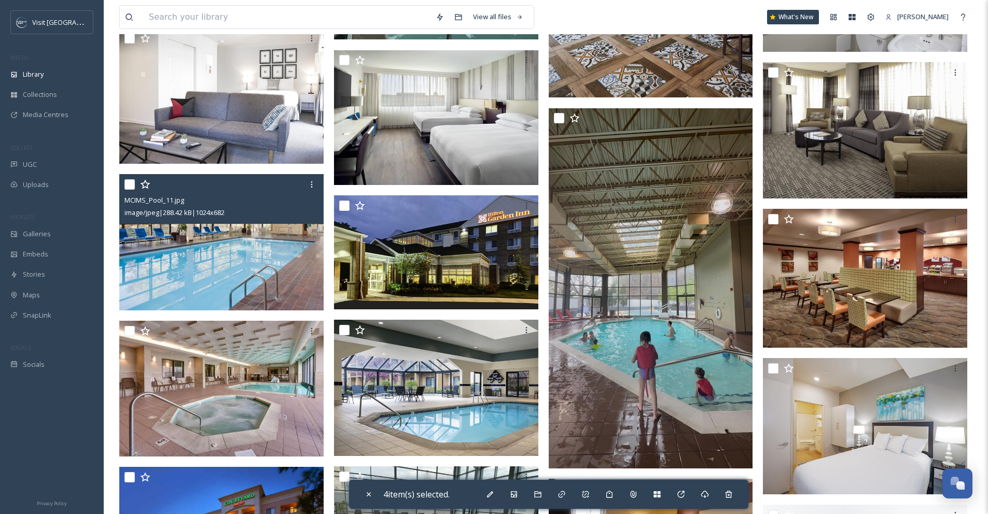
scroll to position [2278, 0]
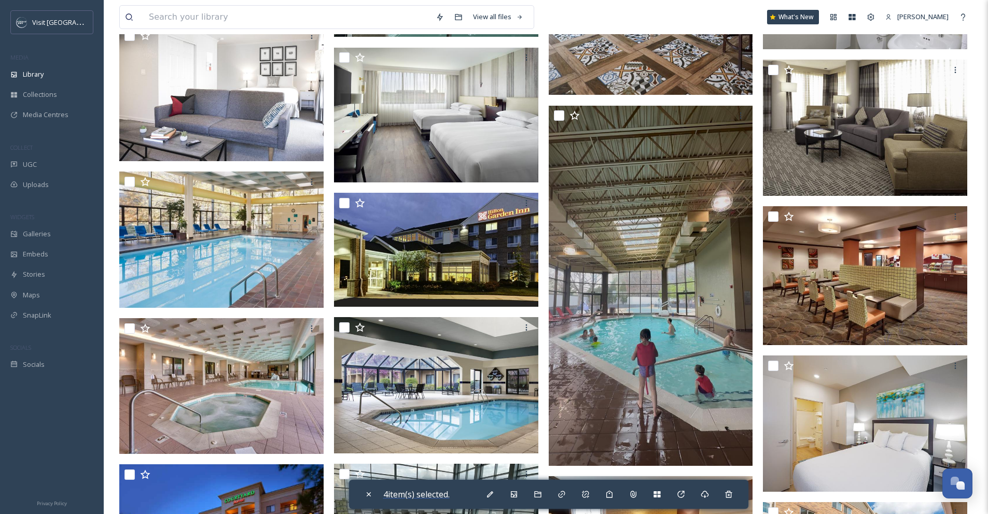
click at [427, 497] on span "4 item(s) selected." at bounding box center [416, 494] width 66 height 11
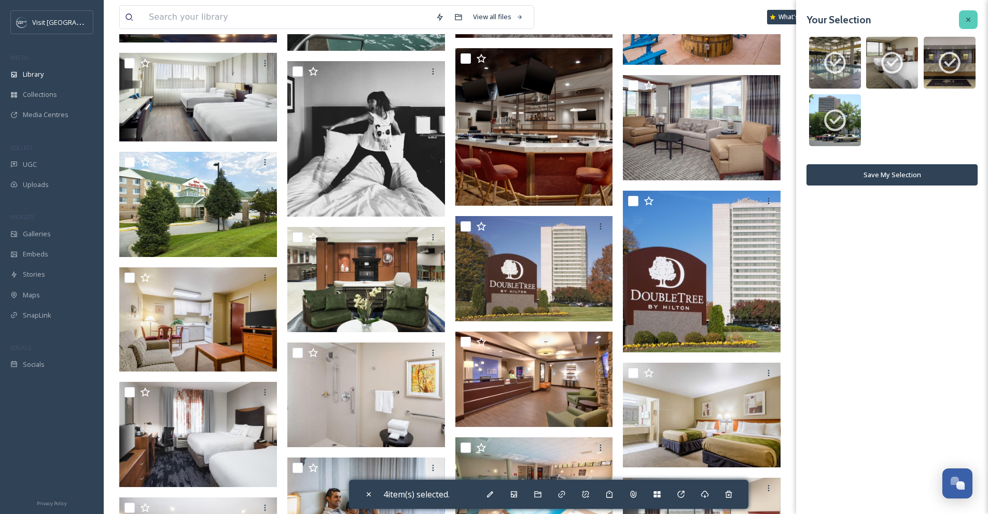
click at [965, 22] on icon at bounding box center [968, 20] width 8 height 8
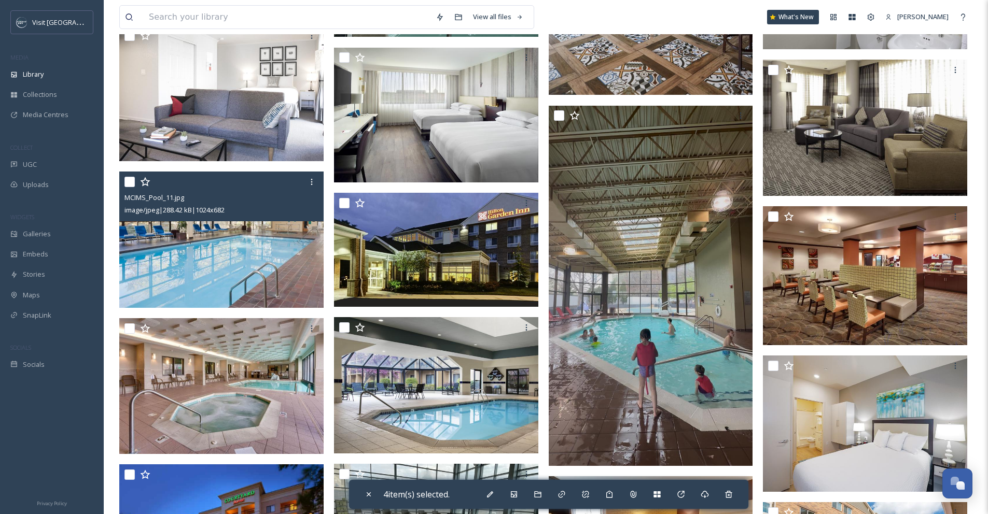
click at [128, 178] on input "checkbox" at bounding box center [129, 182] width 10 height 10
checkbox input "true"
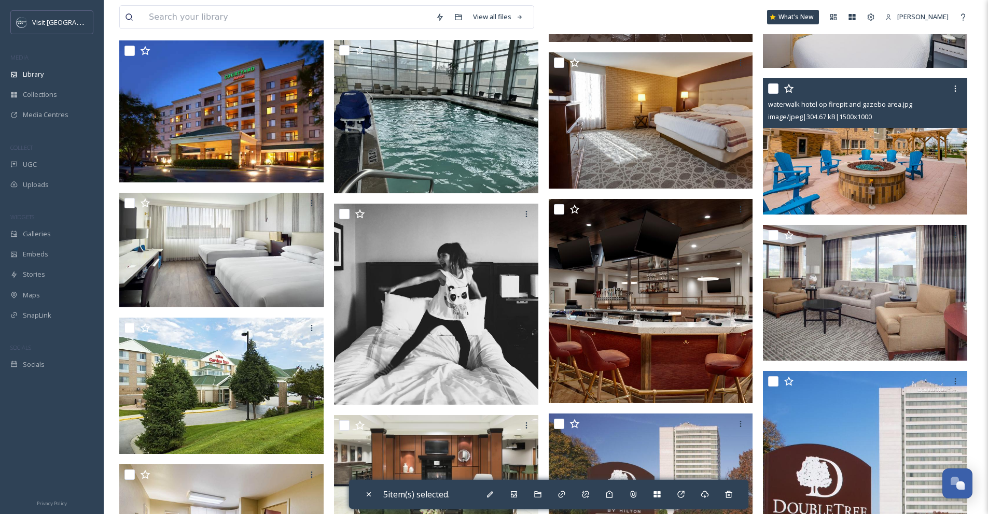
scroll to position [2768, 0]
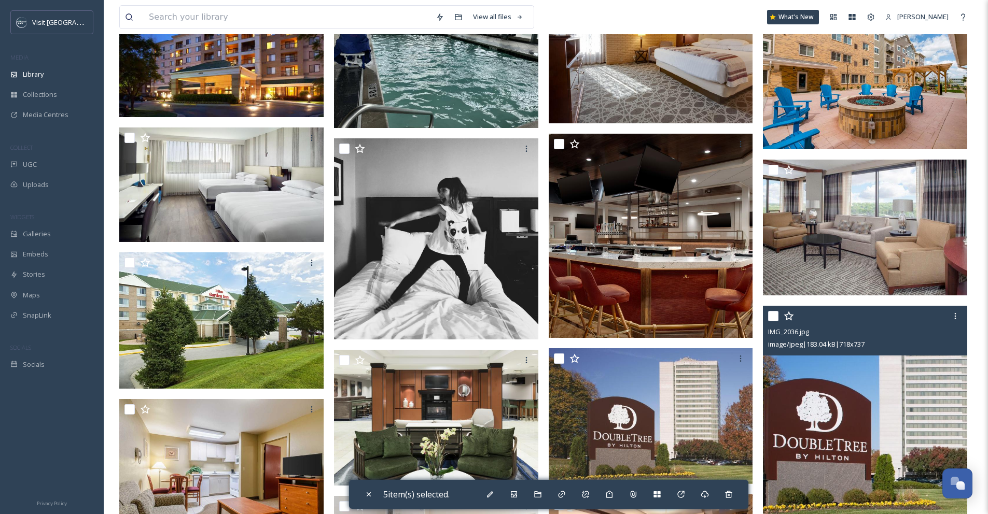
click at [773, 320] on input "checkbox" at bounding box center [773, 316] width 10 height 10
checkbox input "true"
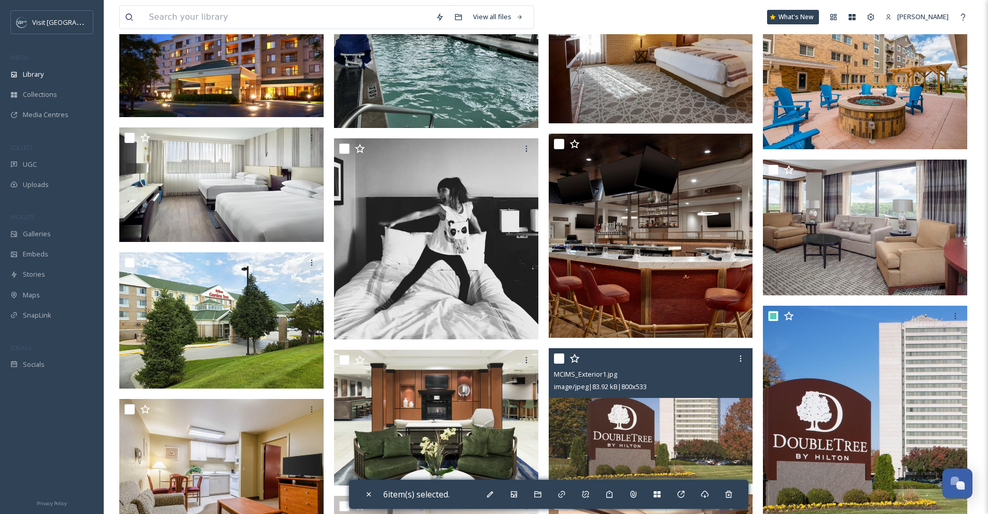
click at [559, 357] on input "checkbox" at bounding box center [559, 359] width 10 height 10
checkbox input "true"
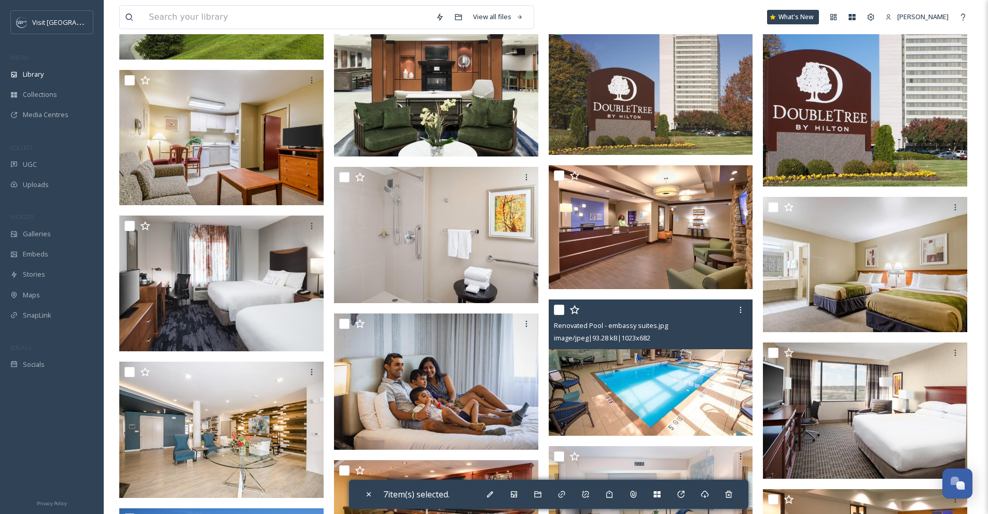
scroll to position [3147, 0]
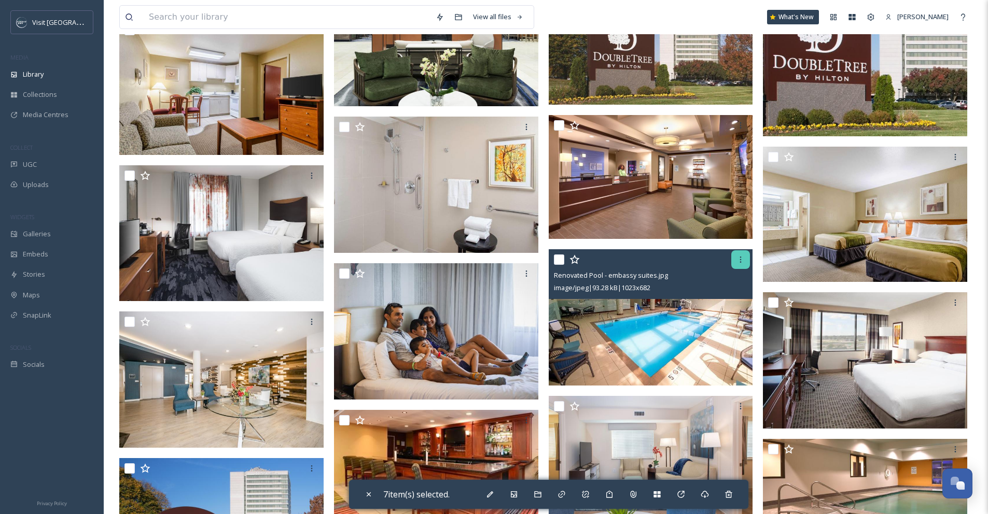
click at [741, 259] on icon at bounding box center [740, 260] width 8 height 8
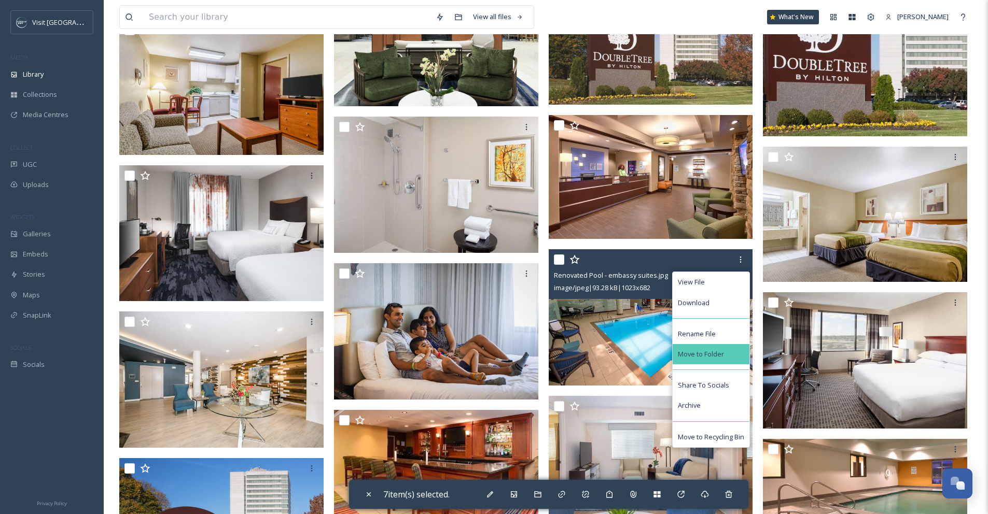
click at [723, 346] on div "Move to Folder" at bounding box center [710, 354] width 77 height 20
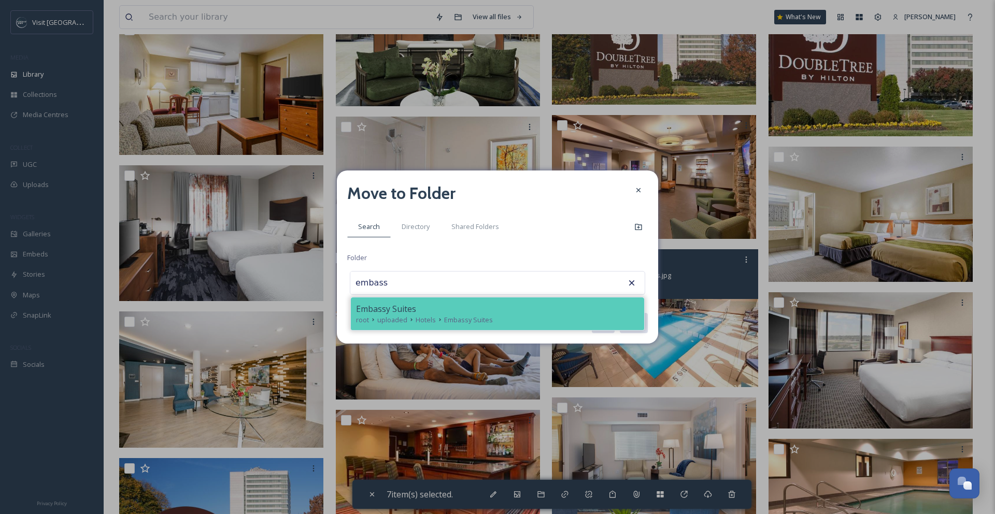
click at [498, 305] on div "Embassy Suites" at bounding box center [497, 309] width 283 height 12
type input "Embassy Suites"
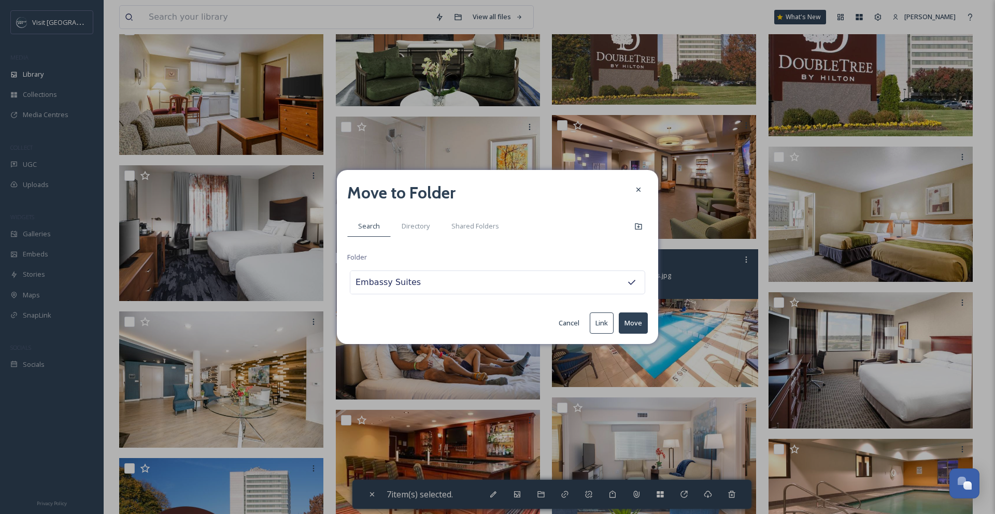
click at [628, 320] on button "Move" at bounding box center [633, 323] width 29 height 21
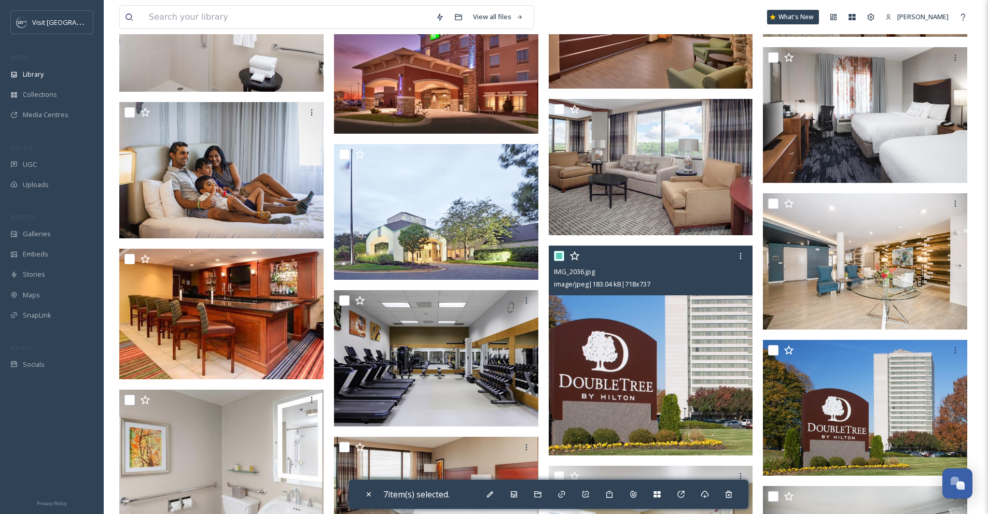
scroll to position [3324, 0]
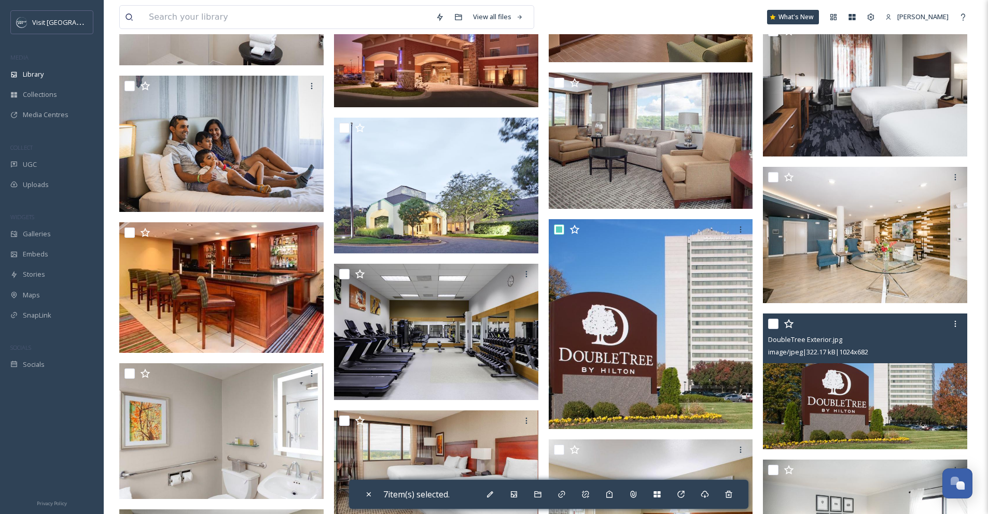
click at [772, 322] on input "checkbox" at bounding box center [773, 324] width 10 height 10
checkbox input "true"
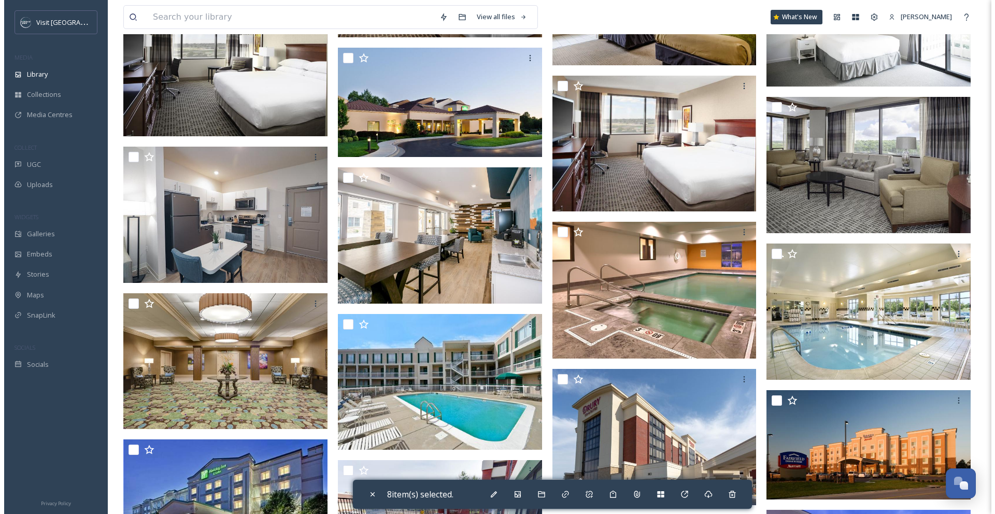
scroll to position [3832, 0]
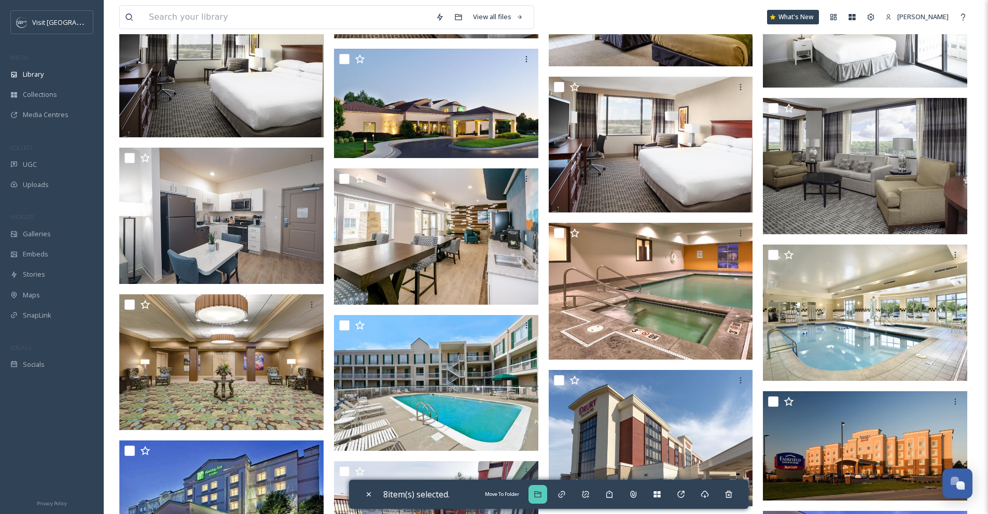
click at [540, 494] on icon at bounding box center [537, 494] width 8 height 8
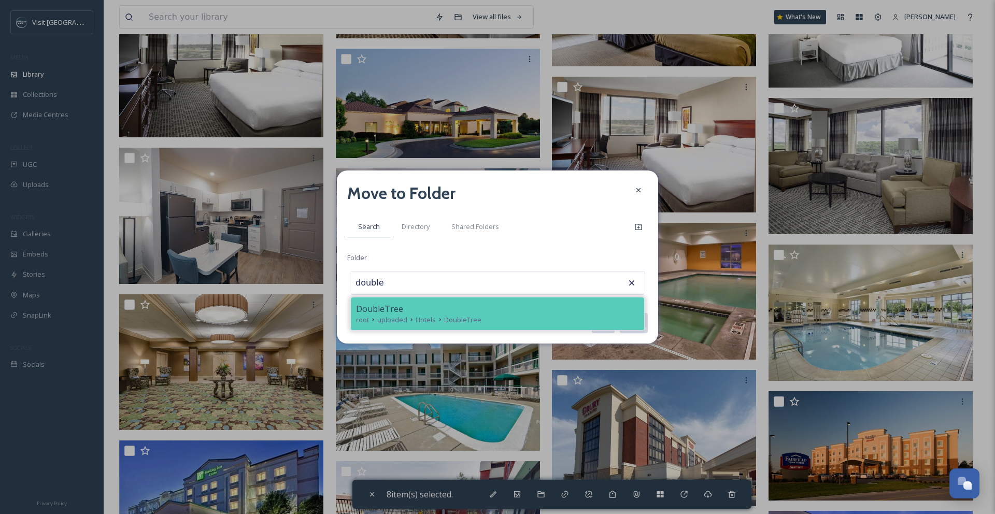
click at [409, 321] on icon at bounding box center [412, 320] width 8 height 8
type input "DoubleTree"
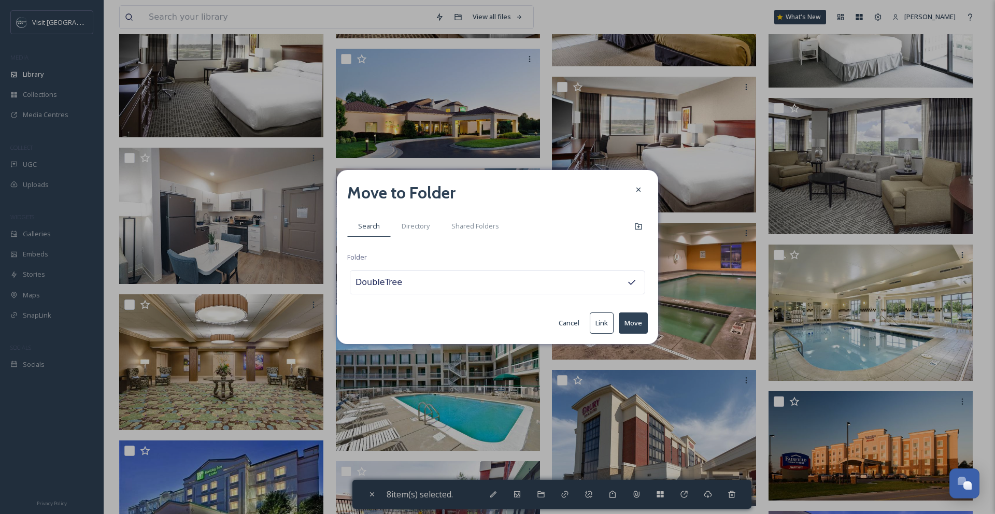
click at [626, 321] on button "Move" at bounding box center [633, 323] width 29 height 21
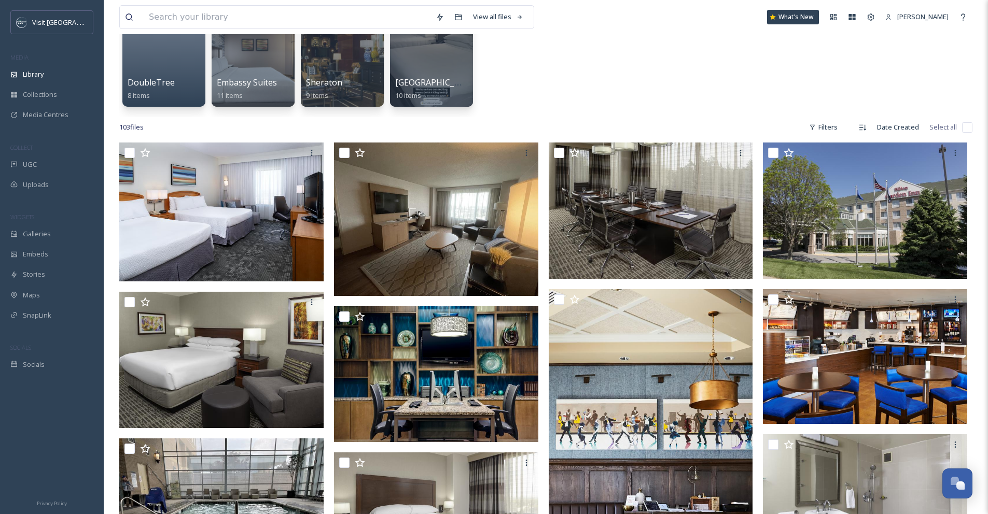
scroll to position [0, 0]
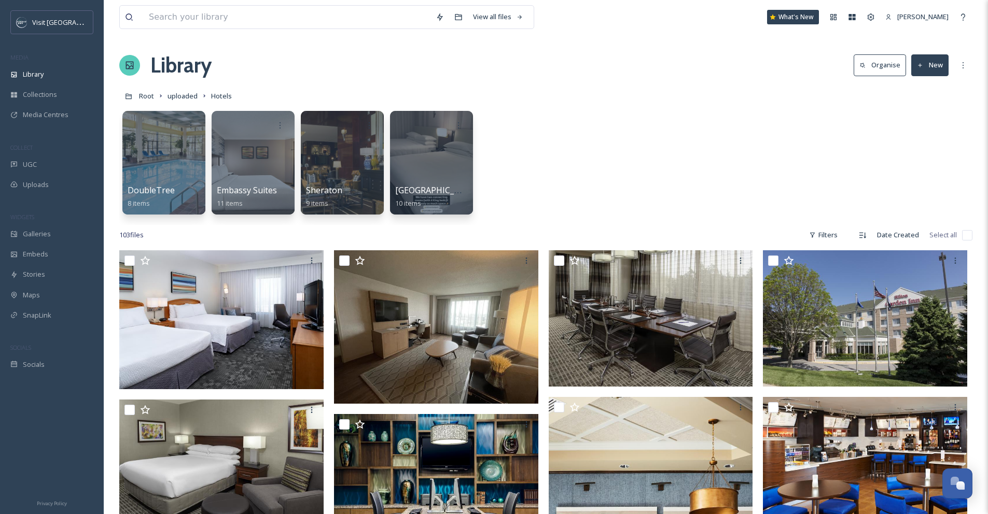
click at [606, 174] on div "DoubleTree 8 items Embassy Suites 11 items Sheraton 9 items Marriott [US_STATE]…" at bounding box center [545, 165] width 853 height 119
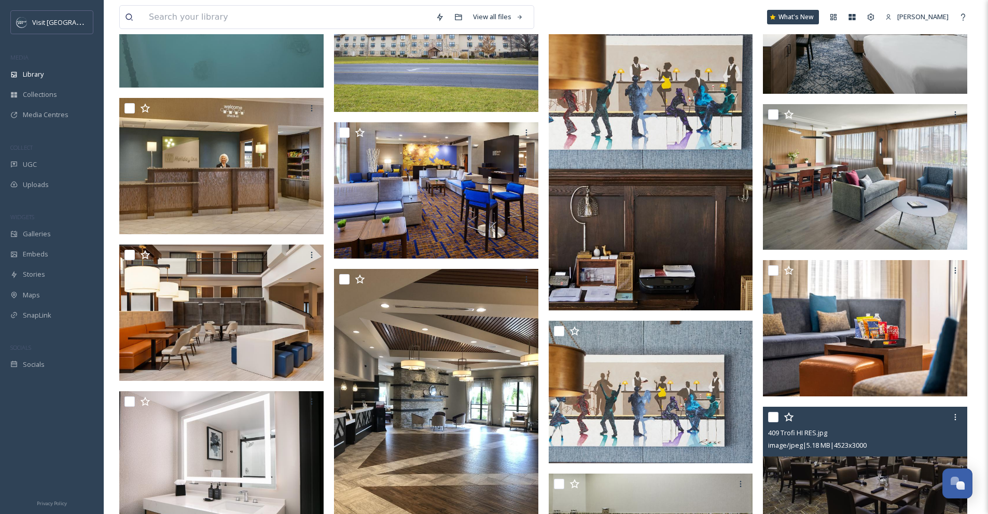
scroll to position [759, 0]
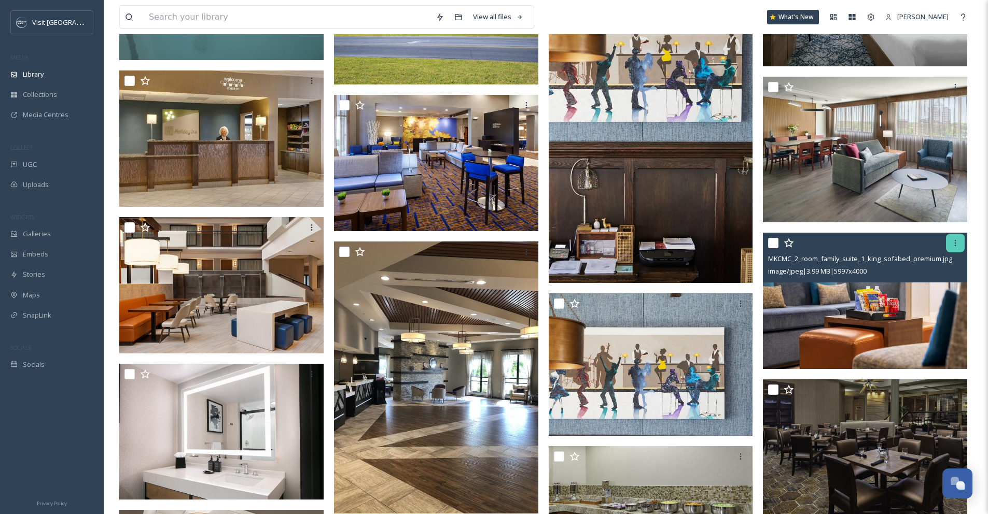
click at [952, 249] on div at bounding box center [955, 243] width 19 height 19
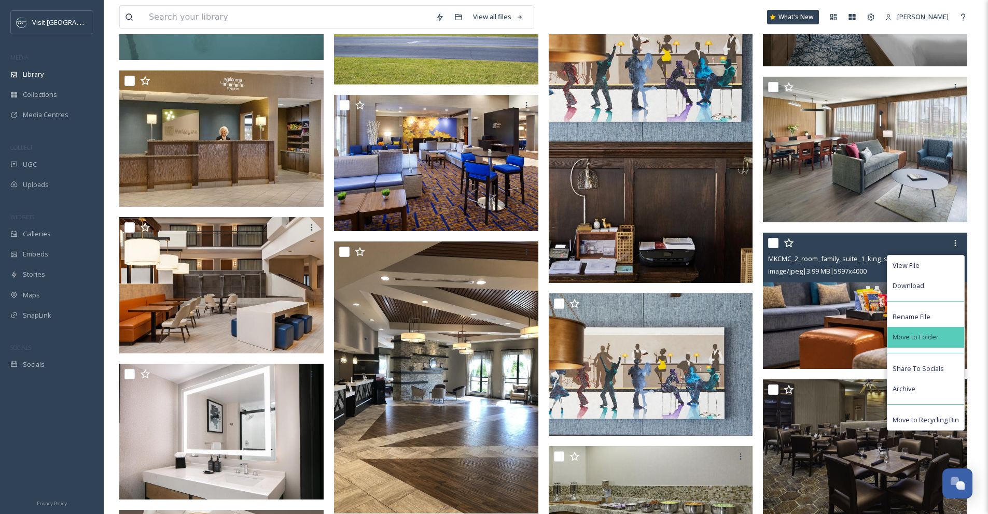
click at [918, 334] on span "Move to Folder" at bounding box center [915, 337] width 46 height 10
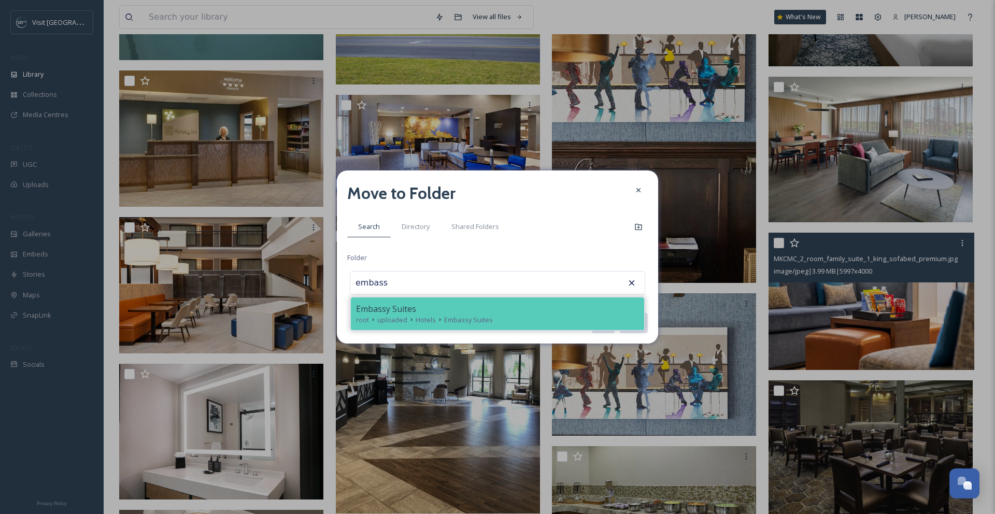
click at [417, 320] on span "Hotels" at bounding box center [426, 320] width 20 height 10
type input "Embassy Suites"
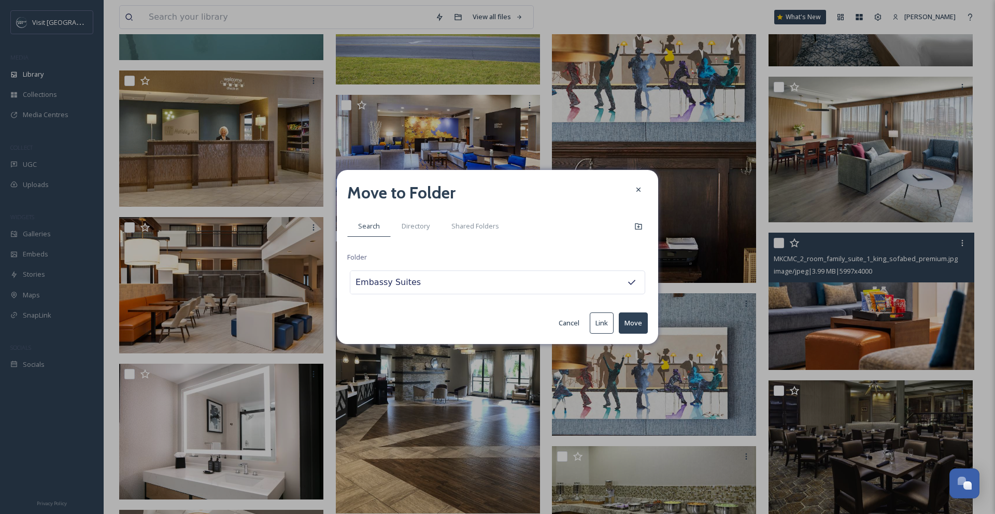
click at [641, 322] on button "Move" at bounding box center [633, 323] width 29 height 21
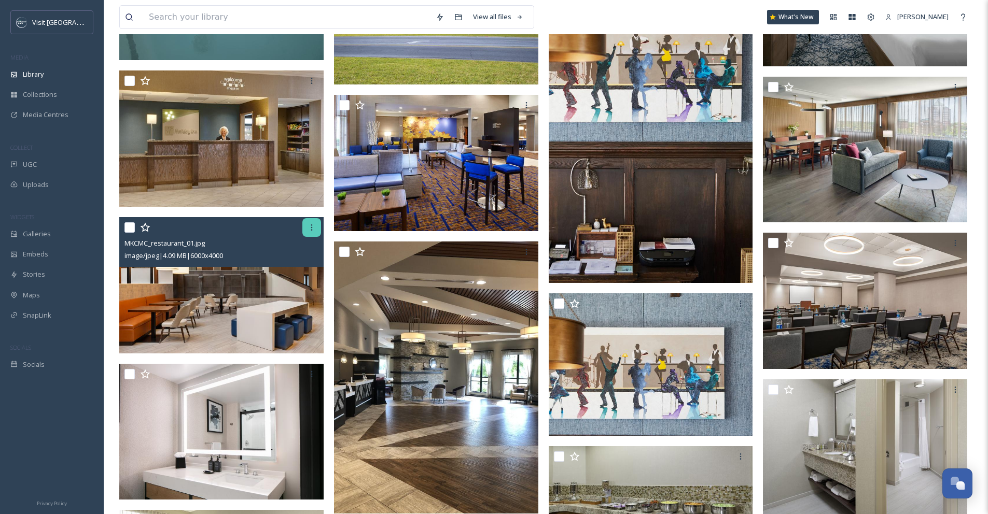
click at [310, 227] on icon at bounding box center [311, 227] width 8 height 8
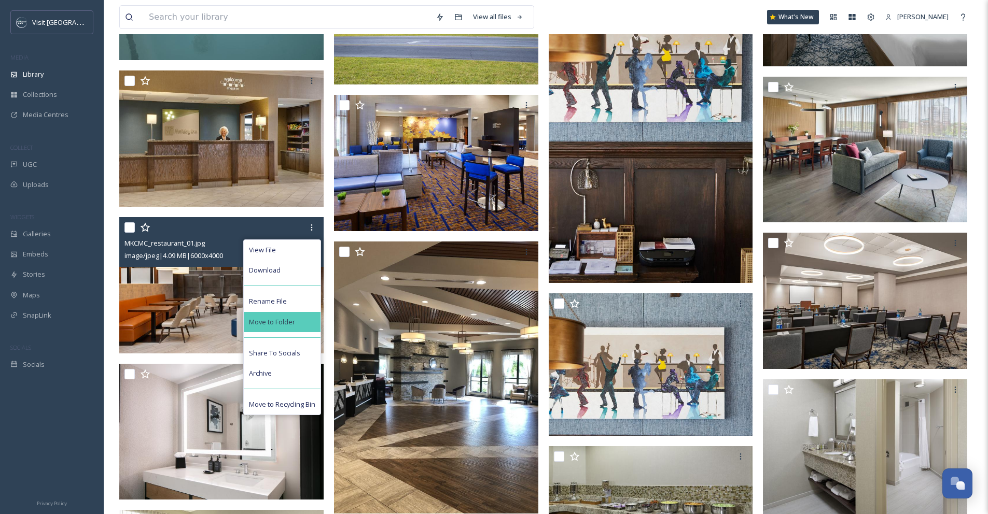
click at [279, 326] on span "Move to Folder" at bounding box center [272, 322] width 46 height 10
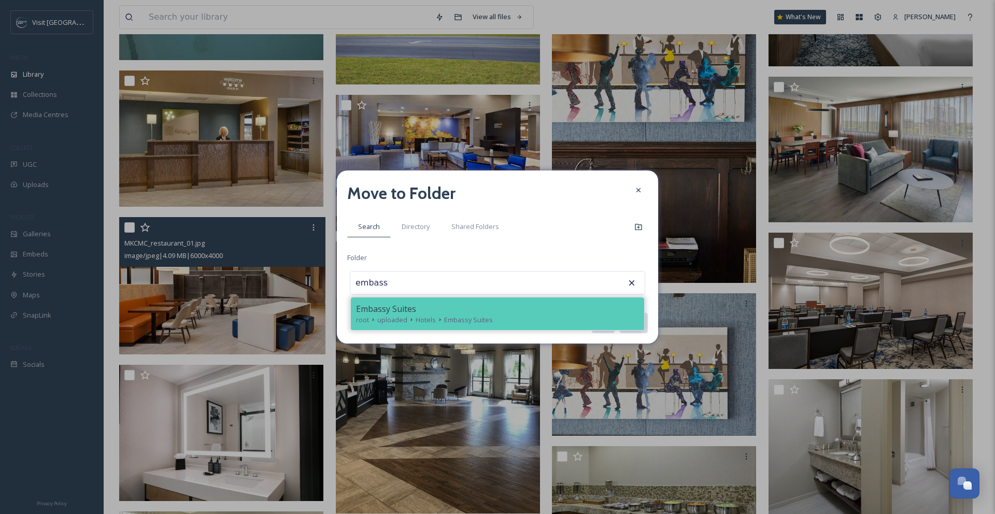
click at [411, 310] on span "Embassy Suites" at bounding box center [386, 309] width 60 height 12
type input "Embassy Suites"
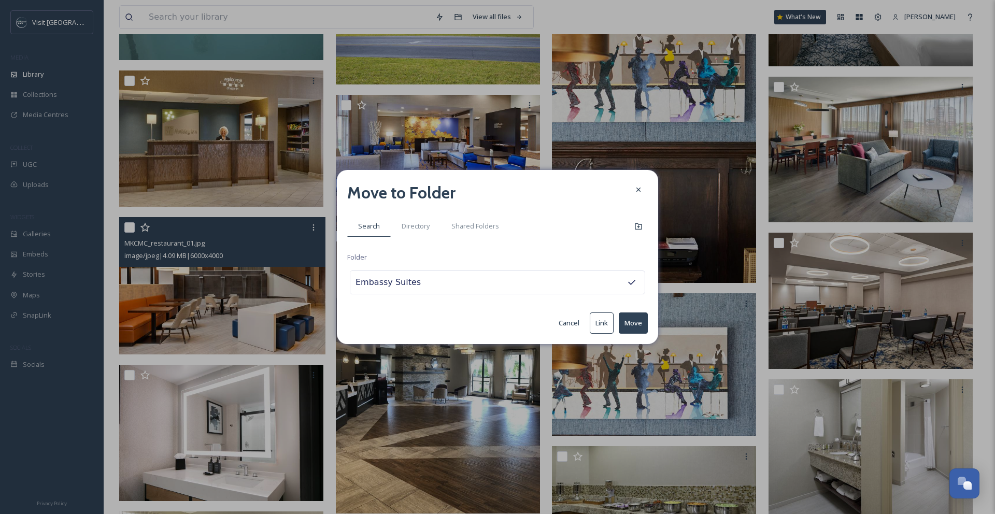
click at [634, 320] on button "Move" at bounding box center [633, 323] width 29 height 21
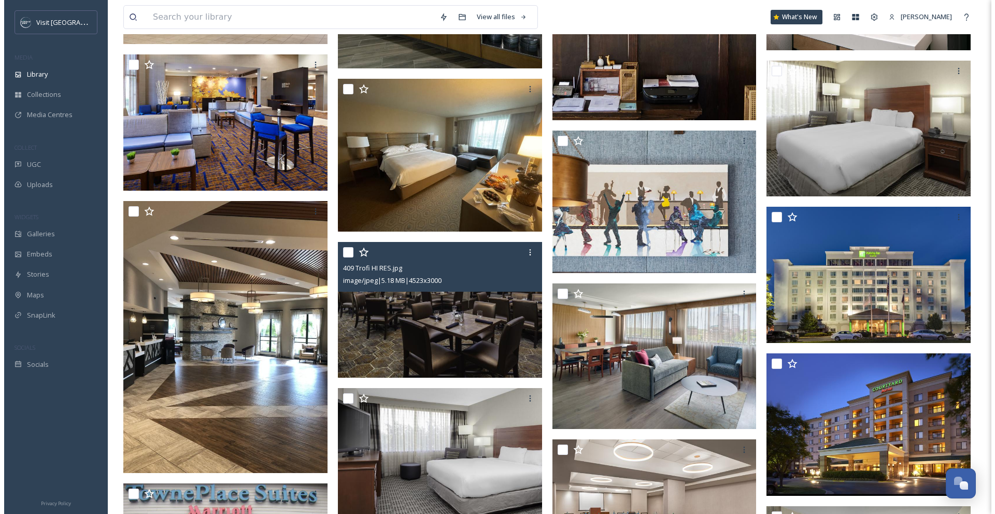
scroll to position [1107, 0]
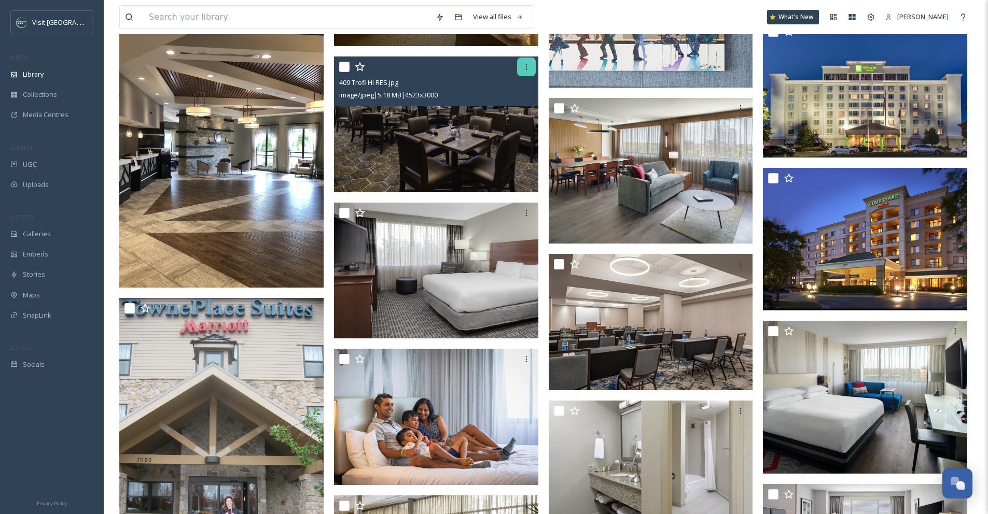
click at [524, 65] on icon at bounding box center [526, 67] width 8 height 8
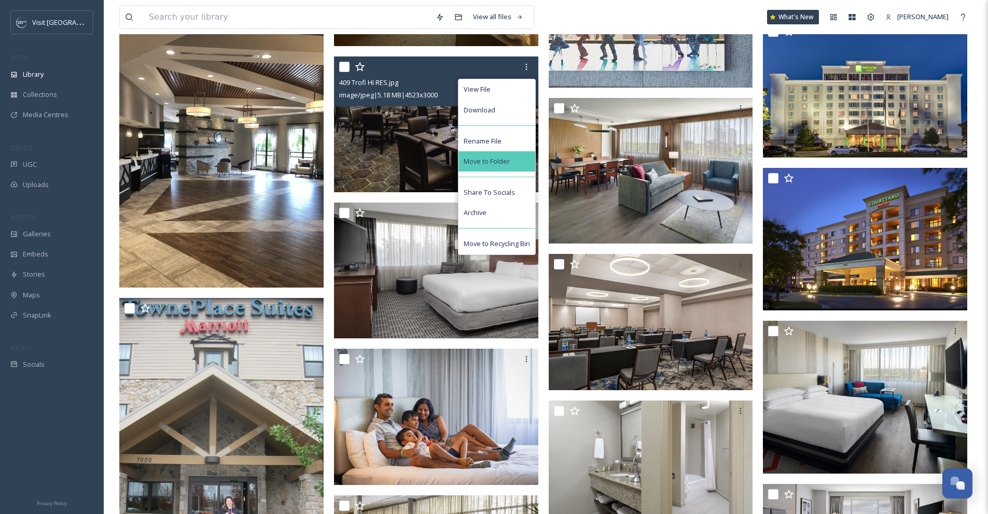
click at [517, 166] on div "Move to Folder" at bounding box center [496, 161] width 77 height 20
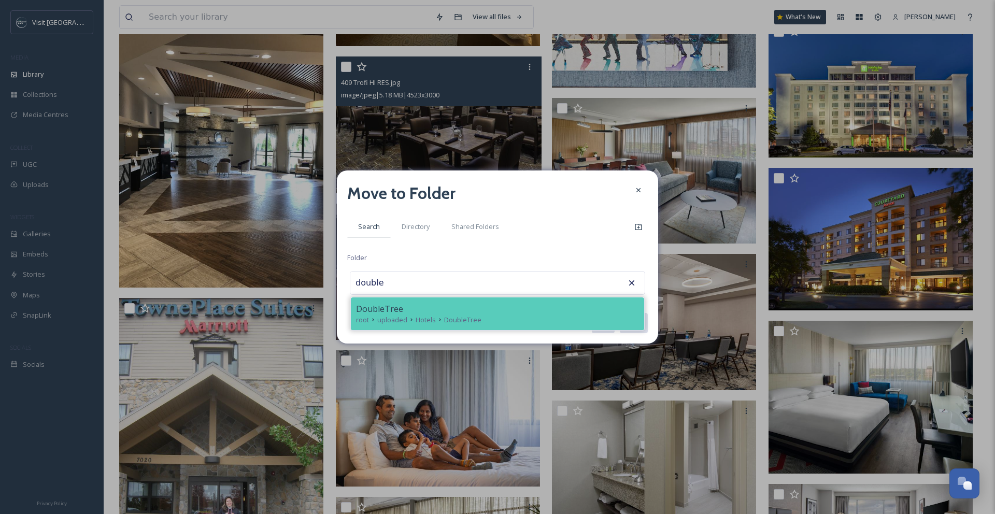
click at [527, 301] on div "DoubleTree root uploaded Hotels DoubleTree" at bounding box center [497, 314] width 293 height 33
type input "DoubleTree"
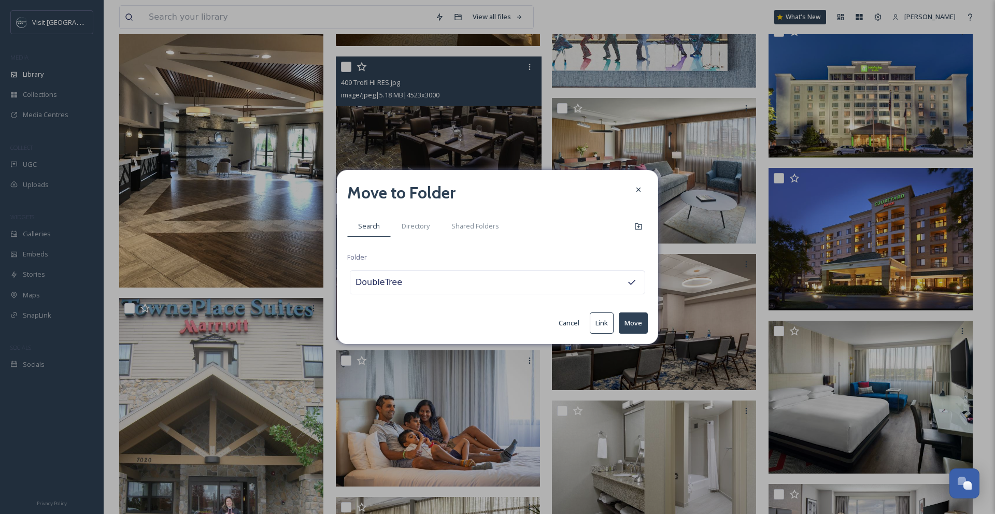
click at [637, 330] on button "Move" at bounding box center [633, 323] width 29 height 21
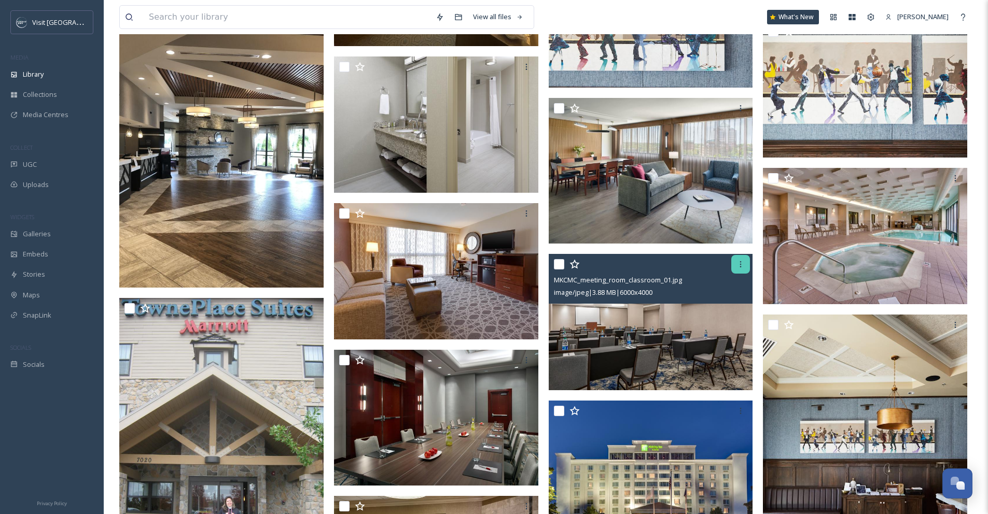
click at [735, 266] on div at bounding box center [740, 264] width 19 height 19
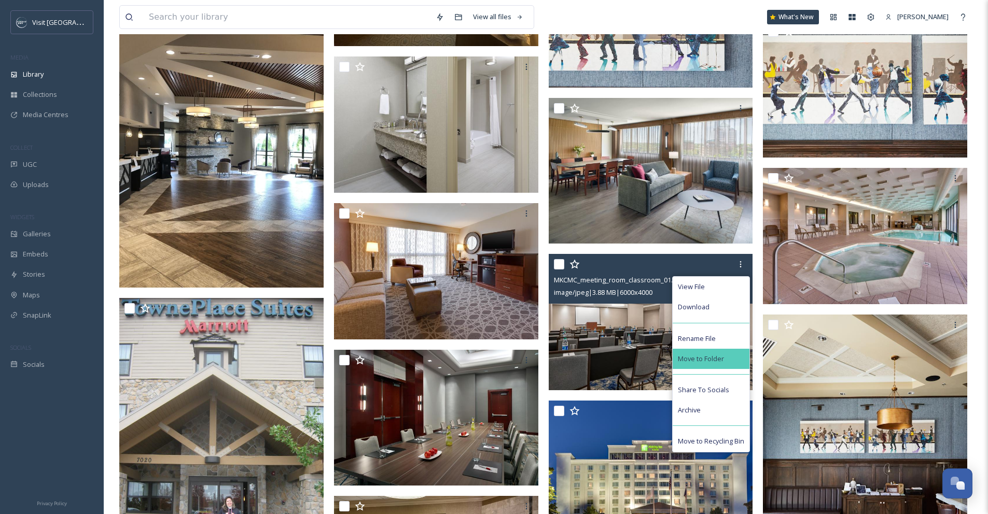
click at [732, 355] on div "Move to Folder" at bounding box center [710, 359] width 77 height 20
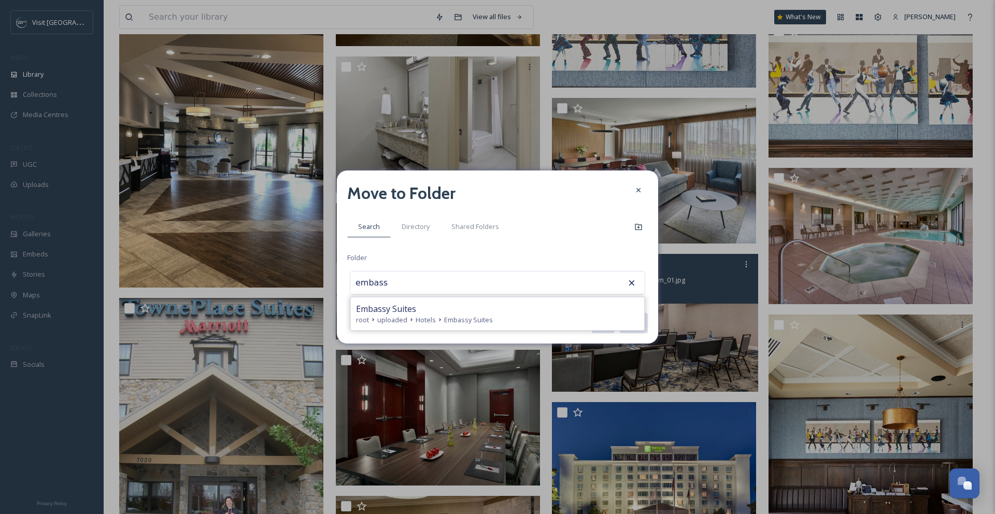
drag, startPoint x: 518, startPoint y: 322, endPoint x: 533, endPoint y: 319, distance: 15.8
click at [518, 322] on div "root uploaded Hotels Embassy Suites" at bounding box center [497, 320] width 283 height 10
type input "Embassy Suites"
click at [641, 324] on button "Move" at bounding box center [633, 323] width 29 height 21
